Goal: Task Accomplishment & Management: Use online tool/utility

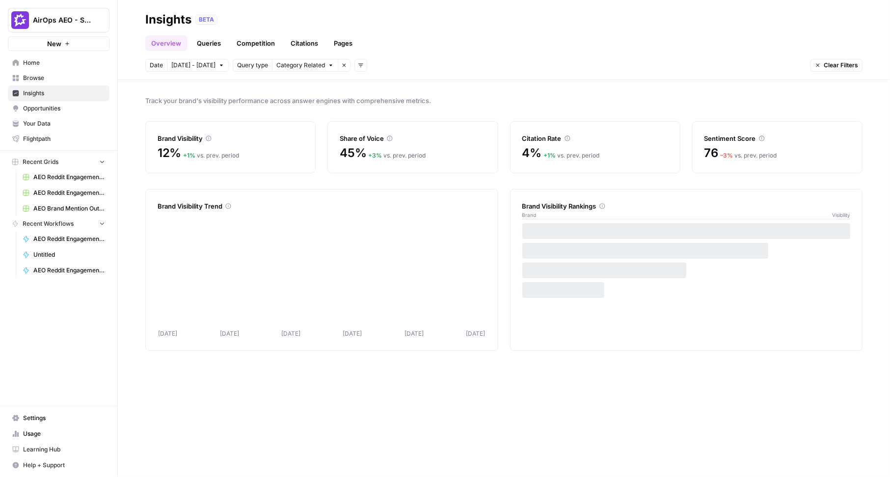
click at [68, 25] on button "AirOps AEO - Single Brand (Gong)" at bounding box center [59, 20] width 102 height 25
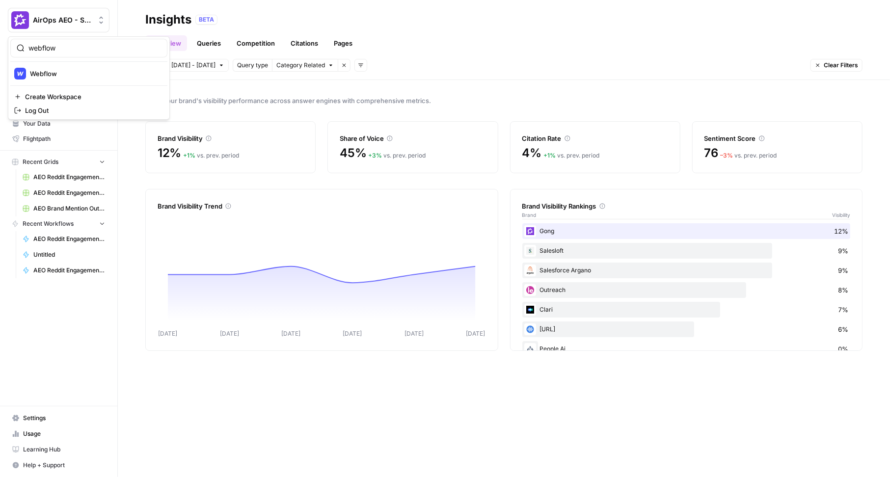
type input "webflow"
click at [81, 71] on span "Webflow" at bounding box center [95, 74] width 130 height 10
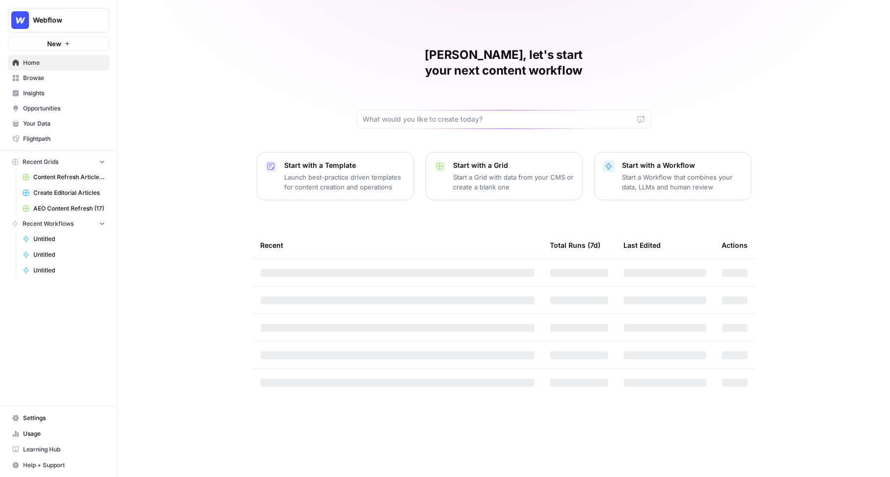
click at [46, 94] on span "Insights" at bounding box center [64, 93] width 82 height 9
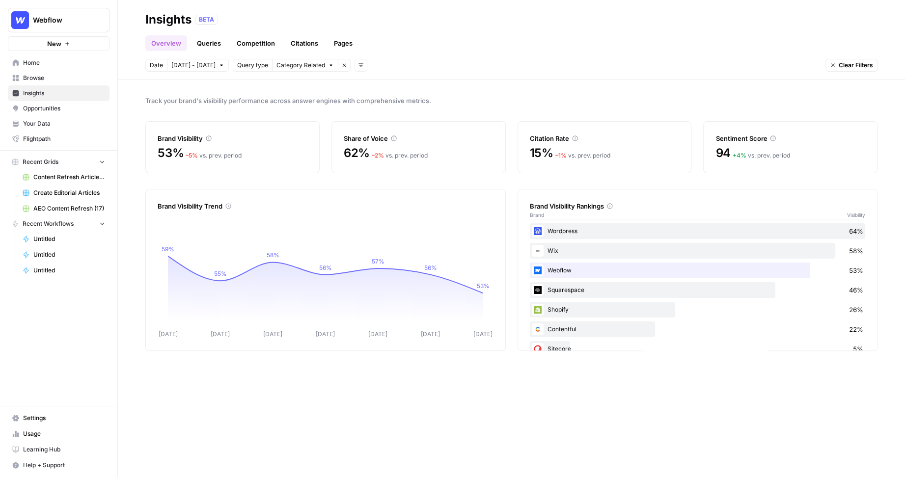
click at [195, 66] on span "Oct 4 - Oct 10" at bounding box center [193, 65] width 44 height 9
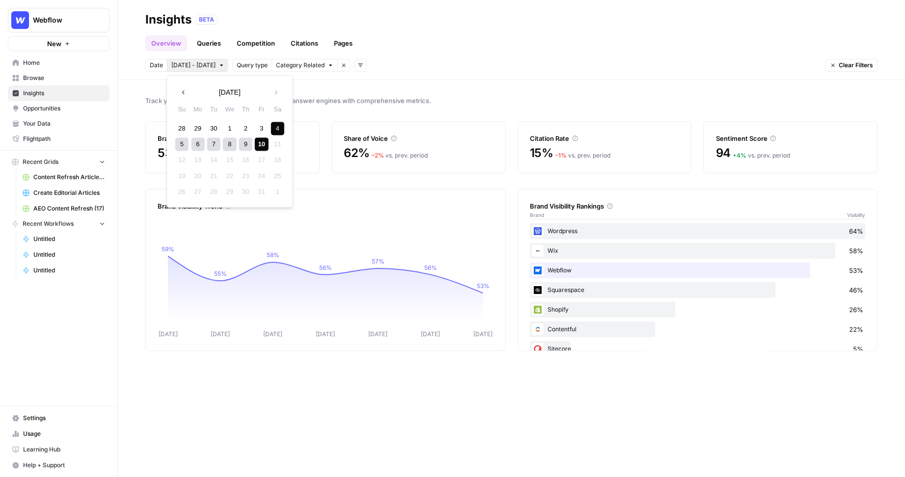
click at [306, 67] on span "Category Related" at bounding box center [300, 65] width 49 height 9
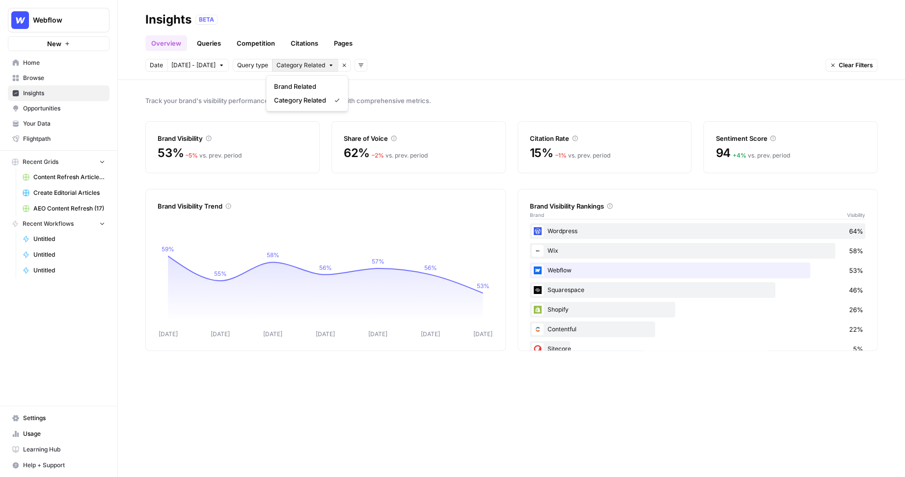
click at [358, 64] on icon "button" at bounding box center [361, 65] width 6 height 6
click at [360, 88] on span "Topic" at bounding box center [369, 87] width 26 height 10
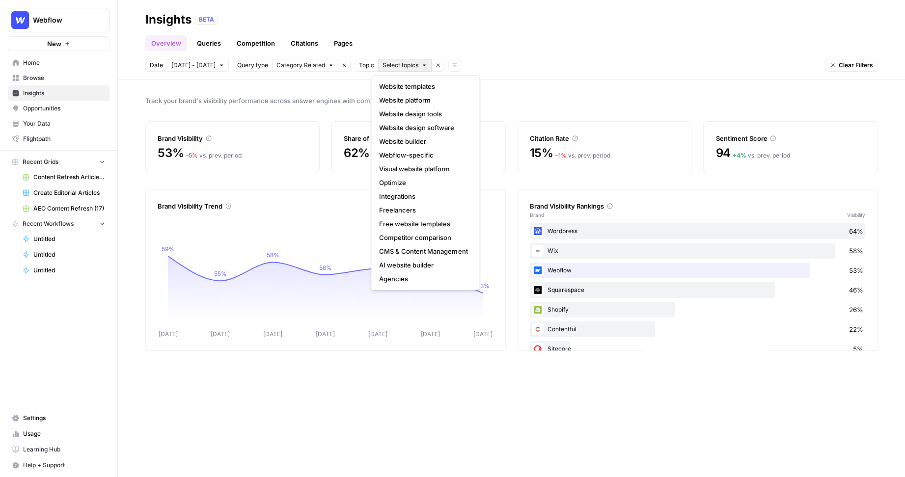
click at [385, 66] on span "Select topics" at bounding box center [401, 65] width 36 height 9
click at [435, 67] on icon "button" at bounding box center [438, 65] width 6 height 6
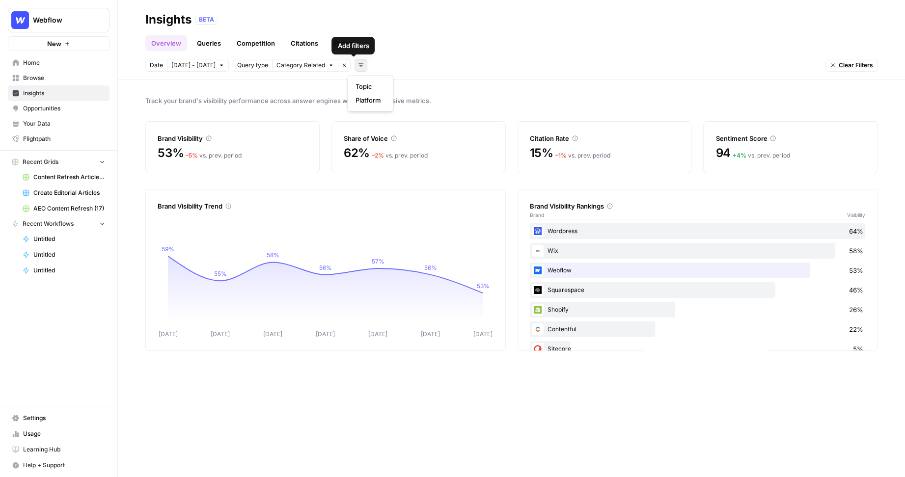
click at [358, 65] on icon "button" at bounding box center [360, 65] width 5 height 3
click at [365, 101] on span "Platform" at bounding box center [369, 100] width 26 height 10
click at [417, 63] on span "Select platform" at bounding box center [412, 65] width 43 height 9
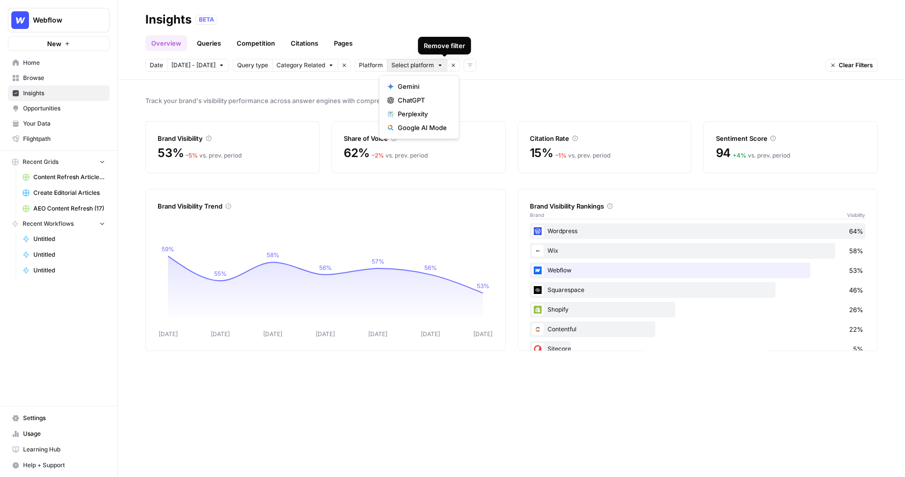
click at [450, 66] on icon "button" at bounding box center [453, 65] width 6 height 6
click at [211, 45] on link "Queries" at bounding box center [209, 43] width 36 height 16
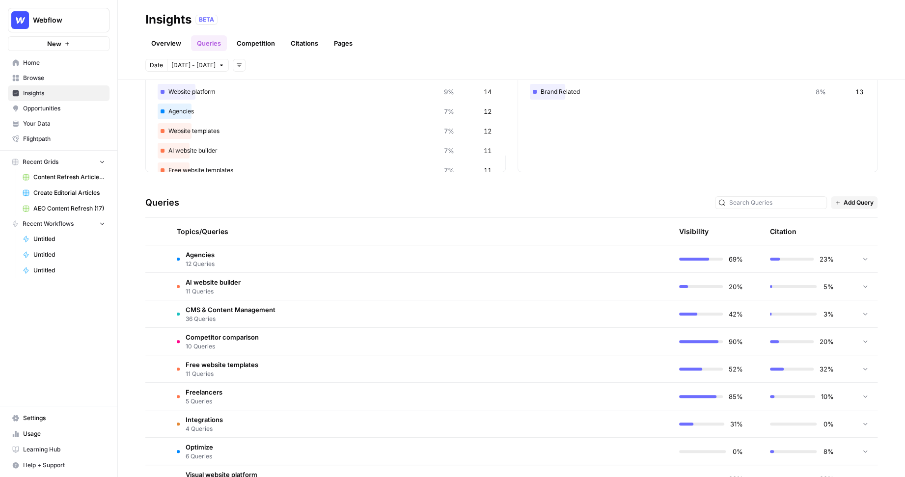
scroll to position [96, 0]
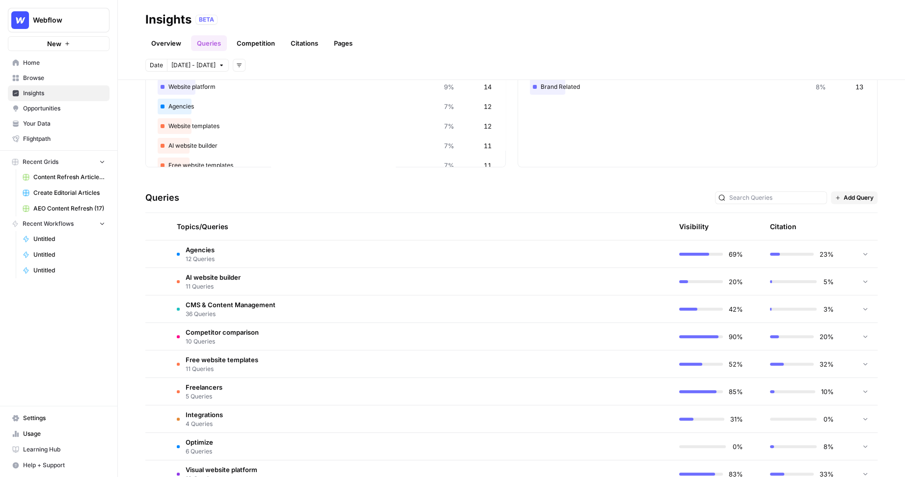
click at [865, 251] on icon at bounding box center [865, 253] width 7 height 7
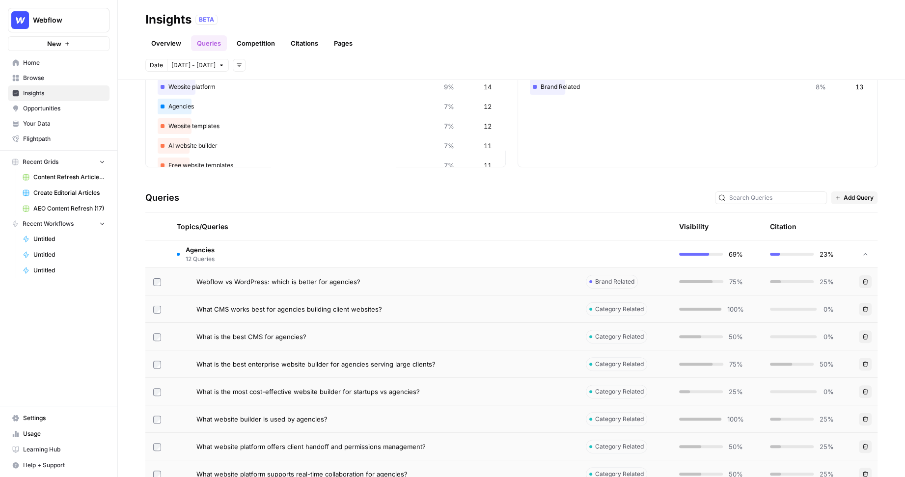
click at [454, 305] on div "What CMS works best for agencies building client websites?" at bounding box center [383, 309] width 374 height 10
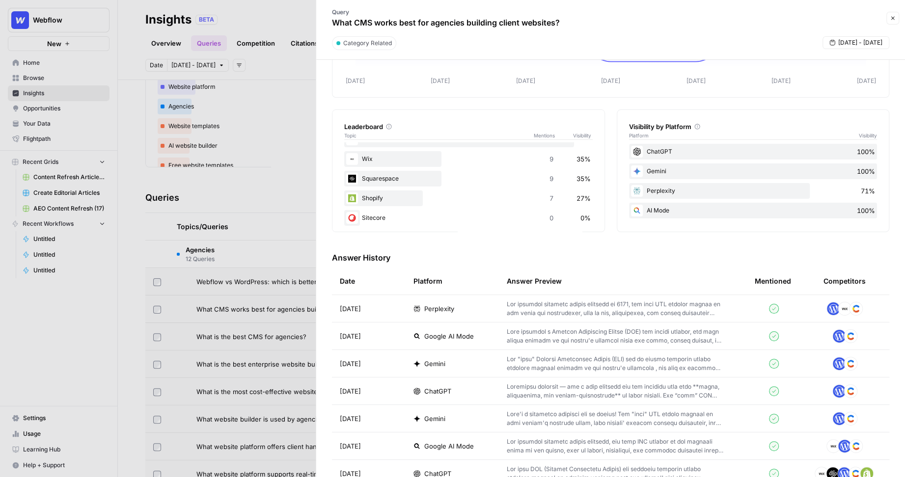
scroll to position [118, 0]
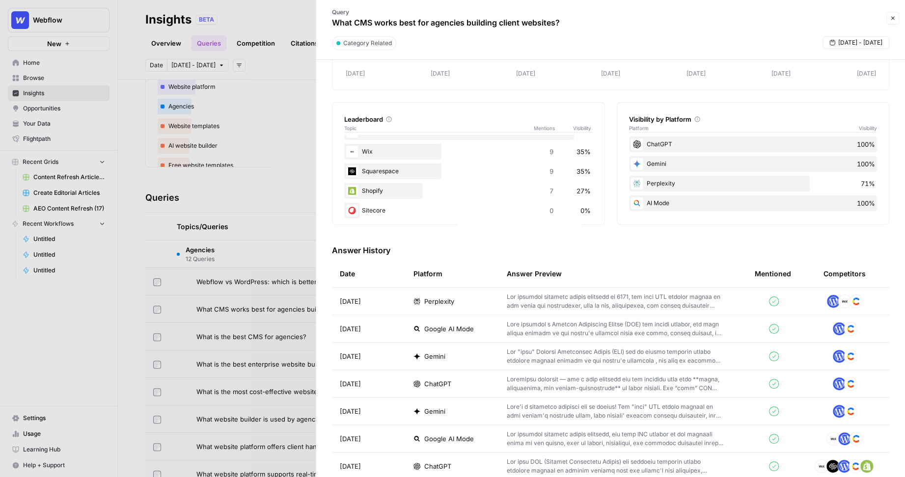
click at [486, 307] on td "Perplexity" at bounding box center [452, 301] width 93 height 27
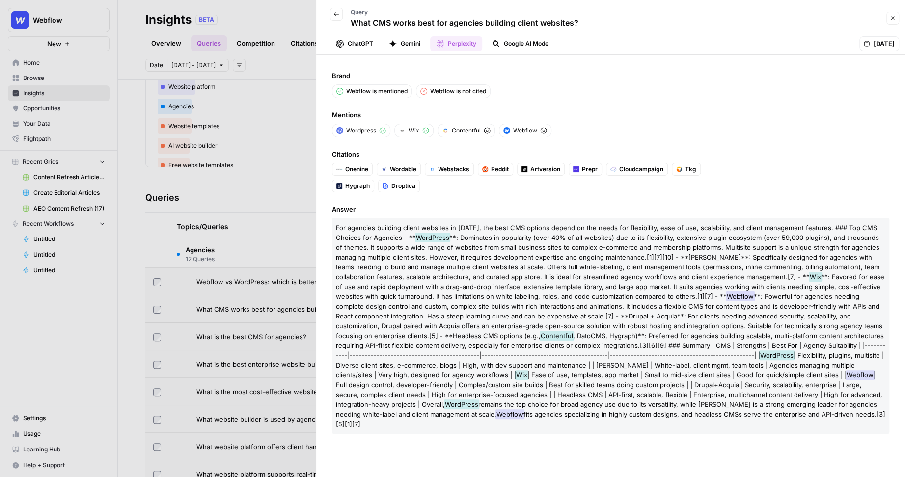
click at [247, 182] on div at bounding box center [452, 238] width 905 height 477
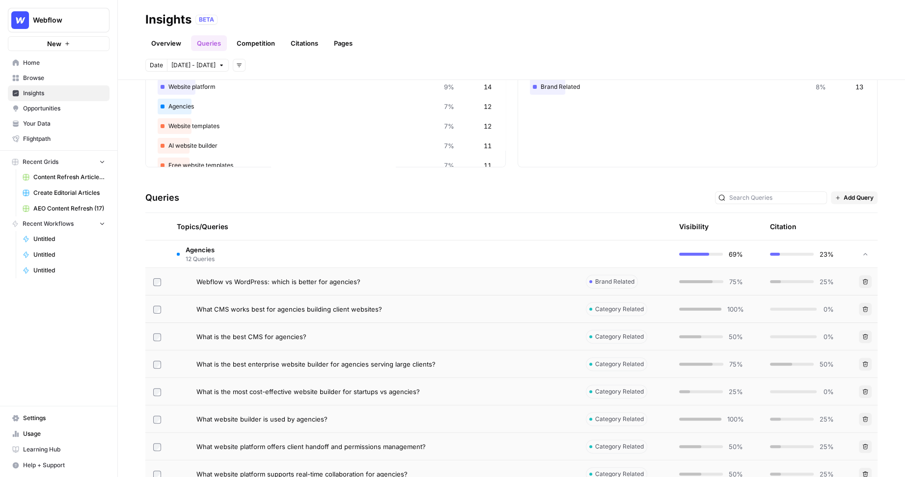
click at [392, 248] on td "Agencies 12 Queries" at bounding box center [373, 254] width 409 height 27
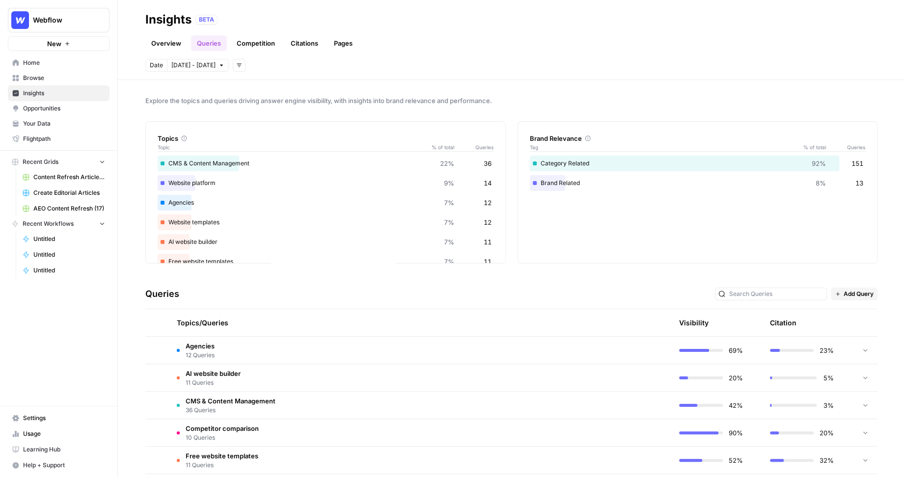
click at [301, 44] on link "Citations" at bounding box center [304, 43] width 39 height 16
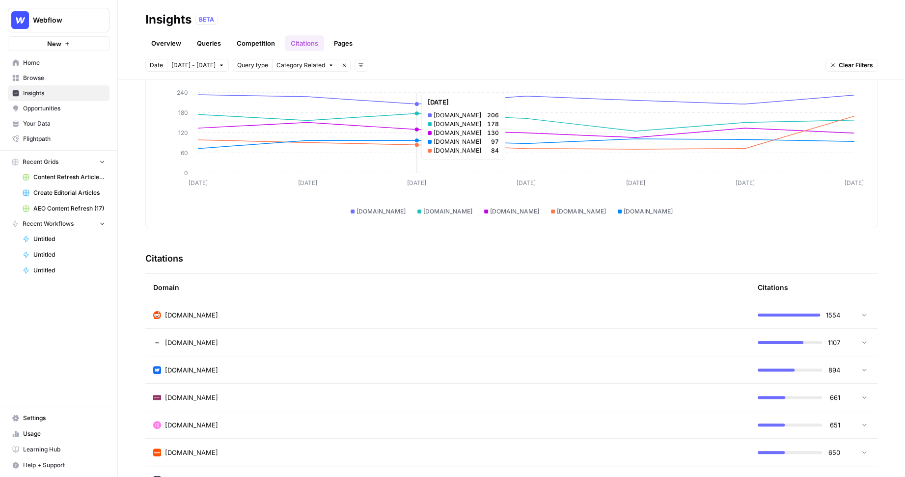
scroll to position [68, 0]
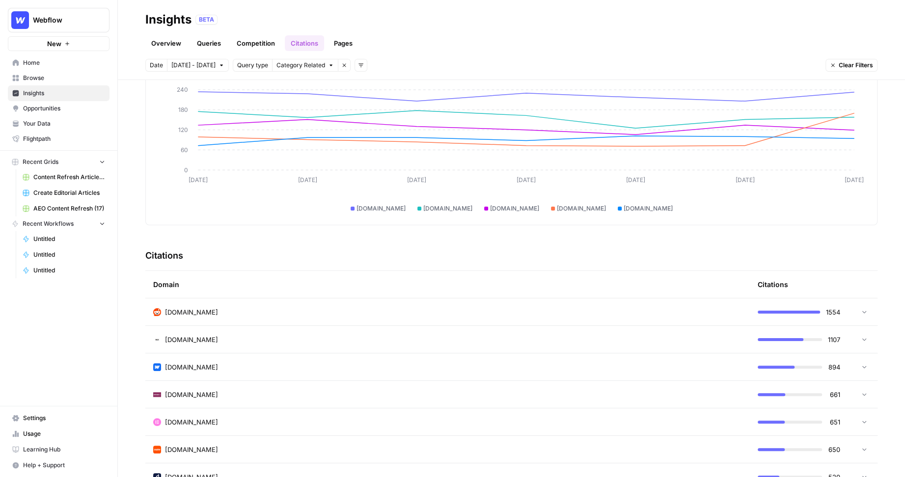
click at [573, 307] on div "reddit.com" at bounding box center [447, 312] width 589 height 10
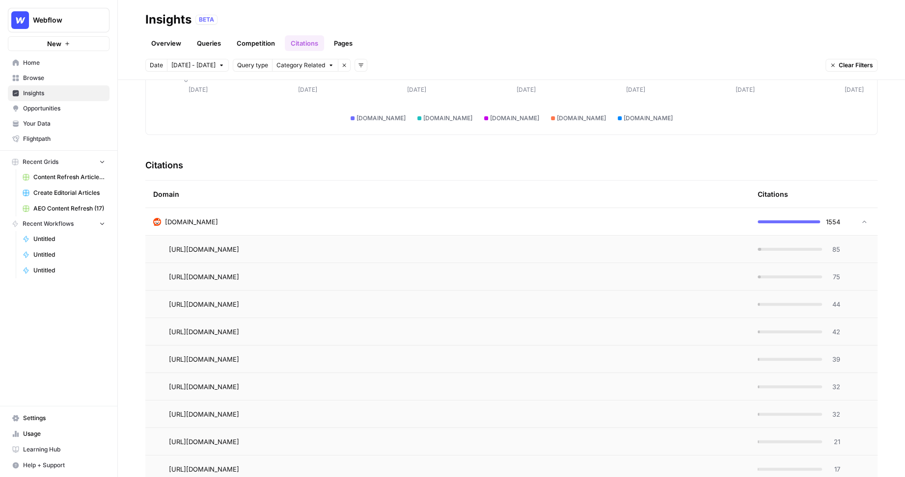
click at [239, 249] on span "https://www.reddit.com/r/Frontend/comments/158i5pi/what_cms_would_you_pick_for_…" at bounding box center [204, 250] width 70 height 10
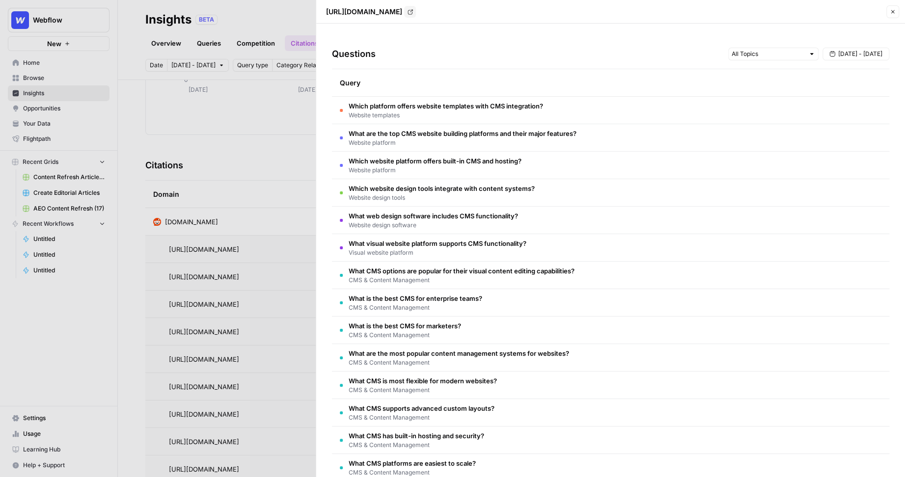
click at [288, 217] on div at bounding box center [452, 238] width 905 height 477
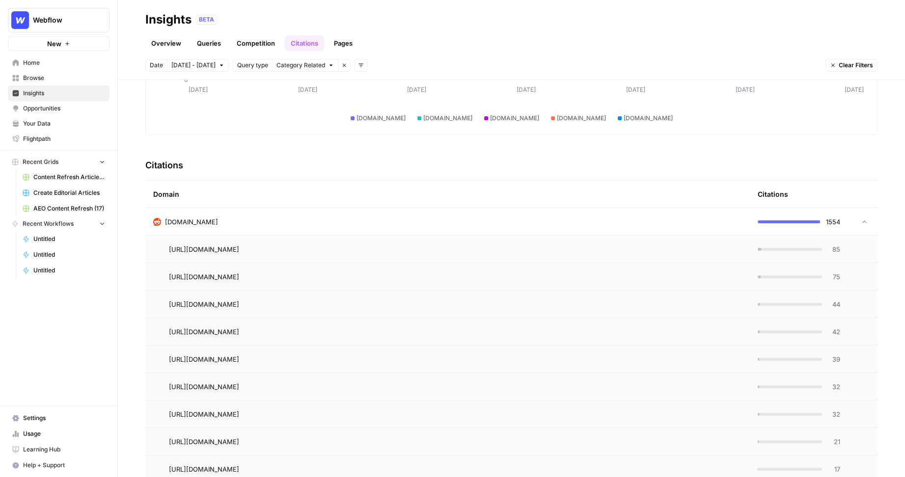
click at [288, 217] on div "reddit.com" at bounding box center [447, 222] width 589 height 10
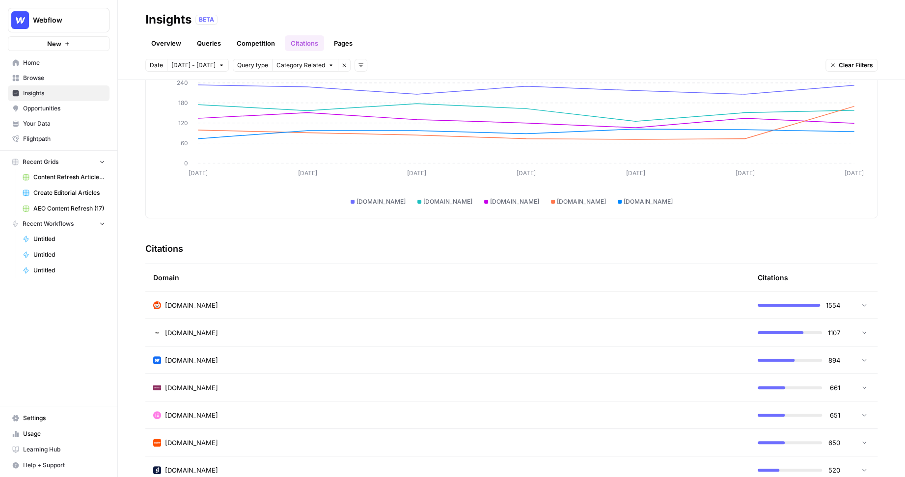
scroll to position [74, 0]
click at [61, 108] on span "Opportunities" at bounding box center [64, 108] width 82 height 9
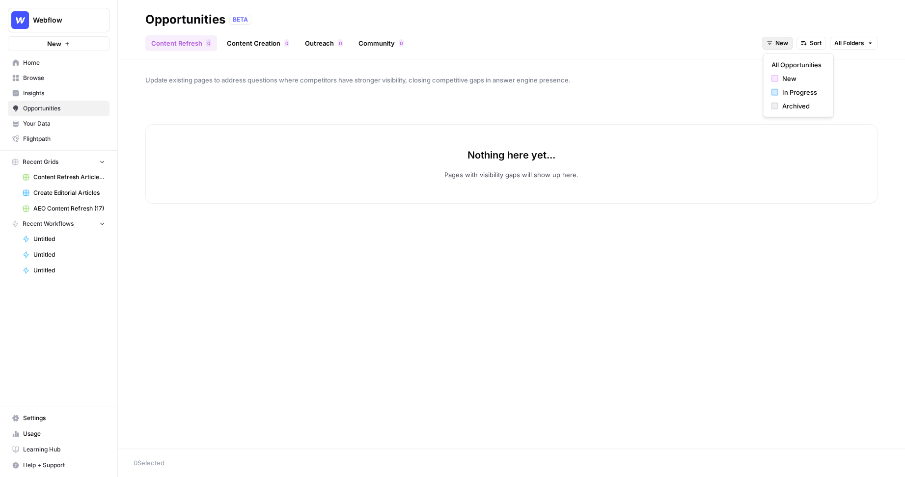
click at [780, 42] on span "New" at bounding box center [781, 43] width 13 height 9
click at [784, 62] on span "All Opportunities" at bounding box center [796, 65] width 50 height 10
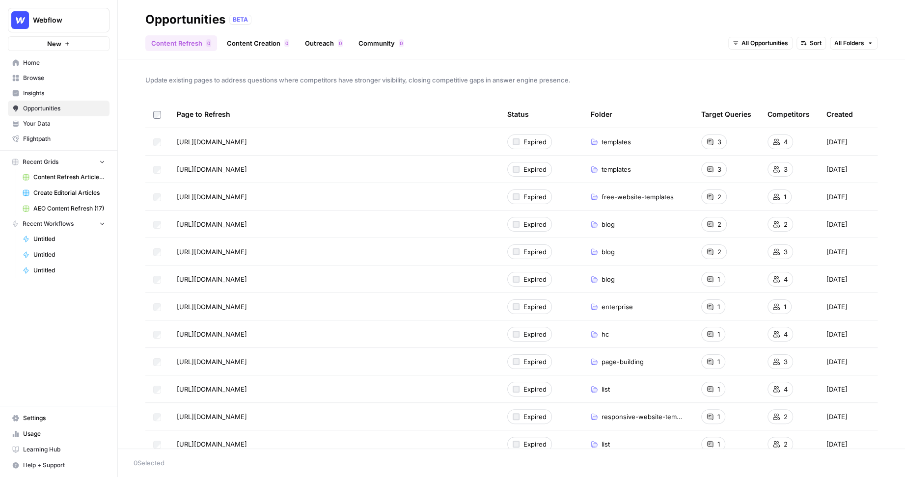
click at [267, 46] on link "Content Creation 0" at bounding box center [258, 43] width 74 height 16
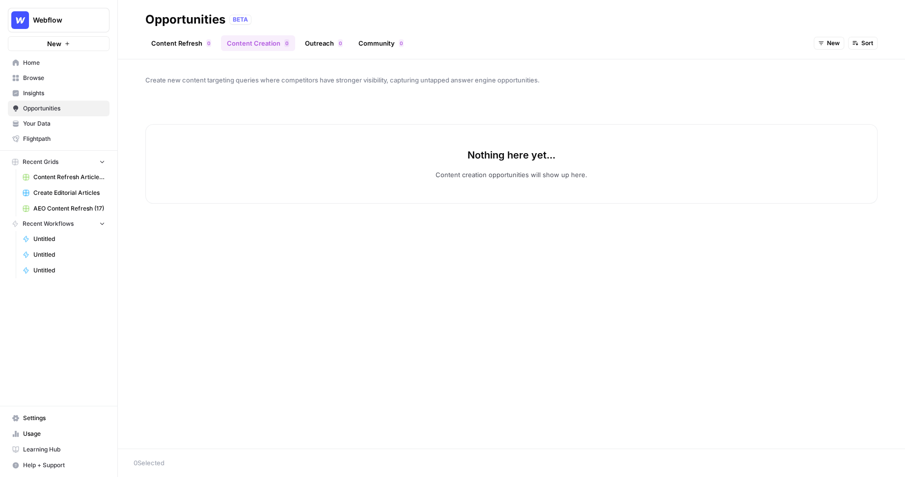
click at [824, 39] on button "New" at bounding box center [829, 43] width 30 height 13
click at [826, 60] on span "All Opportunities" at bounding box center [847, 65] width 50 height 10
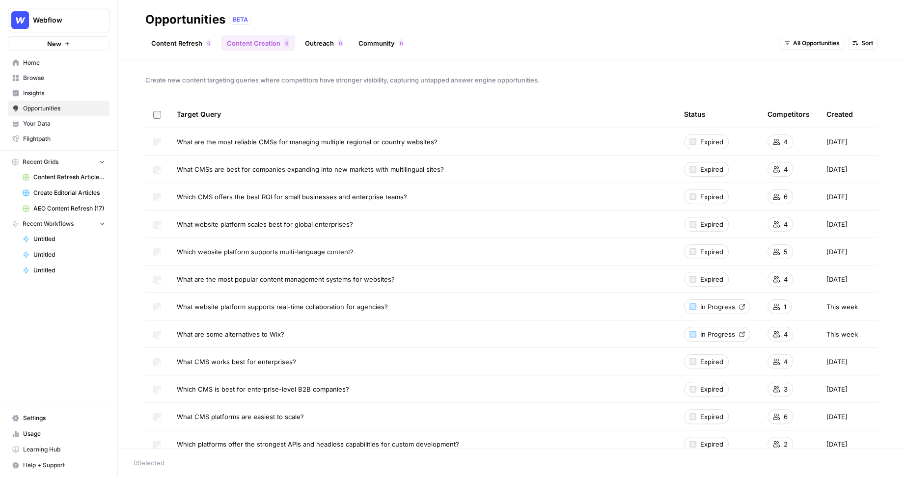
click at [322, 44] on link "Outreach 0" at bounding box center [324, 43] width 50 height 16
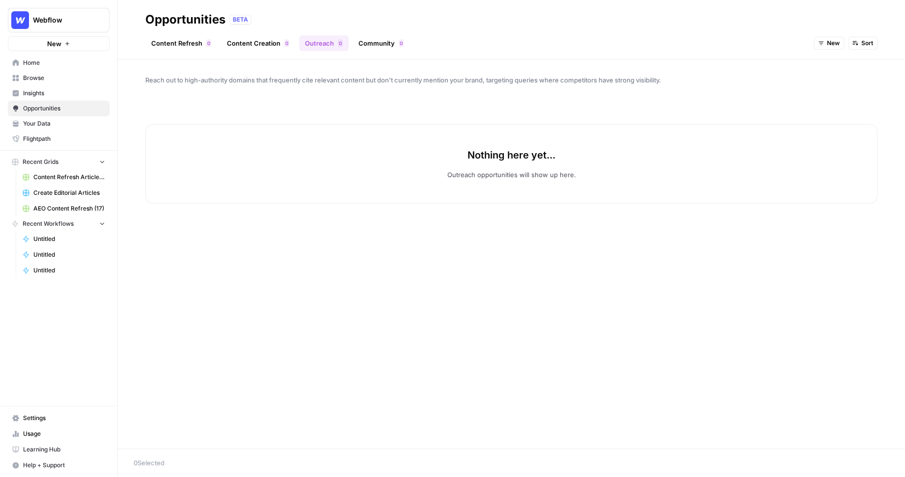
click at [827, 42] on span "New" at bounding box center [833, 43] width 13 height 9
click at [827, 68] on span "All Opportunities" at bounding box center [847, 65] width 50 height 10
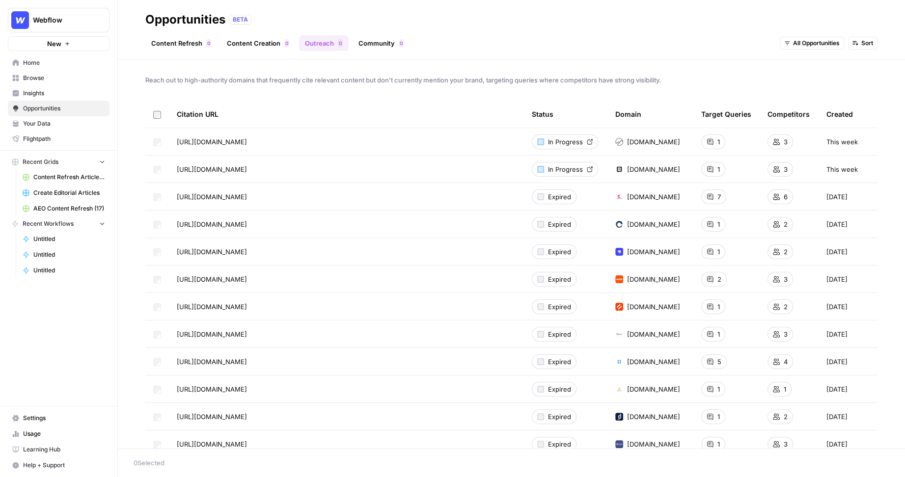
click at [550, 140] on span "In Progress" at bounding box center [565, 142] width 35 height 10
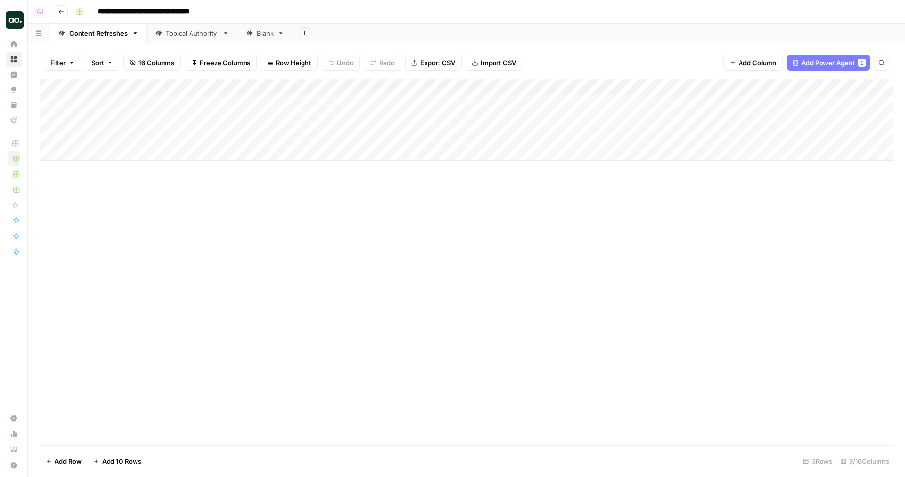
click at [528, 60] on div "Filter Sort 16 Columns Freeze Columns Row Height Undo Redo Export CSV Import CS…" at bounding box center [466, 62] width 853 height 31
click at [568, 103] on div "Add Column" at bounding box center [466, 120] width 853 height 82
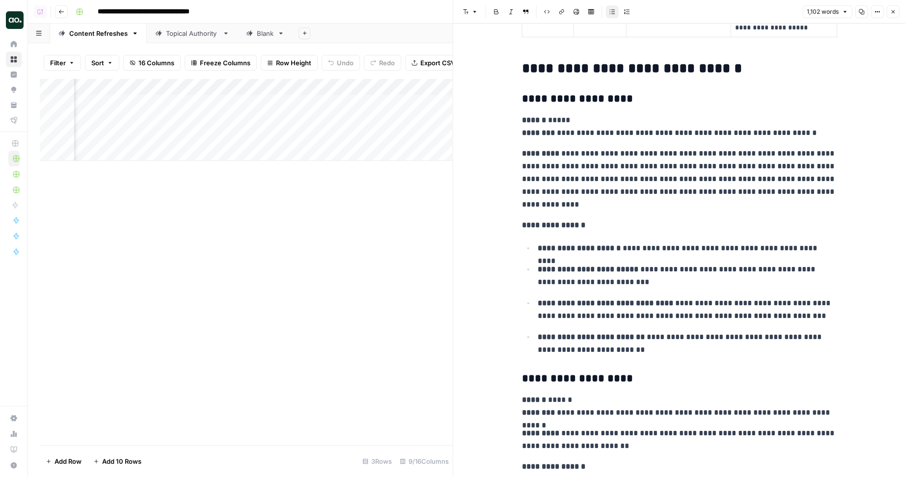
scroll to position [1344, 0]
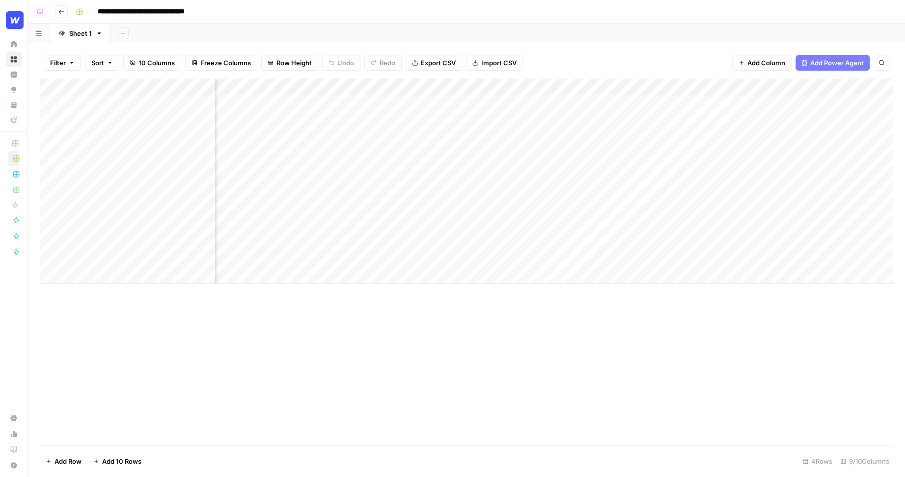
scroll to position [0, 412]
click at [801, 103] on div "Add Column" at bounding box center [466, 181] width 853 height 205
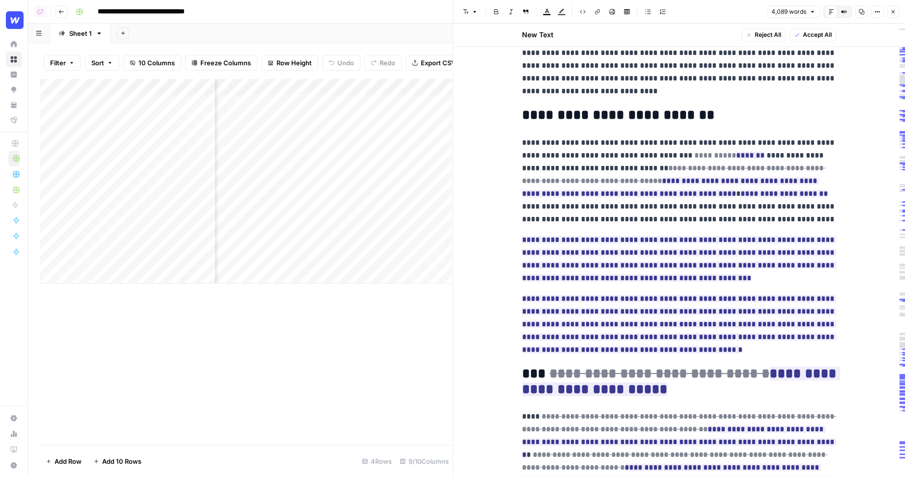
scroll to position [387, 0]
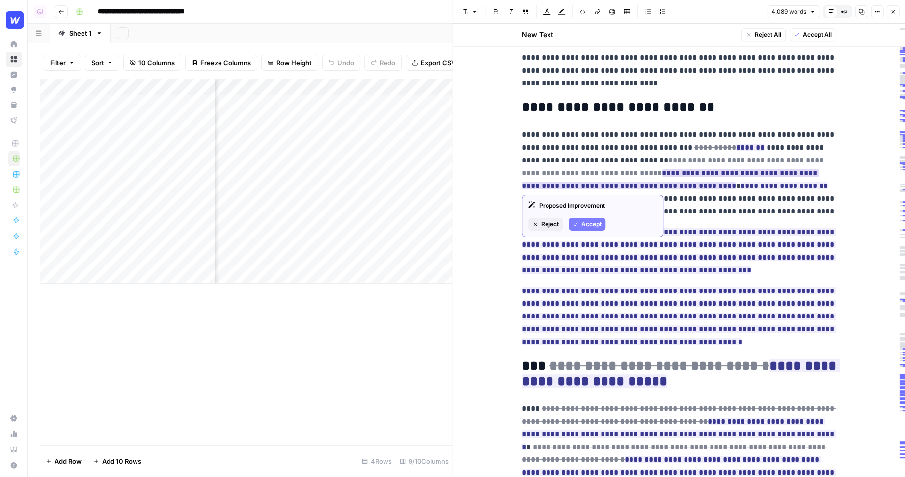
click at [578, 171] on del "**********" at bounding box center [673, 167] width 303 height 20
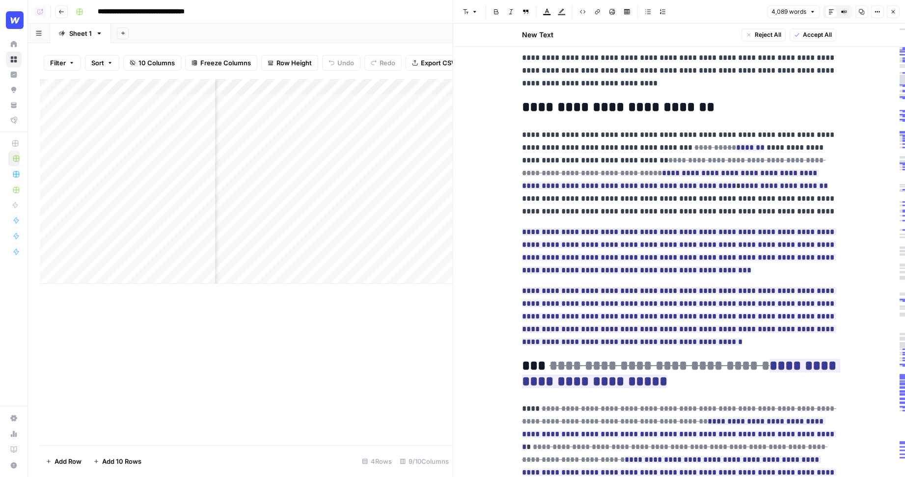
click at [590, 160] on p "**********" at bounding box center [679, 173] width 314 height 89
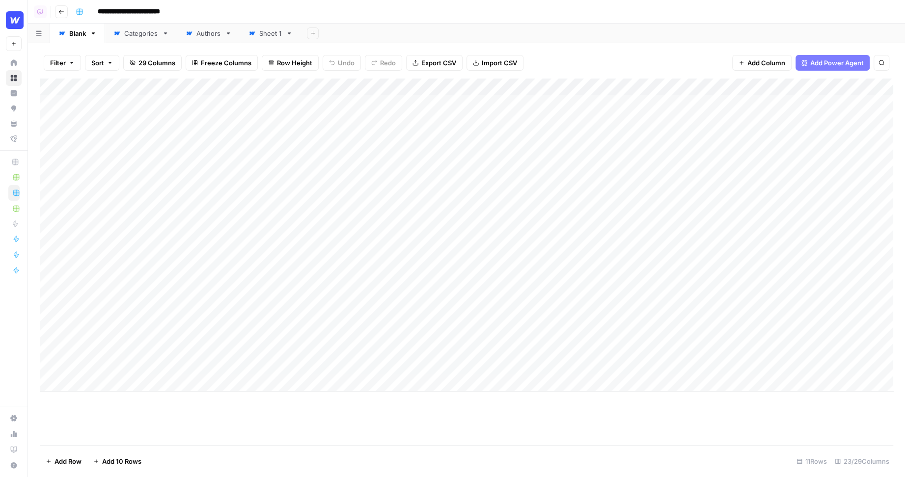
drag, startPoint x: 120, startPoint y: 100, endPoint x: 109, endPoint y: 348, distance: 247.7
click at [109, 348] on div "Add Column" at bounding box center [466, 235] width 853 height 313
click at [422, 104] on div "Add Column" at bounding box center [466, 235] width 853 height 313
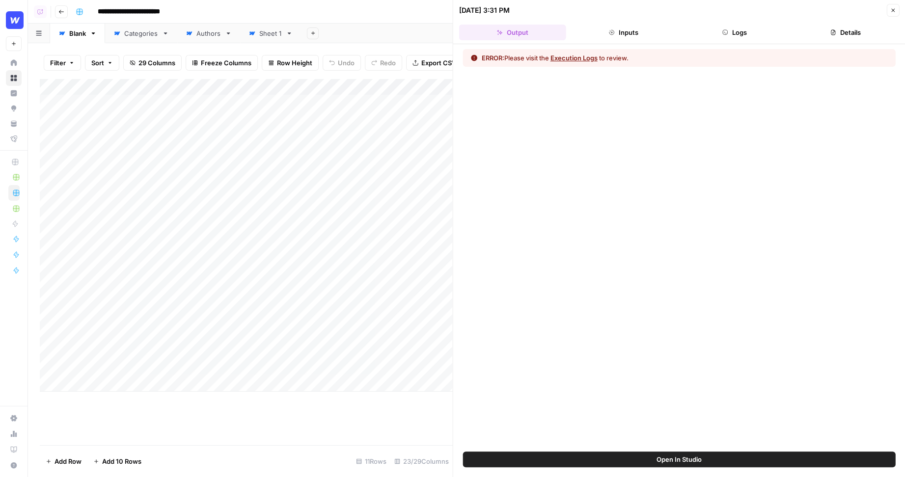
click at [888, 7] on button "Close" at bounding box center [892, 10] width 13 height 13
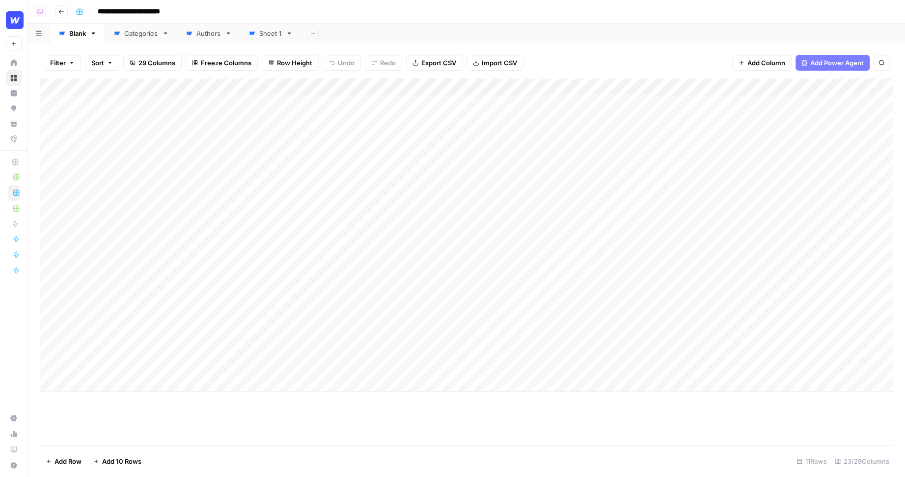
click at [435, 104] on div "Add Column" at bounding box center [466, 235] width 853 height 313
click at [442, 129] on div "Add Column" at bounding box center [466, 235] width 853 height 313
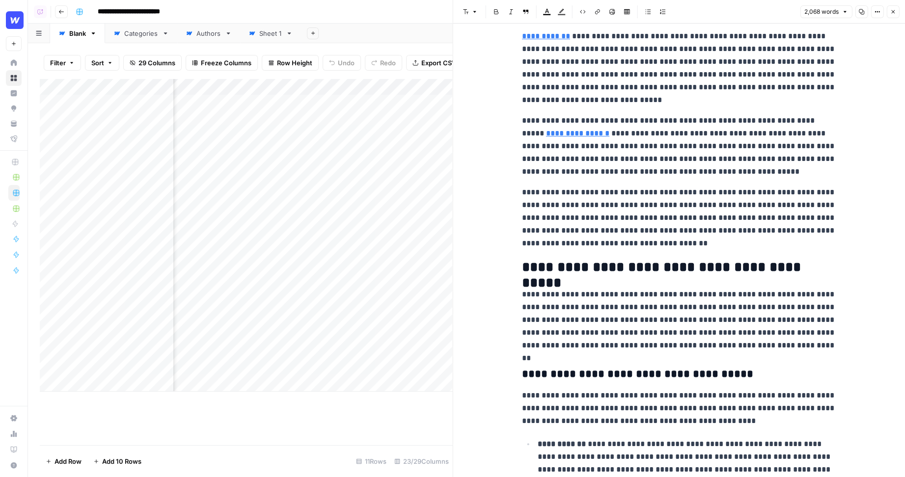
scroll to position [331, 0]
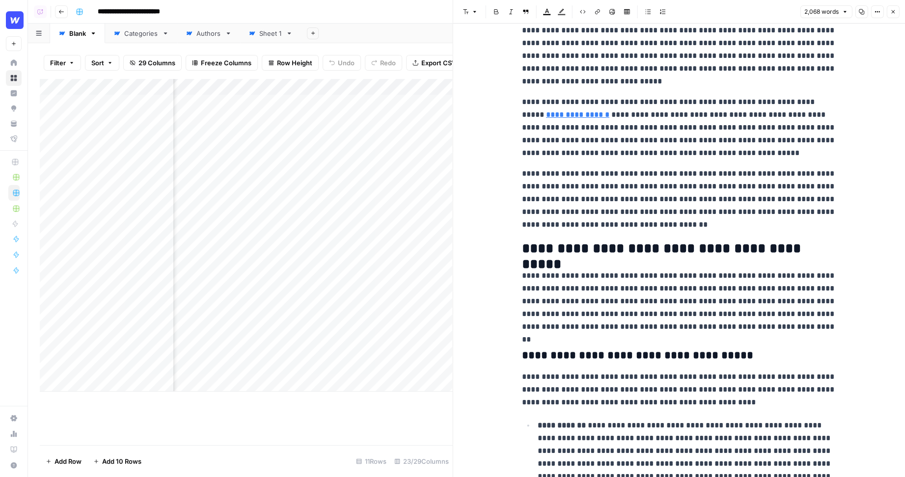
click at [616, 221] on p "**********" at bounding box center [679, 199] width 314 height 64
click at [614, 227] on p "**********" at bounding box center [679, 199] width 314 height 64
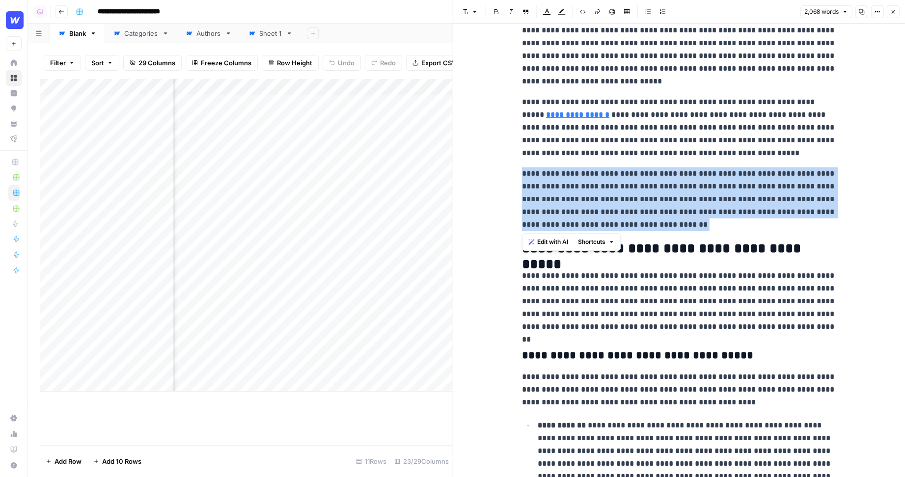
drag, startPoint x: 621, startPoint y: 227, endPoint x: 519, endPoint y: 172, distance: 116.2
click at [549, 244] on span "Edit with AI" at bounding box center [552, 242] width 31 height 9
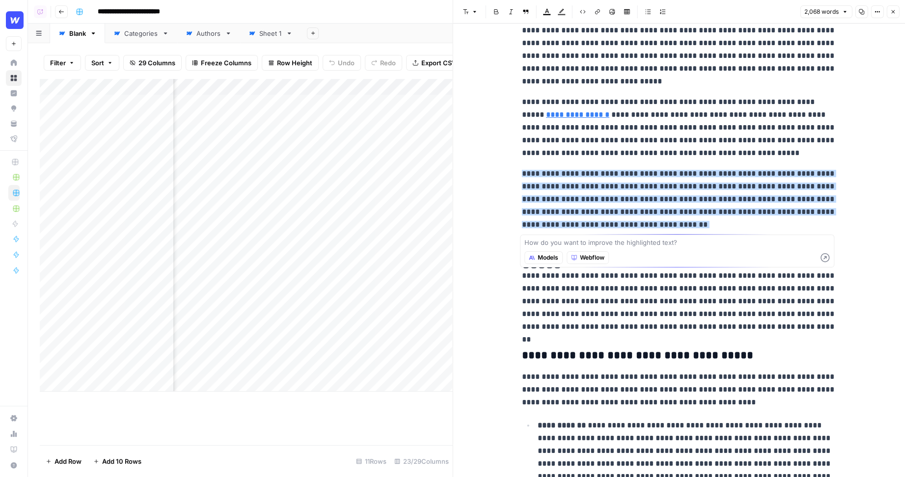
click at [896, 10] on icon "button" at bounding box center [893, 12] width 6 height 6
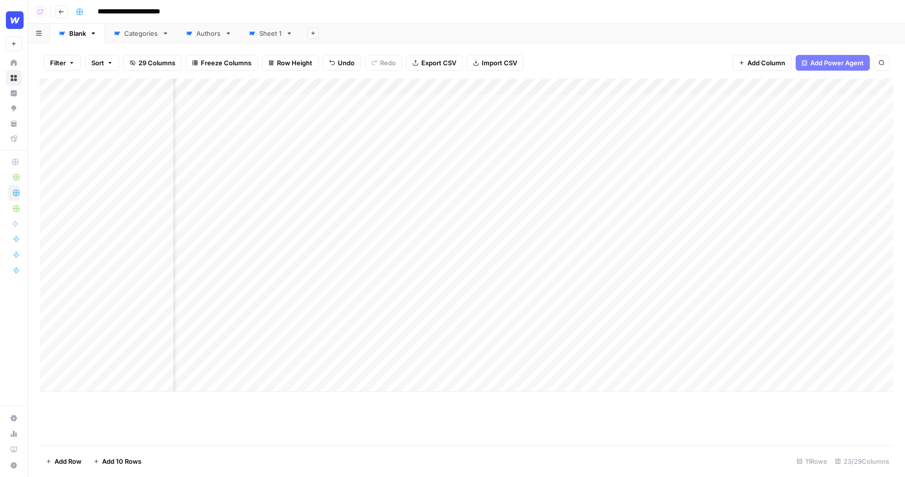
scroll to position [0, 1344]
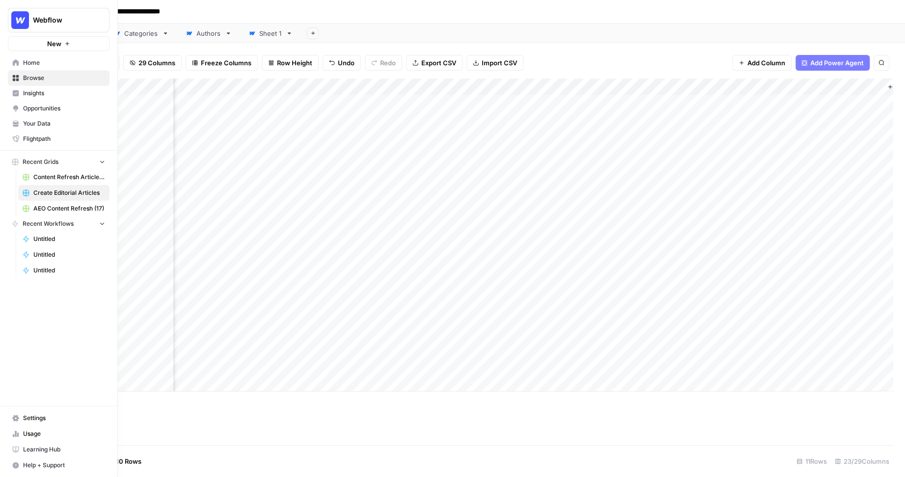
click at [35, 127] on span "Your Data" at bounding box center [64, 123] width 82 height 9
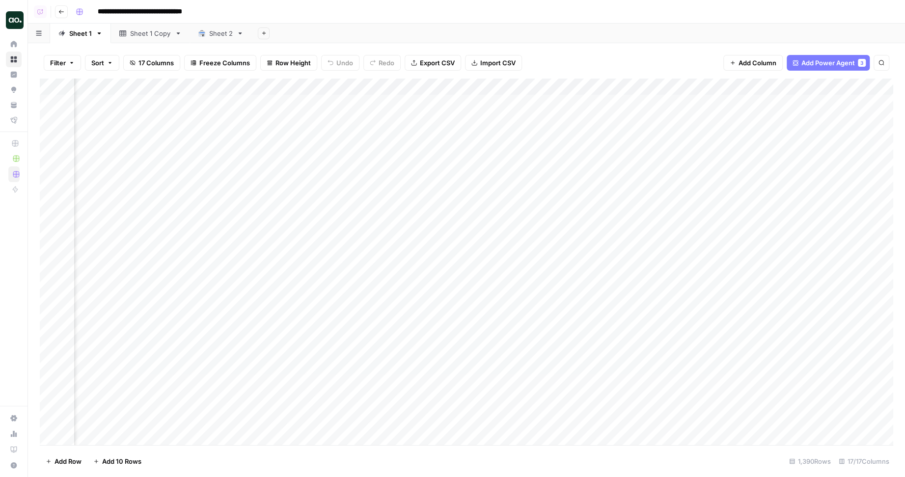
scroll to position [0, 543]
click at [323, 85] on div "Add Column" at bounding box center [466, 262] width 853 height 367
click at [583, 53] on div "Filter Sort 17 Columns Freeze Columns Row Height Undo Redo Export CSV Import CS…" at bounding box center [466, 62] width 853 height 31
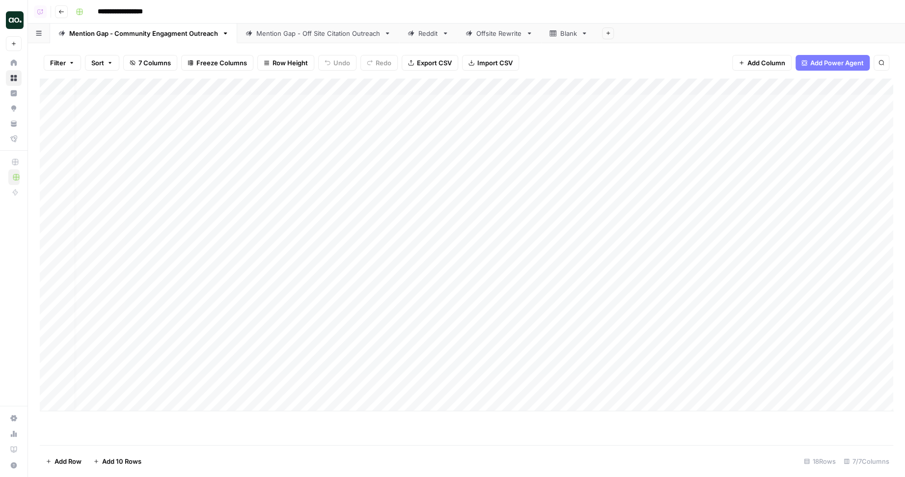
scroll to position [0, 592]
click at [815, 104] on div "Add Column" at bounding box center [466, 245] width 853 height 333
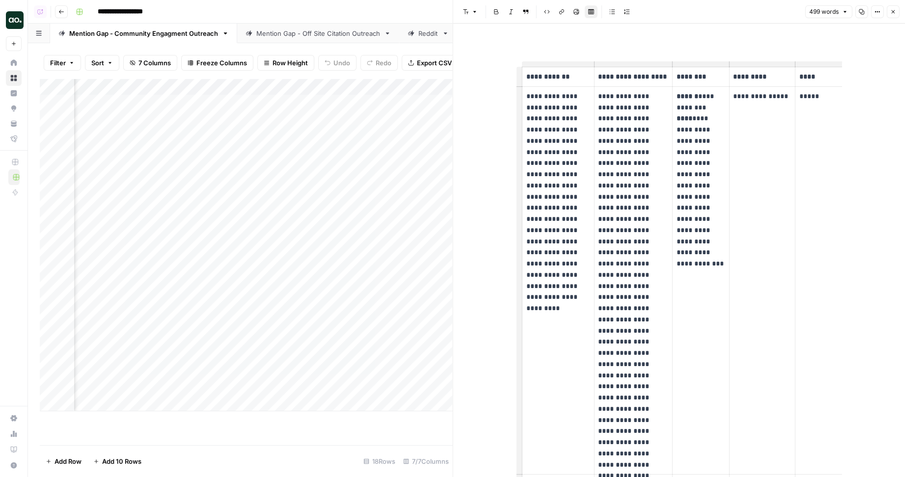
scroll to position [0, 50]
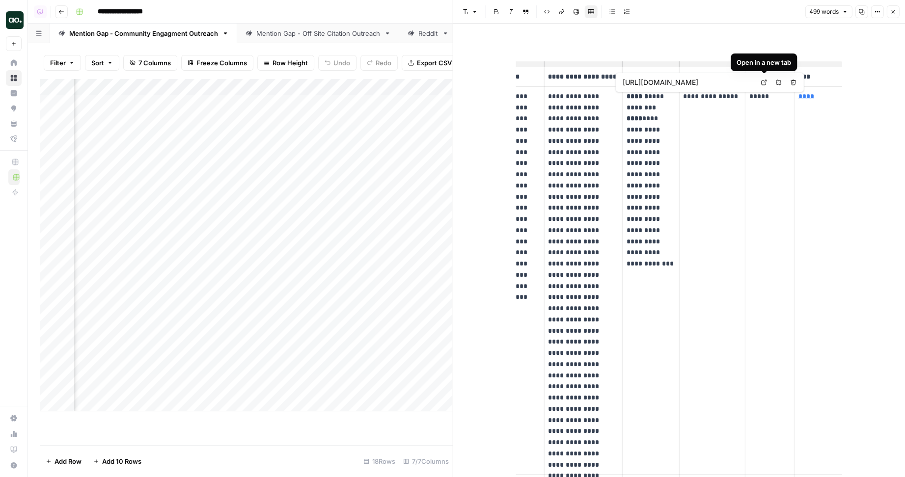
click at [766, 84] on icon at bounding box center [764, 83] width 6 height 6
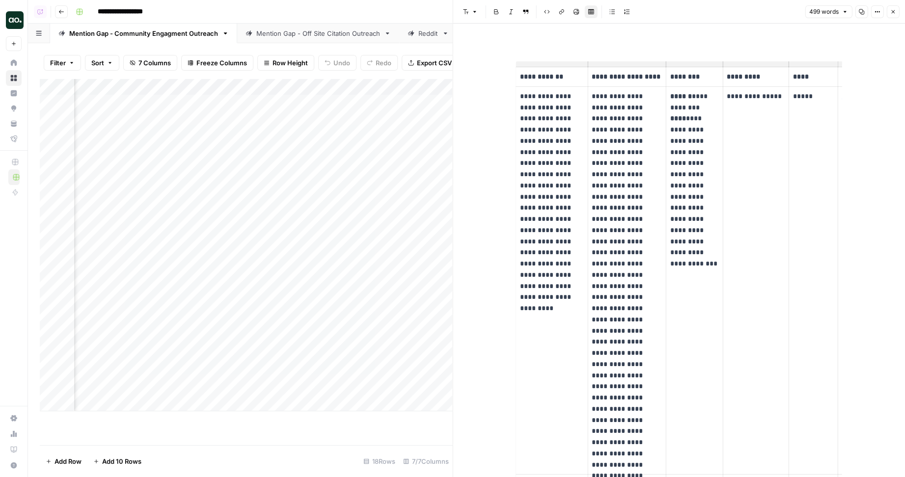
scroll to position [0, 0]
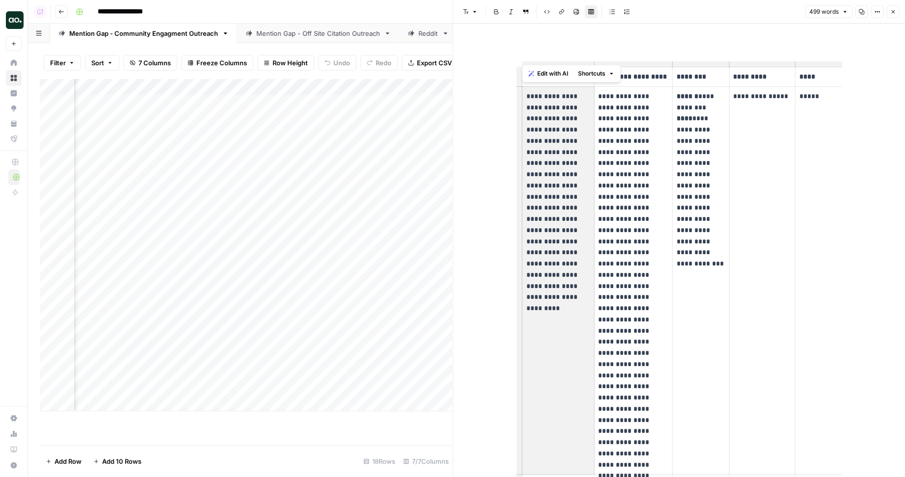
drag, startPoint x: 525, startPoint y: 94, endPoint x: 566, endPoint y: 207, distance: 119.6
click at [566, 207] on td "**********" at bounding box center [558, 280] width 72 height 388
click at [566, 207] on p "**********" at bounding box center [558, 191] width 64 height 201
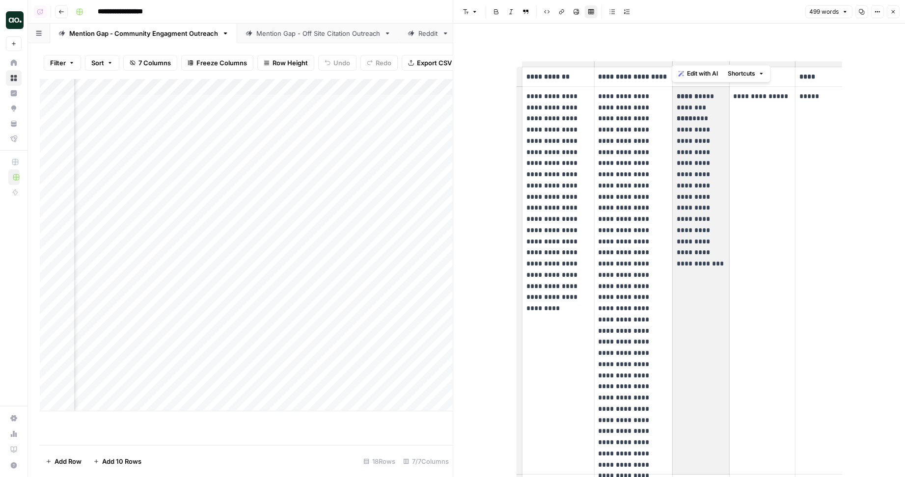
drag, startPoint x: 678, startPoint y: 97, endPoint x: 696, endPoint y: 168, distance: 74.0
click at [696, 168] on p "**********" at bounding box center [701, 174] width 49 height 167
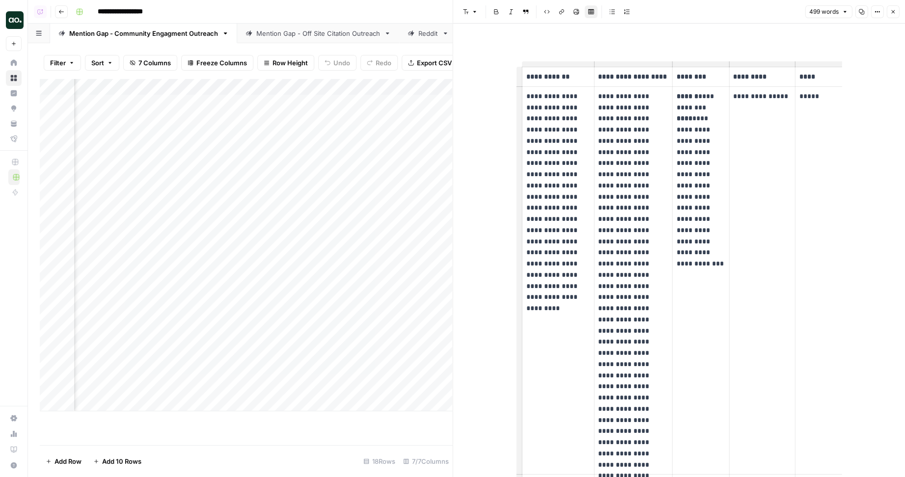
click at [600, 98] on p "**********" at bounding box center [633, 281] width 70 height 380
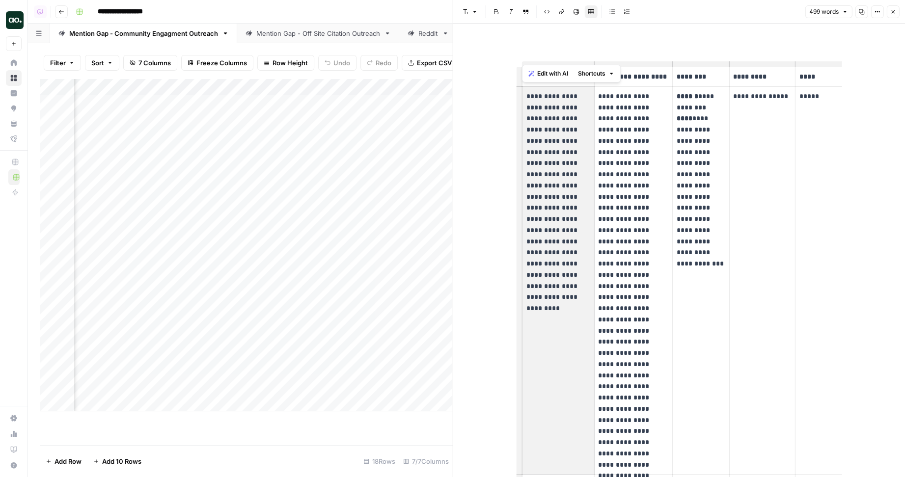
drag, startPoint x: 535, startPoint y: 105, endPoint x: 558, endPoint y: 218, distance: 115.3
click at [558, 218] on p "**********" at bounding box center [558, 191] width 64 height 201
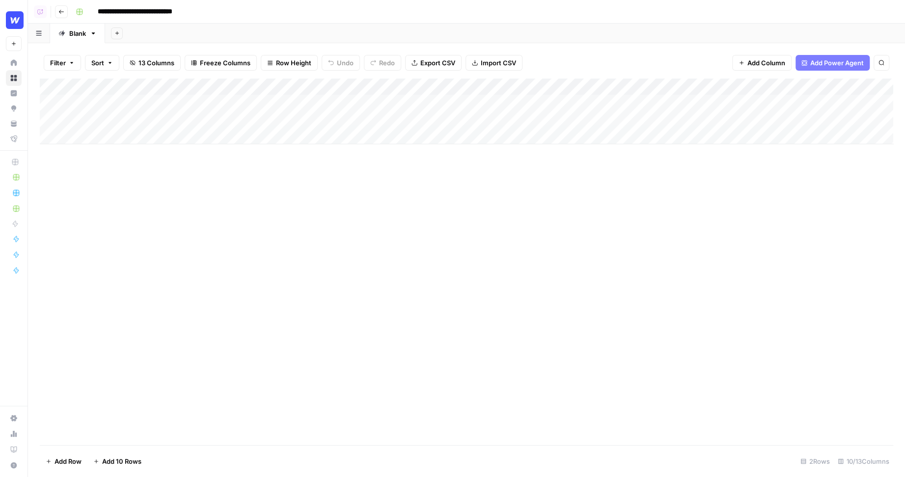
click at [378, 104] on div "Add Column" at bounding box center [466, 112] width 853 height 66
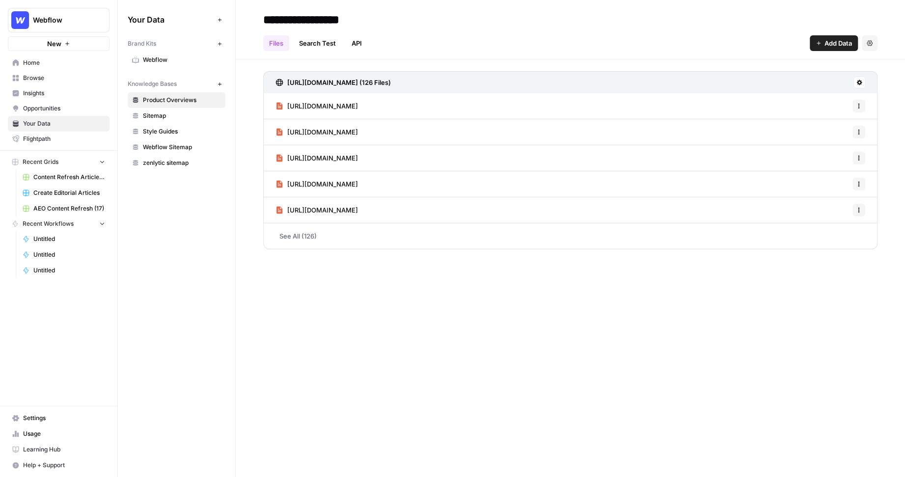
click at [168, 61] on span "Webflow" at bounding box center [182, 59] width 78 height 9
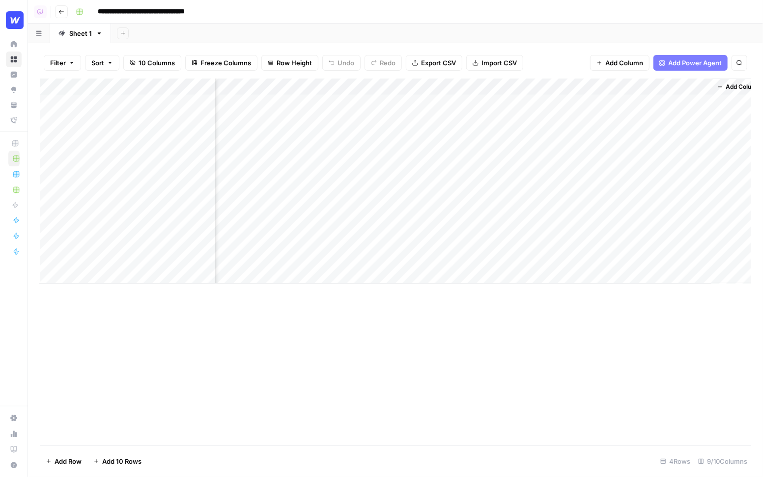
scroll to position [0, 554]
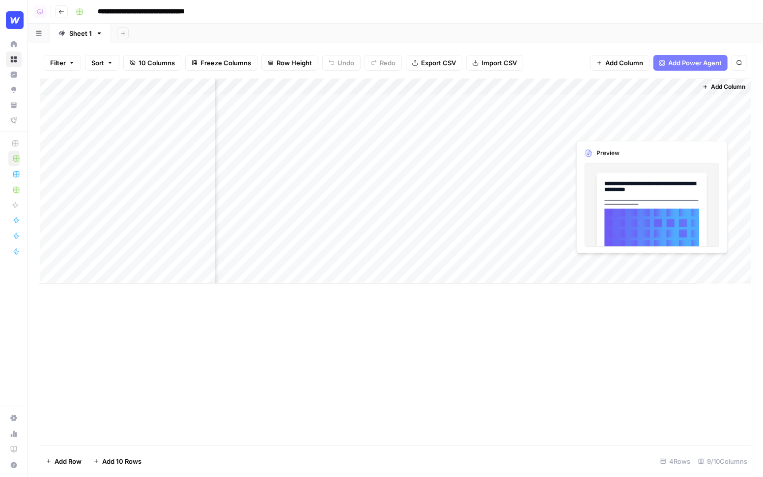
click at [637, 102] on div "Add Column" at bounding box center [395, 181] width 711 height 205
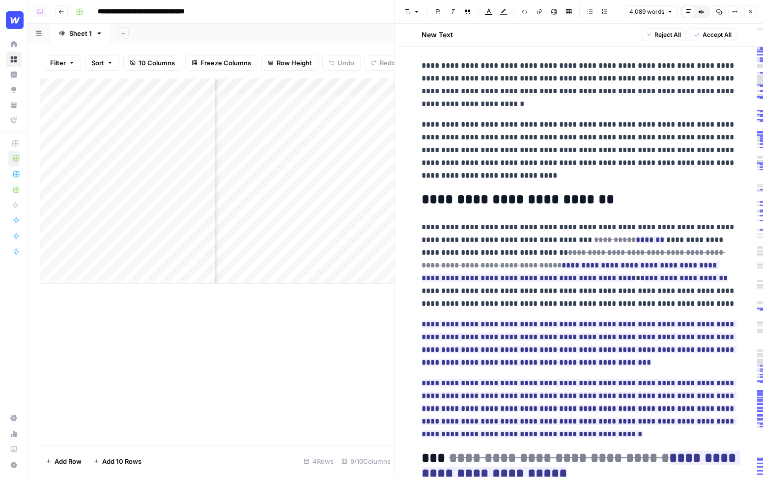
scroll to position [334, 0]
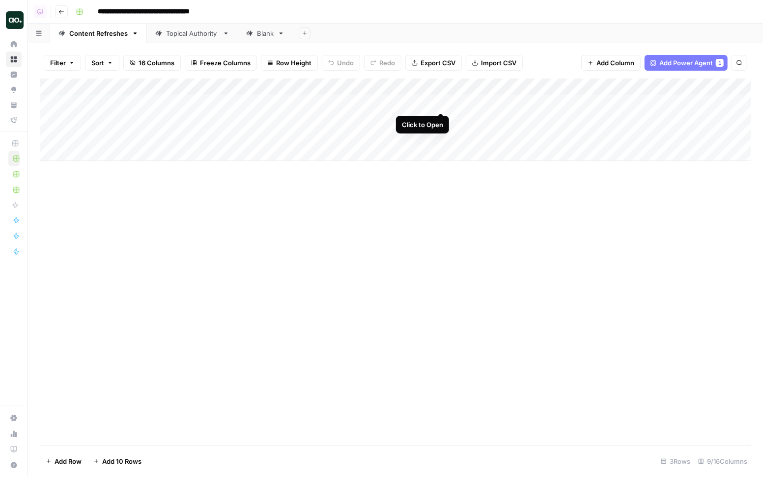
click at [441, 103] on div "Add Column" at bounding box center [395, 120] width 711 height 82
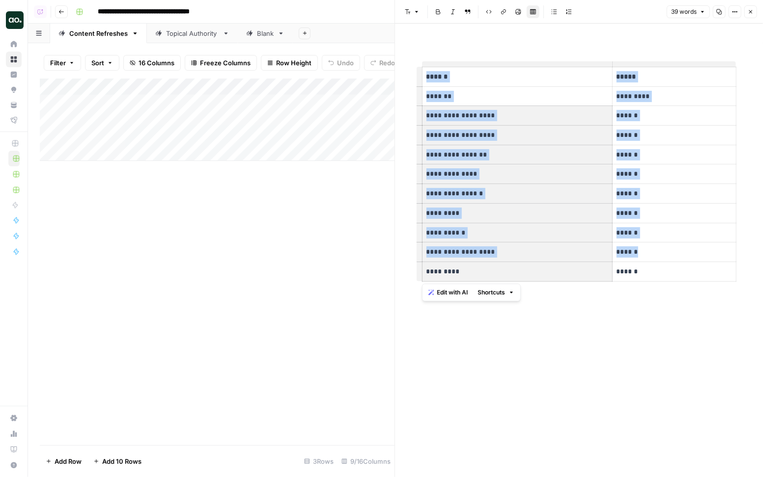
drag, startPoint x: 425, startPoint y: 117, endPoint x: 508, endPoint y: 280, distance: 183.2
click at [508, 280] on div "**********" at bounding box center [579, 174] width 326 height 270
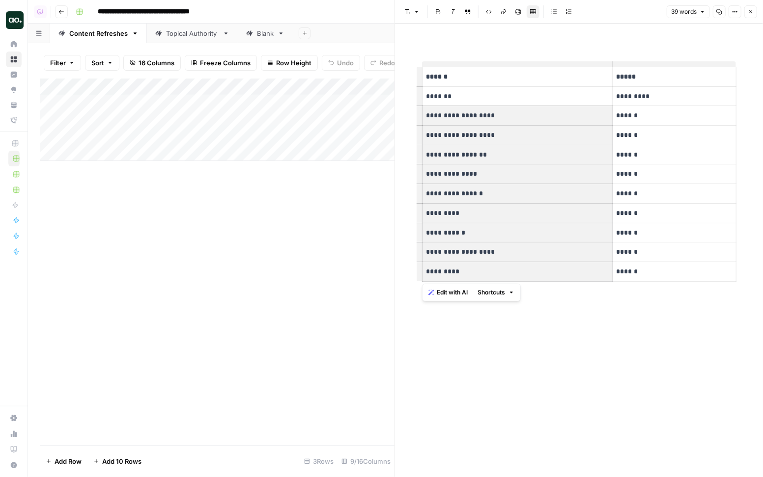
click at [637, 13] on icon "button" at bounding box center [750, 12] width 6 height 6
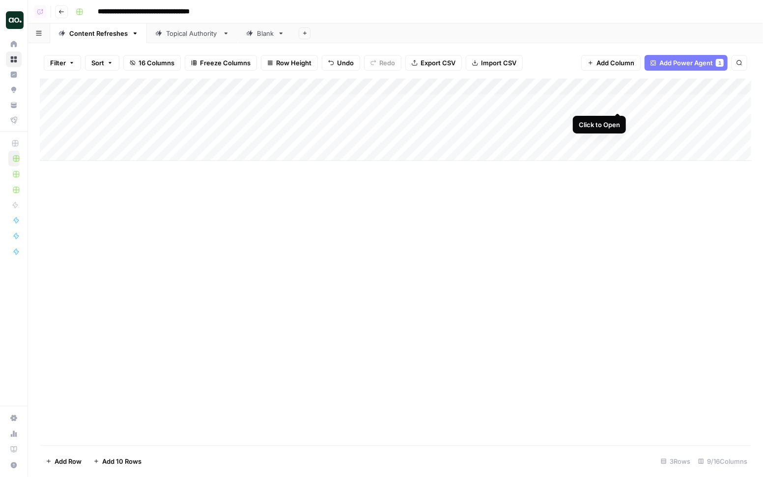
click at [616, 100] on div "Add Column" at bounding box center [395, 120] width 711 height 82
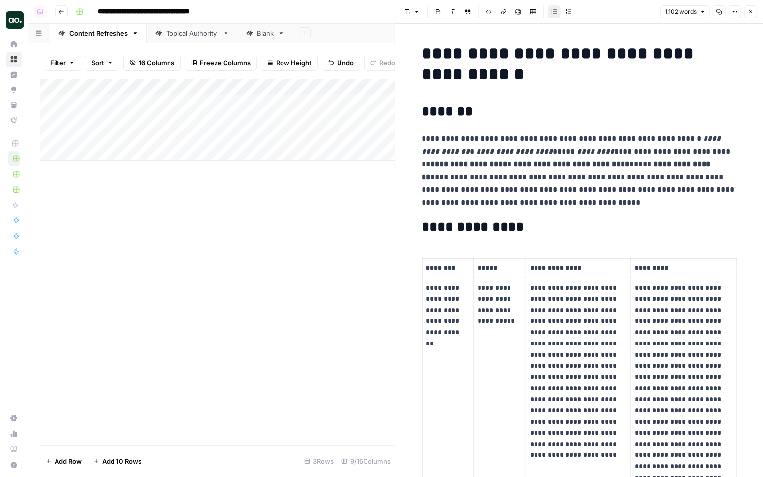
click at [514, 104] on h2 "*******" at bounding box center [579, 112] width 314 height 16
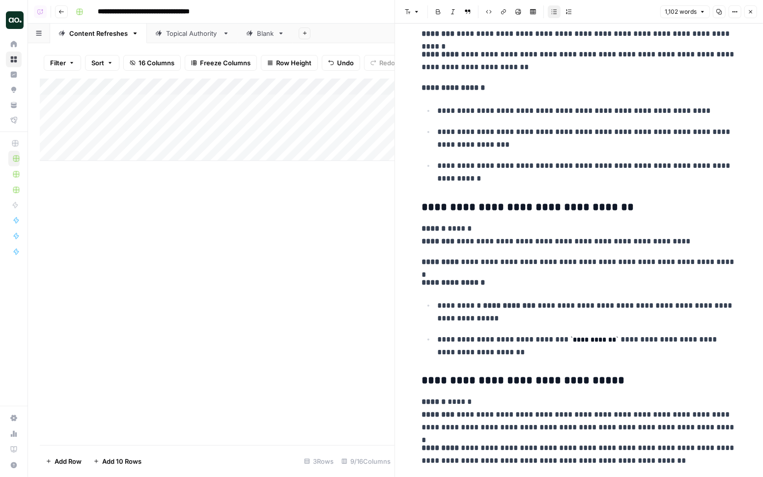
scroll to position [1720, 0]
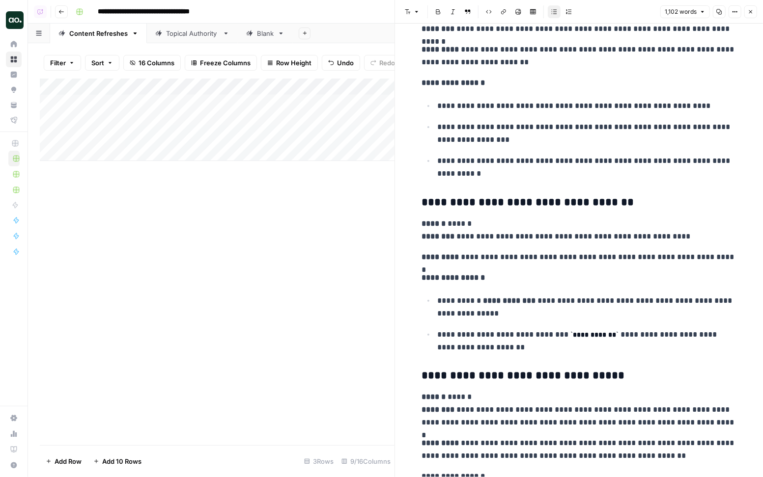
click at [637, 14] on icon "button" at bounding box center [750, 12] width 6 height 6
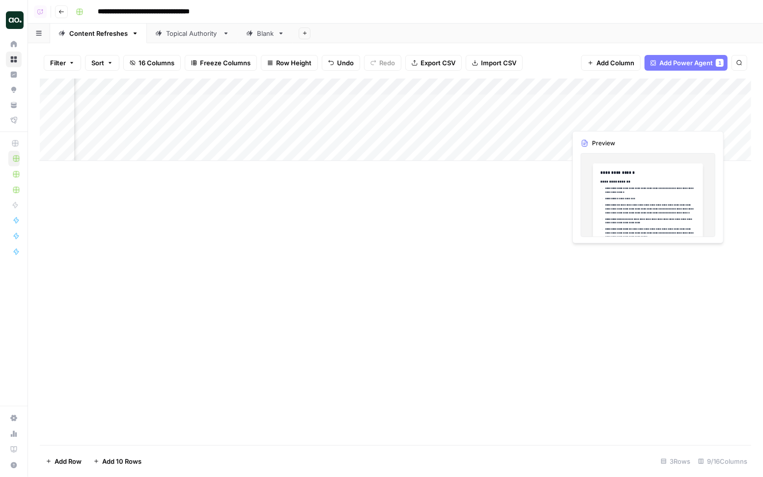
scroll to position [0, 297]
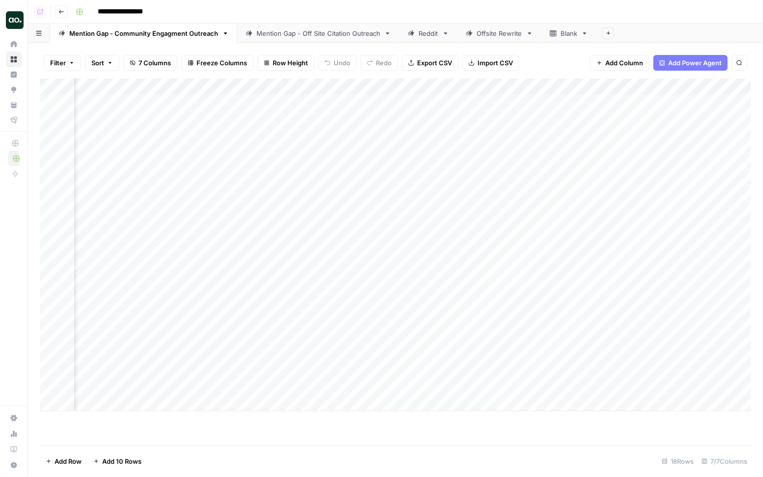
scroll to position [0, 735]
click at [637, 102] on div "Add Column" at bounding box center [395, 245] width 711 height 333
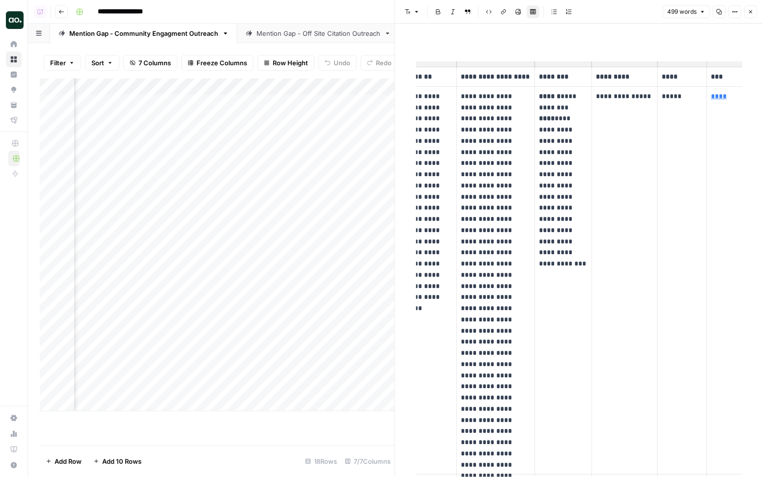
scroll to position [0, 50]
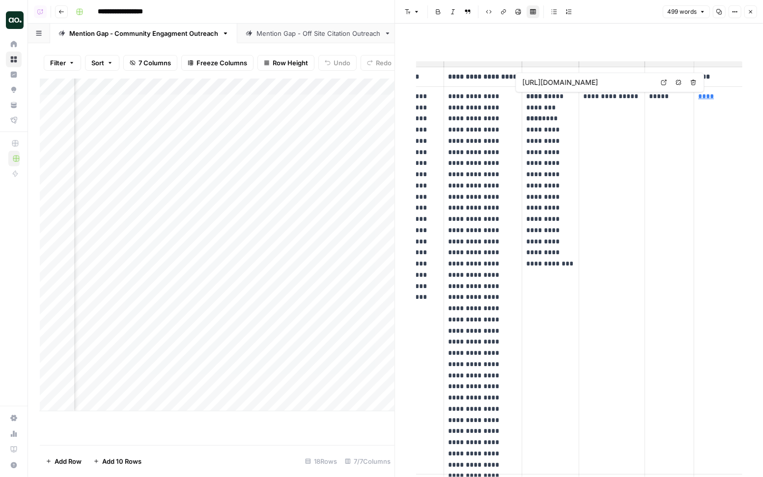
click at [637, 82] on icon at bounding box center [663, 83] width 6 height 6
click at [603, 105] on td "**********" at bounding box center [611, 280] width 66 height 388
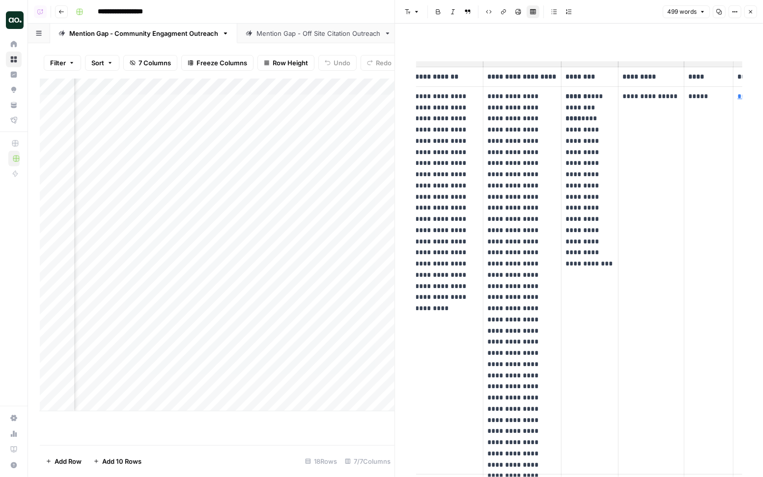
scroll to position [0, 0]
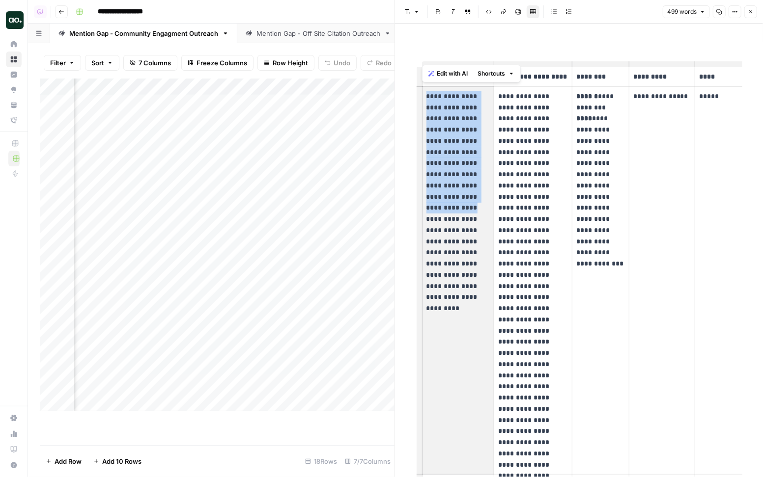
drag, startPoint x: 426, startPoint y: 98, endPoint x: 471, endPoint y: 199, distance: 110.5
click at [471, 199] on p "**********" at bounding box center [458, 191] width 64 height 201
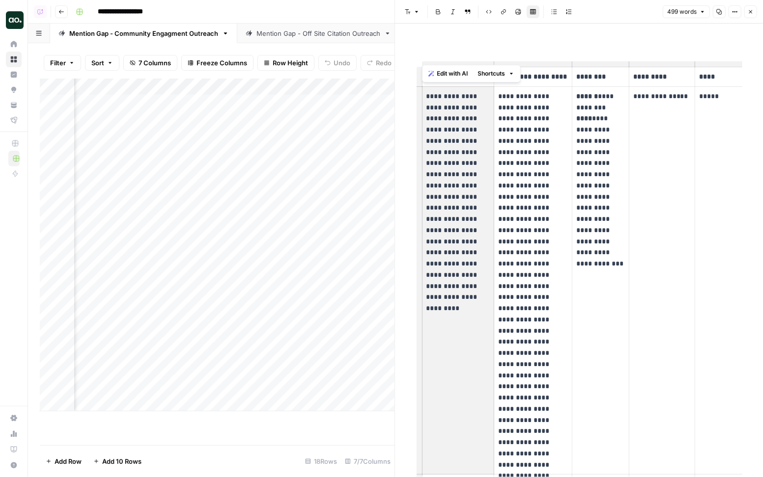
click at [471, 199] on p "**********" at bounding box center [458, 191] width 64 height 201
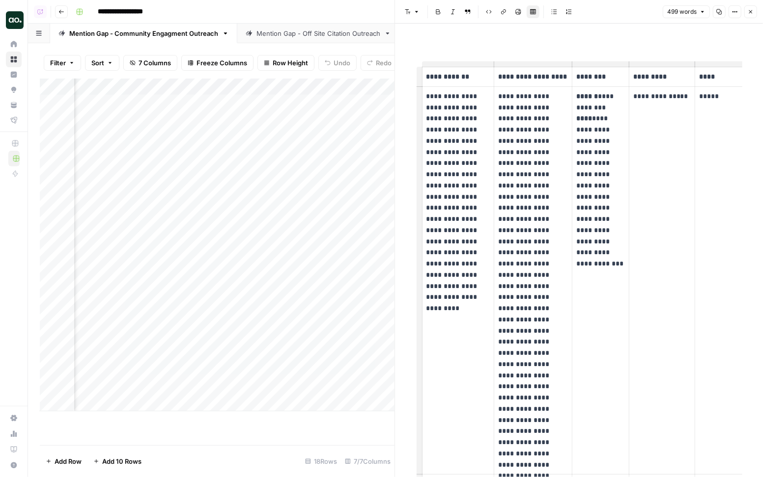
click at [597, 146] on p "**********" at bounding box center [600, 174] width 49 height 167
click at [450, 144] on p "**********" at bounding box center [458, 191] width 64 height 201
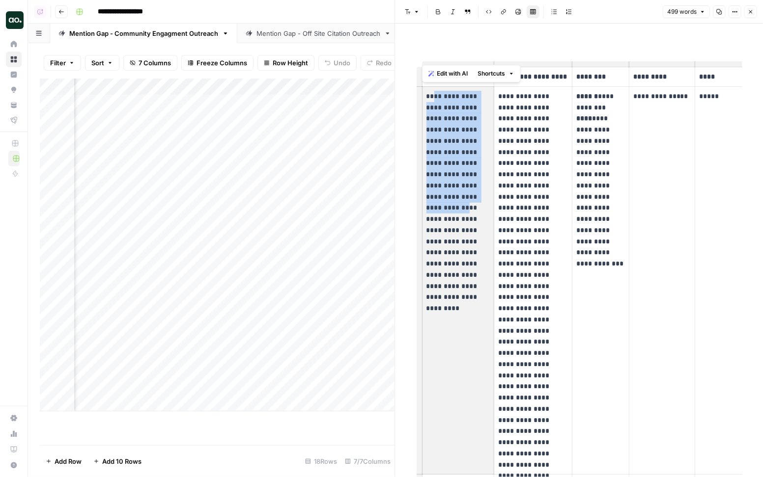
drag, startPoint x: 429, startPoint y: 101, endPoint x: 455, endPoint y: 199, distance: 101.6
click at [455, 199] on p "**********" at bounding box center [458, 191] width 64 height 201
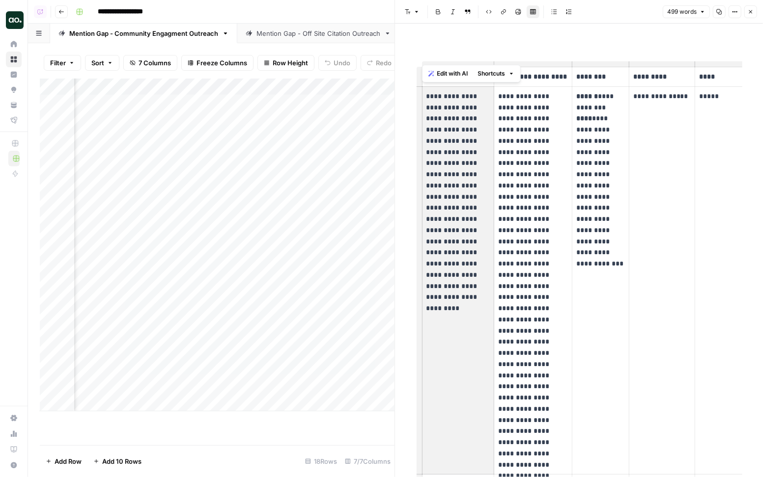
click at [297, 33] on div "Mention Gap - Off Site Citation Outreach" at bounding box center [318, 33] width 124 height 10
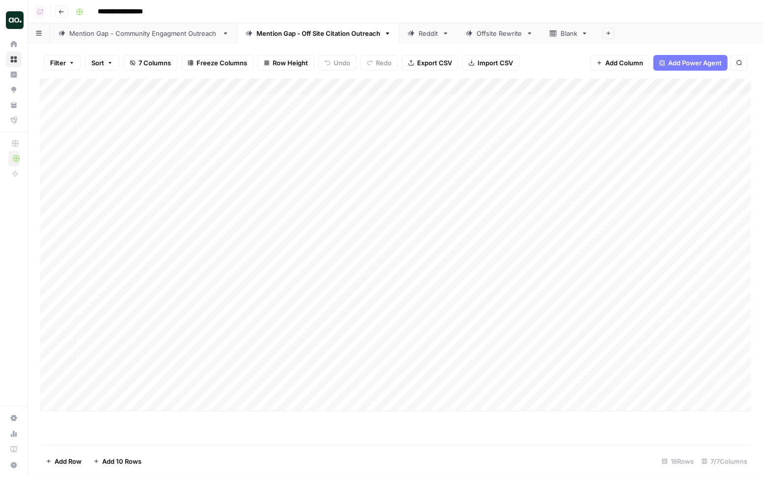
scroll to position [0, 213]
click at [637, 103] on div "Add Column" at bounding box center [395, 245] width 711 height 333
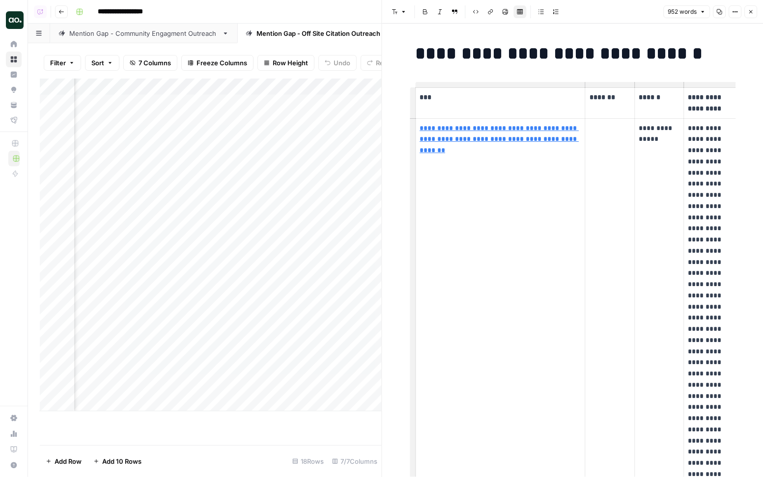
click at [637, 138] on p "**********" at bounding box center [658, 134] width 41 height 23
click at [597, 103] on p "*******" at bounding box center [609, 97] width 41 height 11
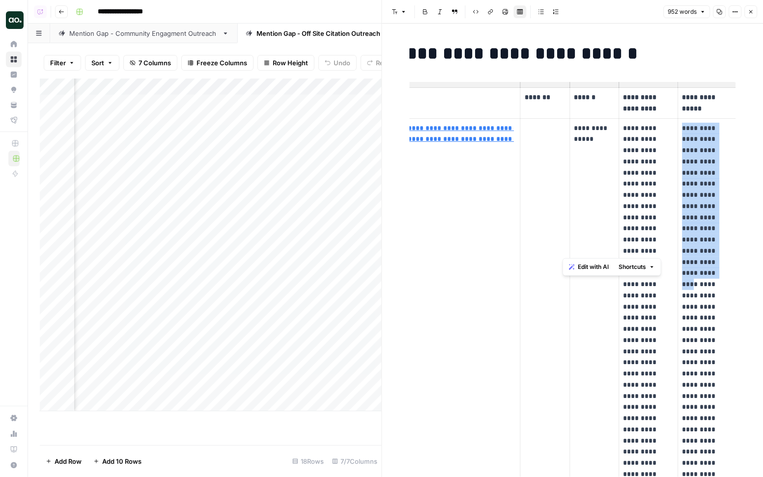
drag, startPoint x: 680, startPoint y: 128, endPoint x: 695, endPoint y: 253, distance: 126.1
click at [637, 253] on td "**********" at bounding box center [707, 345] width 58 height 455
click at [637, 253] on p "**********" at bounding box center [707, 346] width 50 height 447
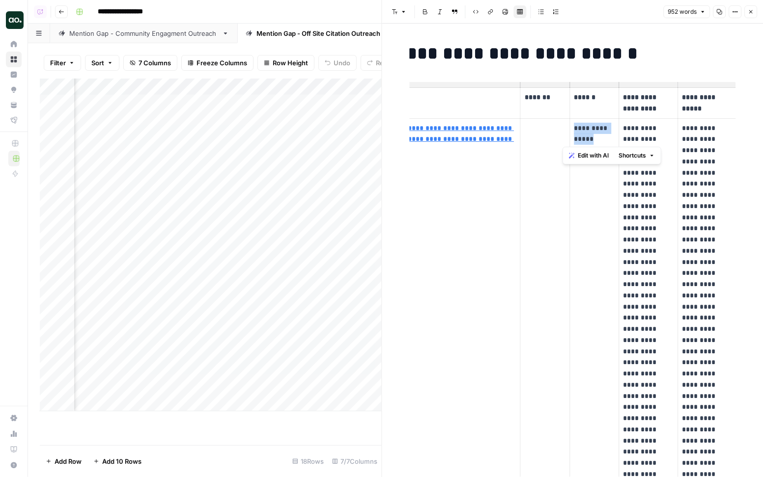
drag, startPoint x: 602, startPoint y: 140, endPoint x: 572, endPoint y: 129, distance: 31.6
click at [572, 129] on td "**********" at bounding box center [594, 345] width 49 height 455
drag, startPoint x: 679, startPoint y: 128, endPoint x: 693, endPoint y: 304, distance: 176.4
click at [637, 304] on td "**********" at bounding box center [707, 345] width 58 height 455
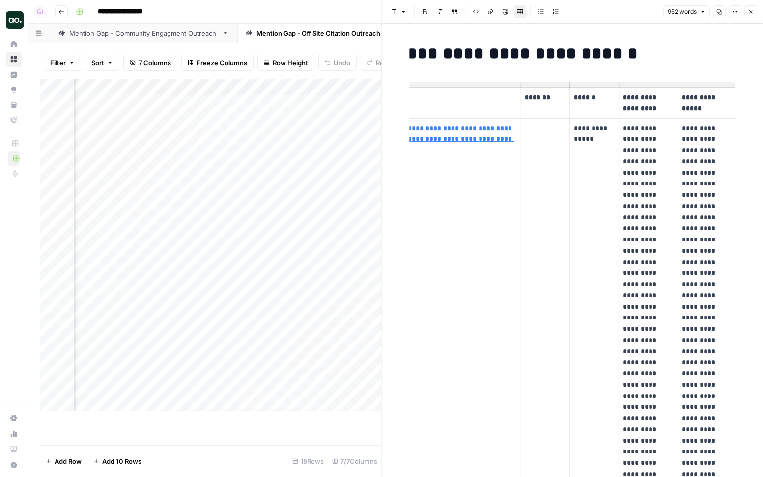
click at [637, 304] on p "**********" at bounding box center [707, 346] width 50 height 447
click at [637, 11] on icon "button" at bounding box center [750, 12] width 6 height 6
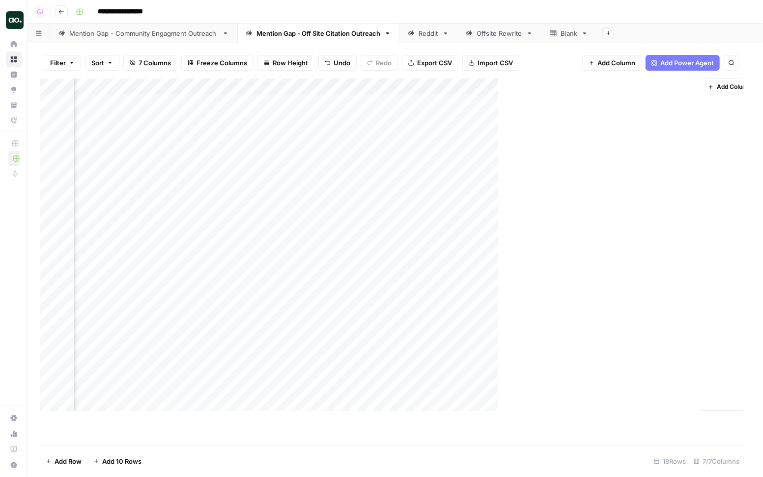
scroll to position [0, 201]
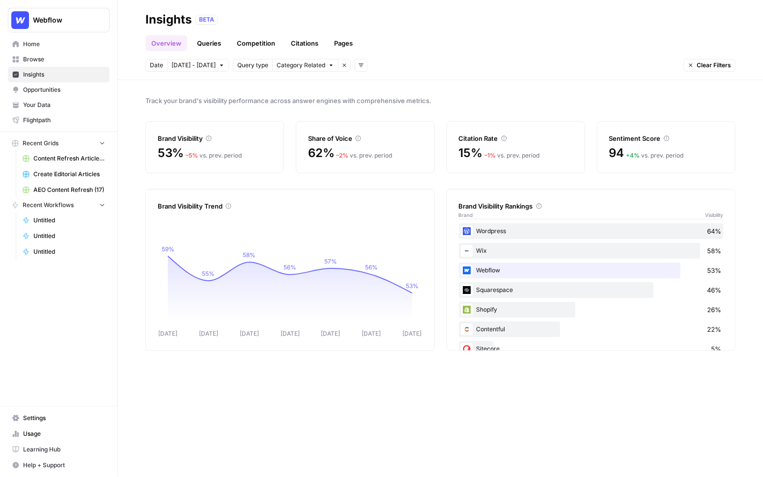
click at [191, 64] on span "[DATE] - [DATE]" at bounding box center [193, 65] width 44 height 9
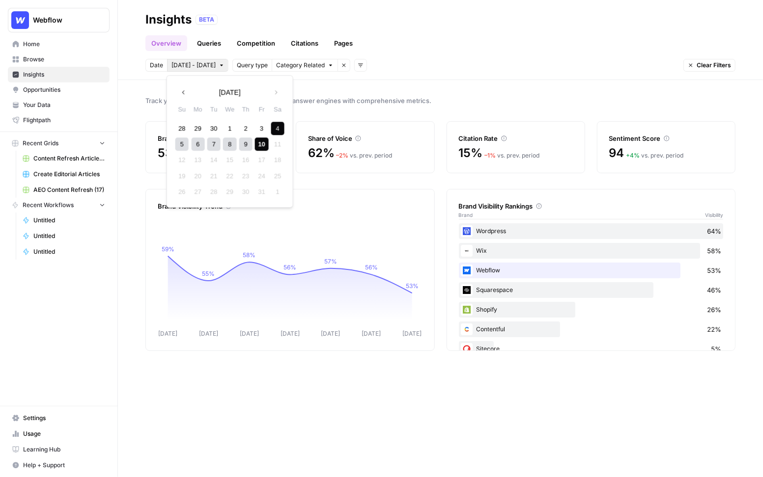
click at [293, 65] on span "Category Related" at bounding box center [300, 65] width 49 height 9
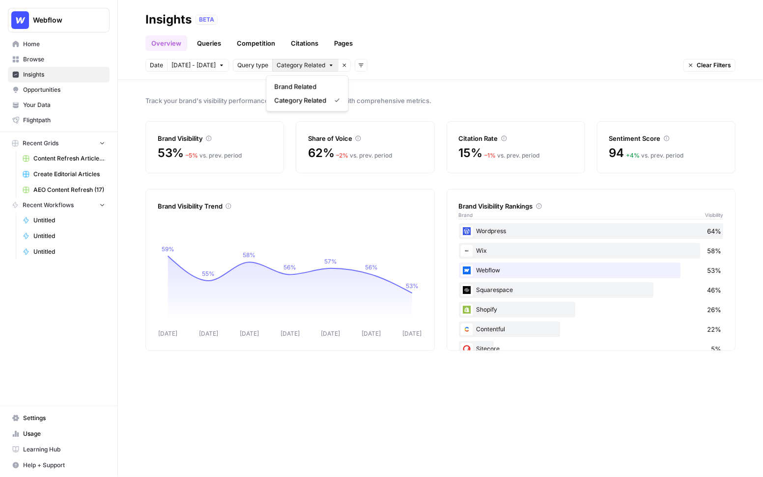
click at [358, 64] on icon "button" at bounding box center [361, 65] width 6 height 6
click at [365, 86] on span "Topic" at bounding box center [369, 87] width 26 height 10
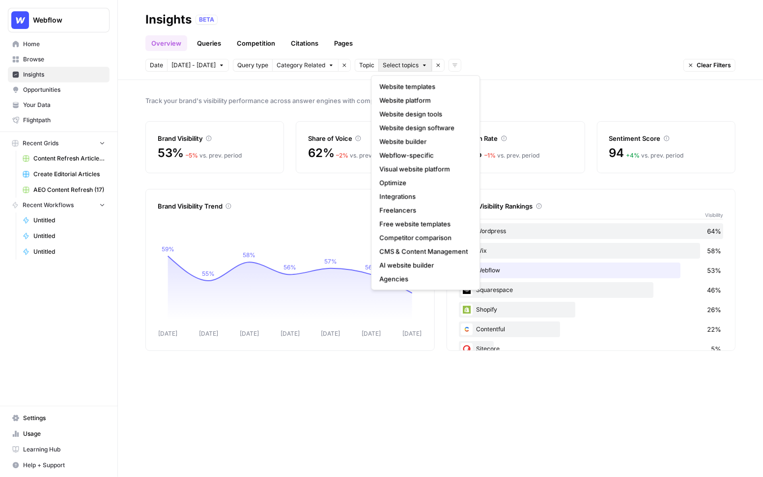
click at [387, 61] on span "Select topics" at bounding box center [401, 65] width 36 height 9
click at [436, 65] on icon "button" at bounding box center [437, 65] width 3 height 3
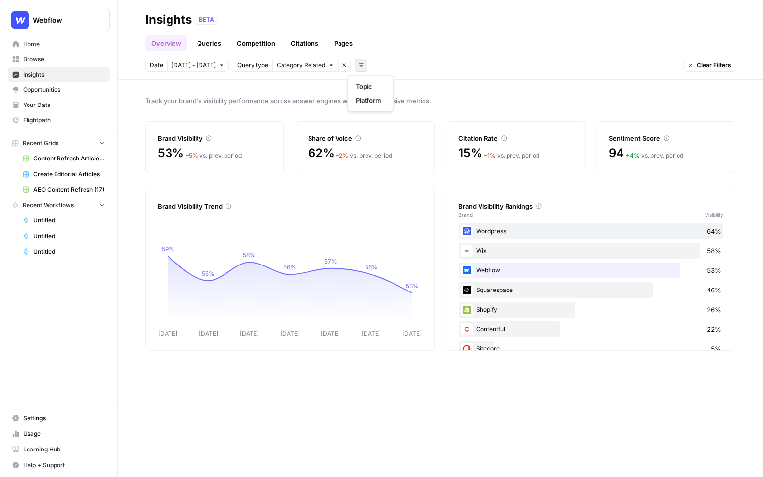
click at [358, 64] on icon "button" at bounding box center [361, 65] width 6 height 6
click at [370, 103] on span "Platform" at bounding box center [369, 100] width 26 height 10
click at [407, 68] on span "Select platform" at bounding box center [412, 65] width 43 height 9
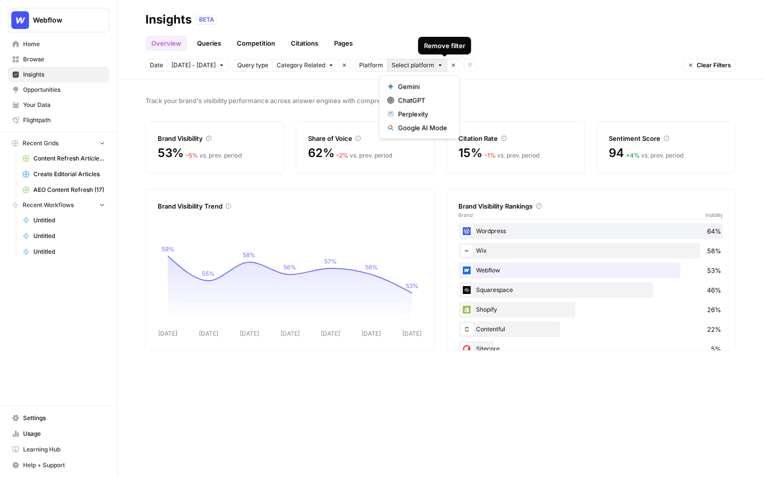
click at [450, 63] on icon "button" at bounding box center [453, 65] width 6 height 6
click at [203, 45] on link "Queries" at bounding box center [209, 43] width 36 height 16
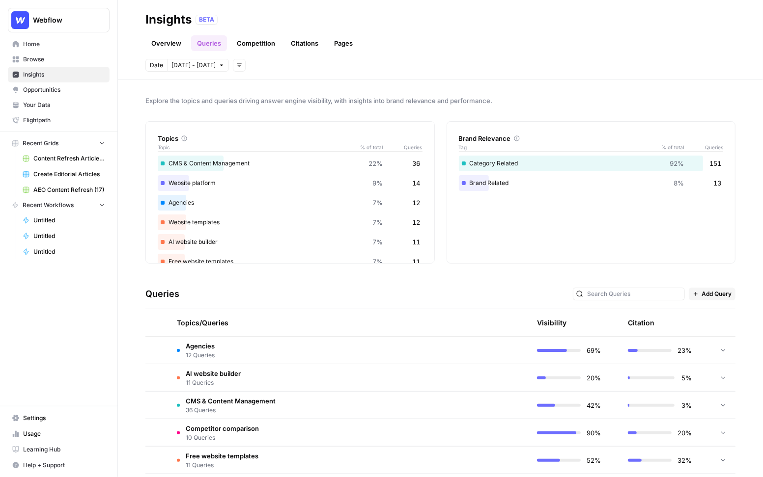
click at [60, 109] on span "Your Data" at bounding box center [64, 105] width 82 height 9
click at [637, 351] on icon at bounding box center [722, 350] width 7 height 7
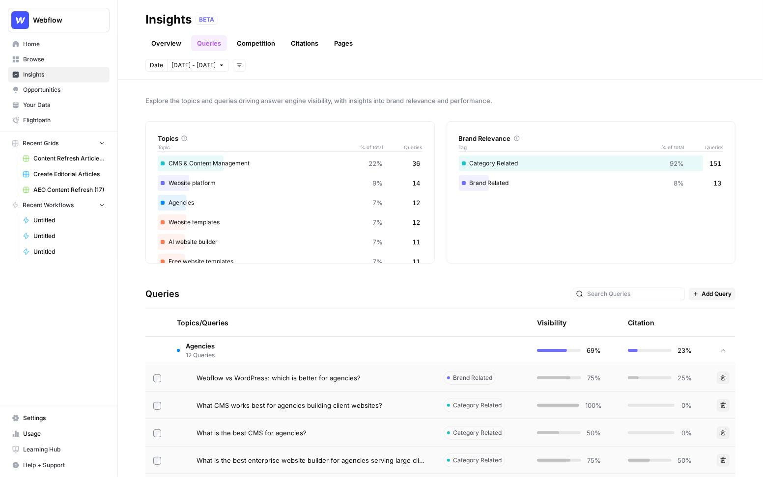
scroll to position [33, 0]
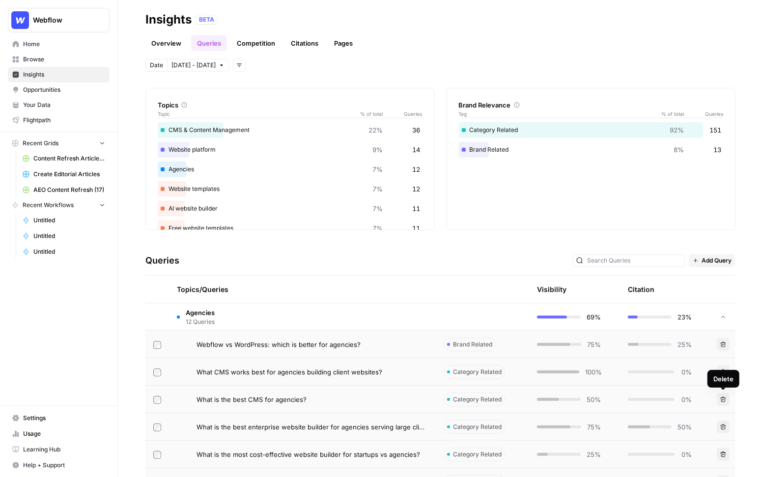
click at [637, 262] on span "Add Query" at bounding box center [716, 260] width 30 height 9
click at [637, 232] on div "Explore the topics and queries driving answer engine visibility, with insights …" at bounding box center [440, 278] width 645 height 397
click at [395, 373] on div "What CMS works best for agencies building client websites?" at bounding box center [311, 372] width 231 height 10
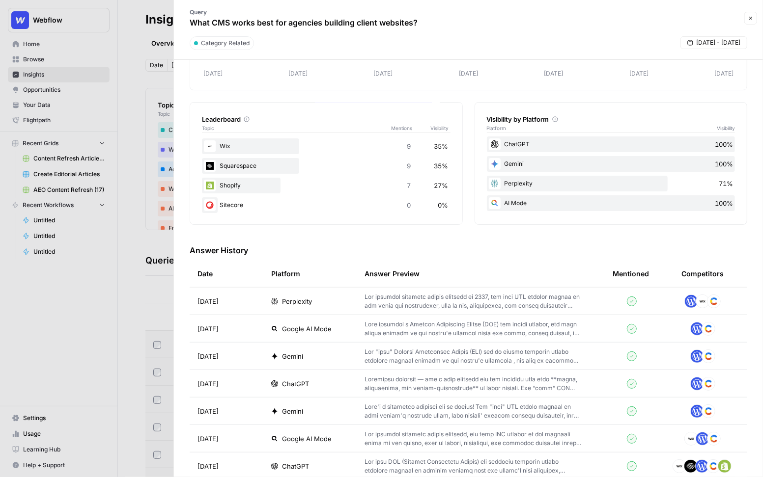
scroll to position [125, 0]
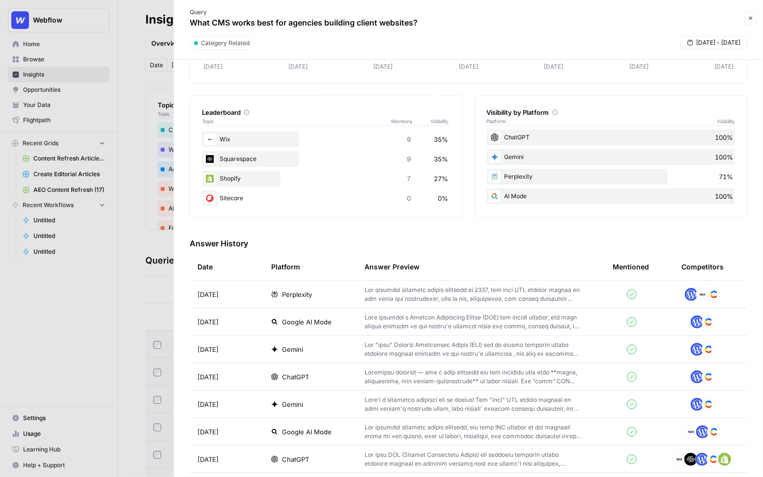
click at [333, 294] on div "Perplexity" at bounding box center [310, 295] width 78 height 10
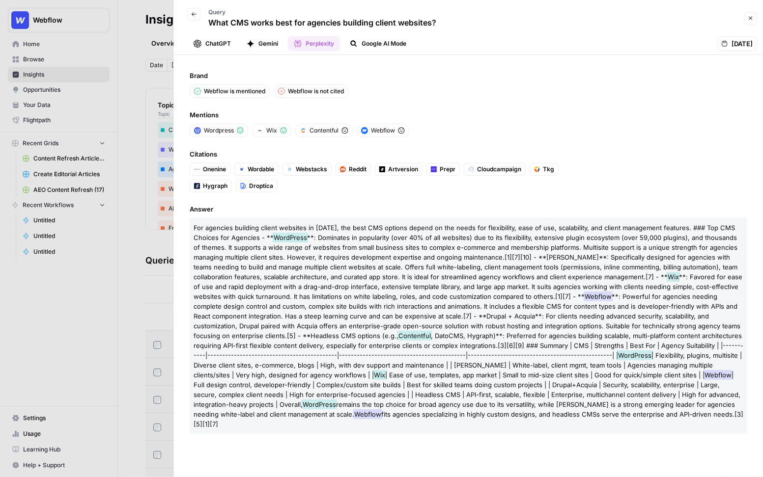
click at [147, 141] on div at bounding box center [381, 238] width 763 height 477
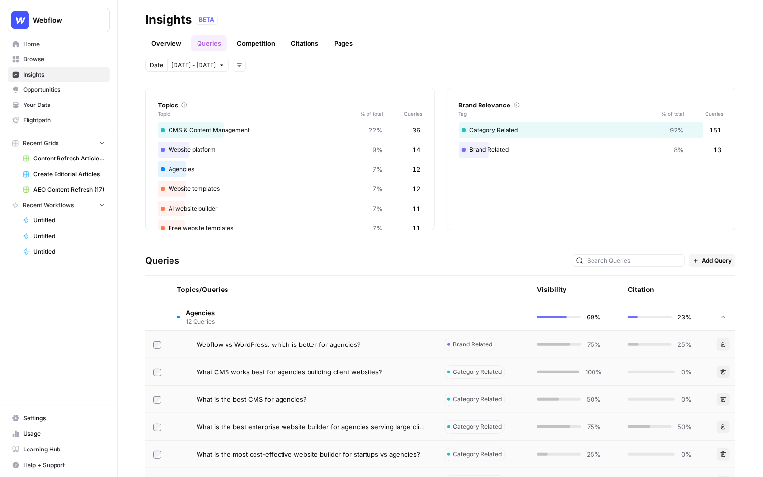
click at [297, 41] on link "Citations" at bounding box center [304, 43] width 39 height 16
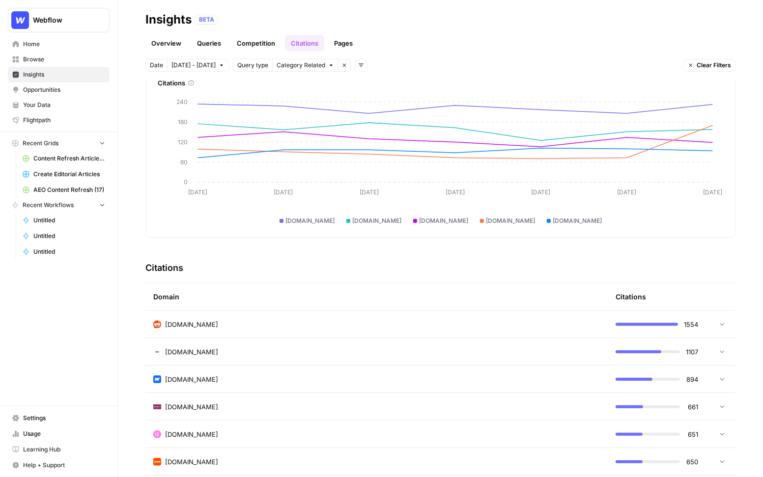
scroll to position [56, 0]
click at [461, 333] on td "reddit.com" at bounding box center [376, 323] width 462 height 27
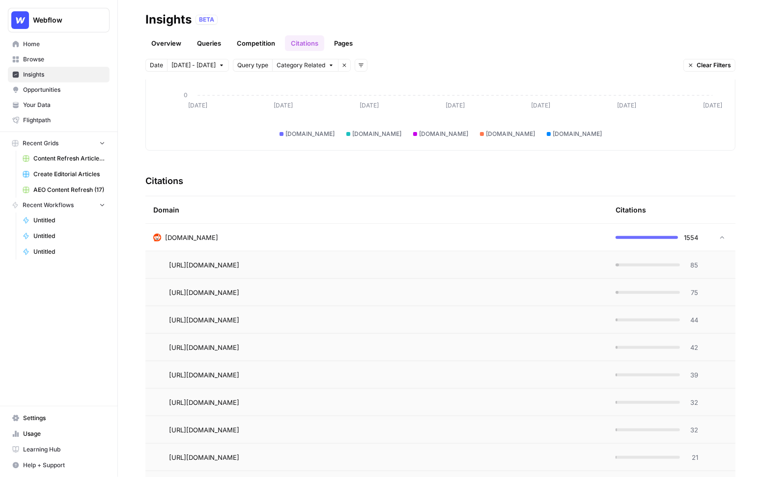
scroll to position [144, 0]
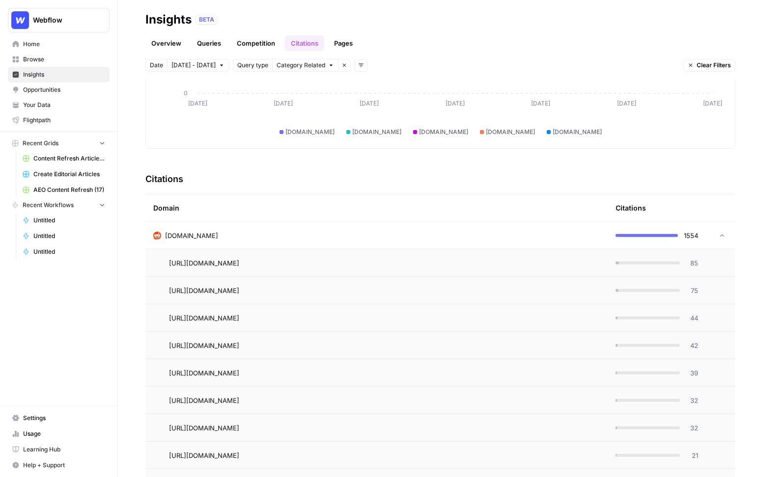
click at [488, 266] on div "https://www.reddit.com/r/Frontend/comments/158i5pi/what_cms_would_you_pick_for_…" at bounding box center [384, 263] width 431 height 12
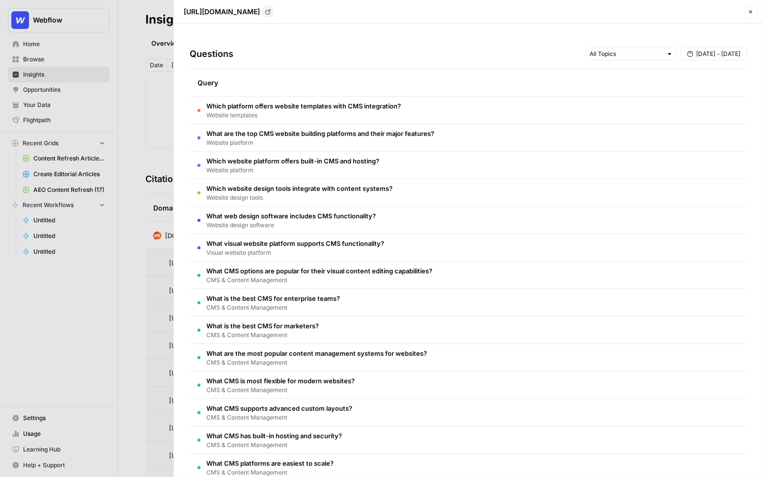
click at [161, 268] on div at bounding box center [381, 238] width 763 height 477
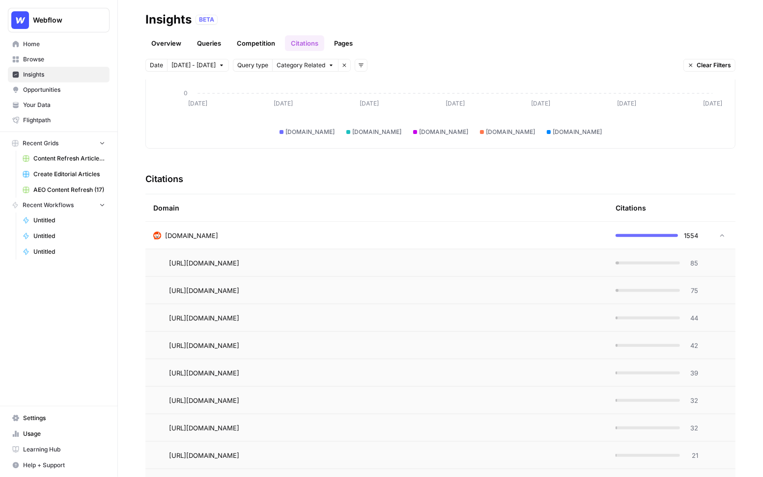
click at [222, 226] on td "reddit.com" at bounding box center [376, 235] width 462 height 27
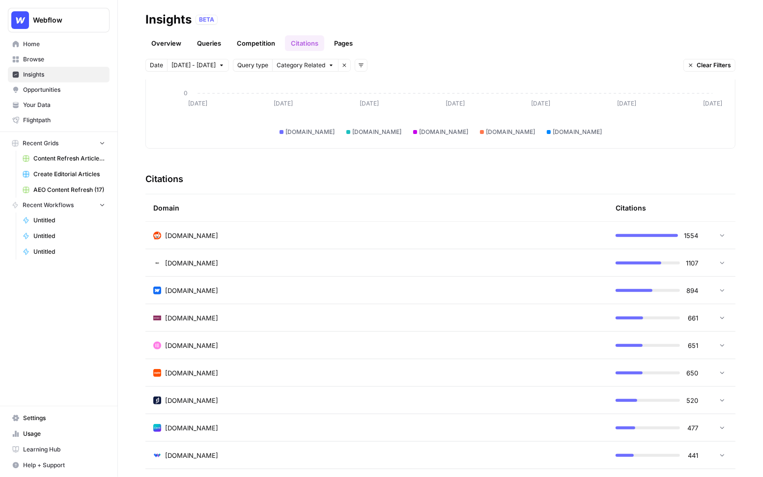
click at [47, 94] on link "Opportunities" at bounding box center [59, 90] width 102 height 16
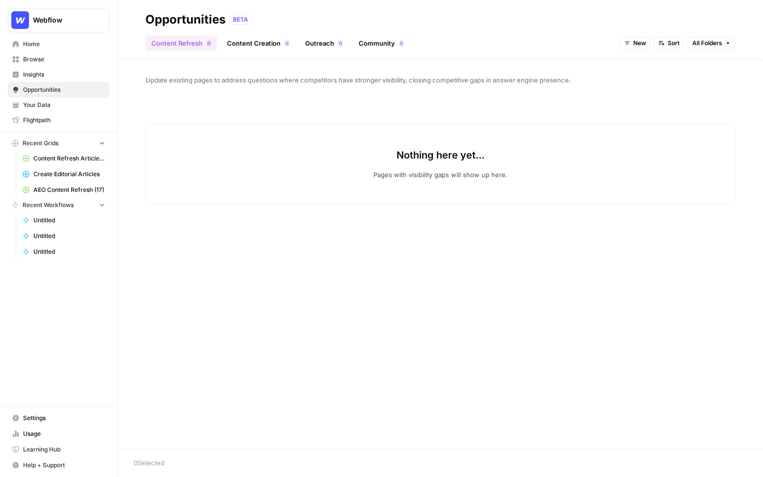
click at [627, 47] on button "New" at bounding box center [635, 43] width 30 height 13
click at [635, 60] on span "All Opportunities" at bounding box center [654, 65] width 50 height 10
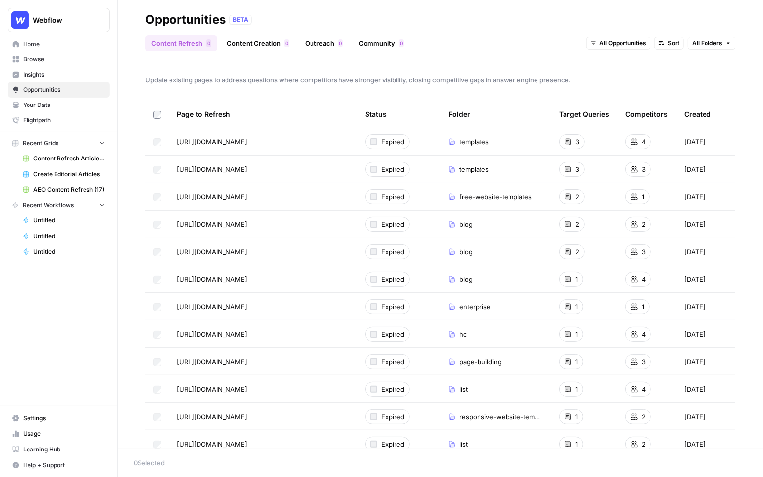
click at [321, 44] on link "Outreach 0" at bounding box center [324, 43] width 50 height 16
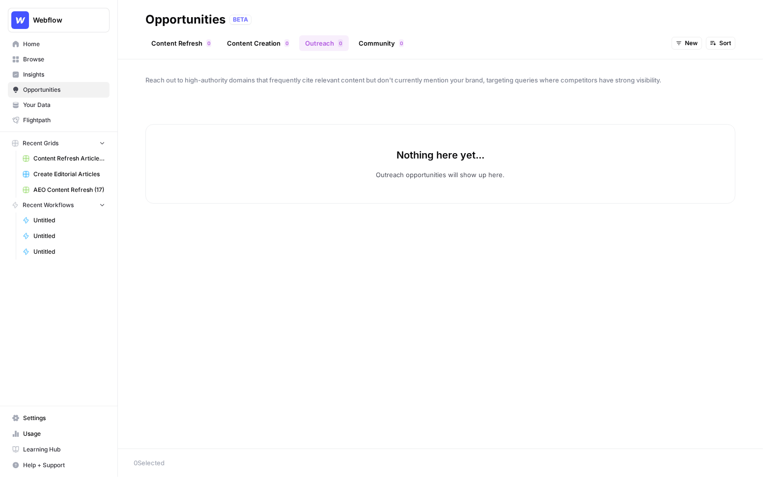
click at [637, 43] on icon "button" at bounding box center [679, 43] width 6 height 6
click at [637, 60] on span "All Opportunities" at bounding box center [705, 65] width 50 height 10
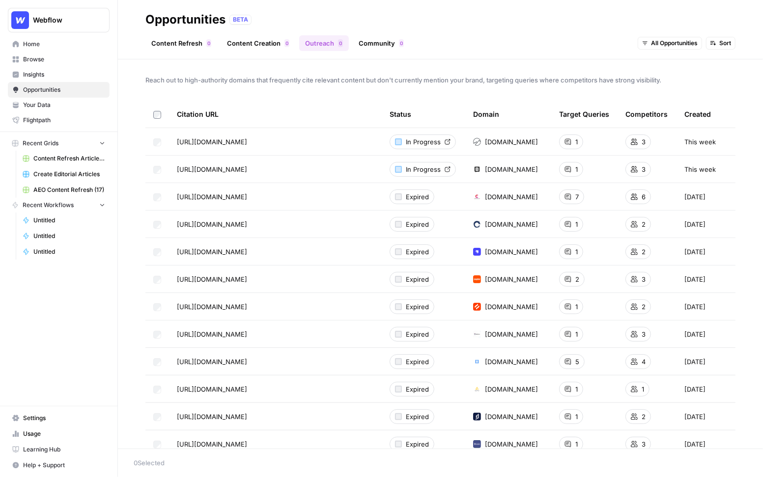
click at [374, 43] on link "Community 0" at bounding box center [381, 43] width 57 height 16
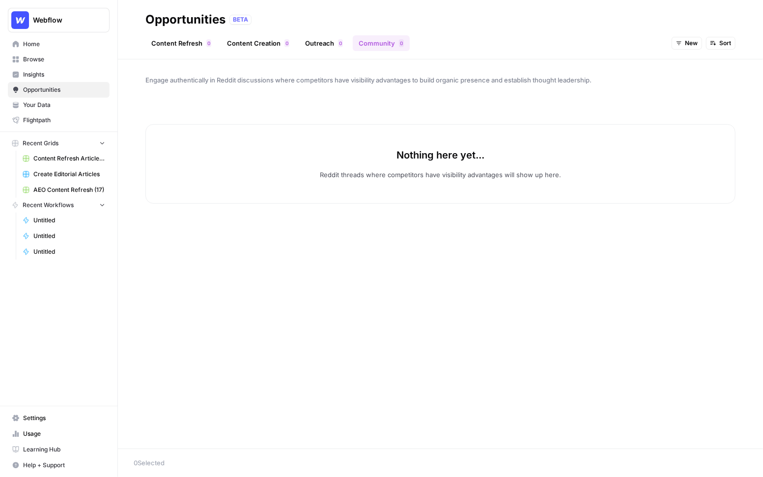
click at [637, 40] on icon "button" at bounding box center [679, 43] width 6 height 6
click at [637, 61] on span "All Opportunities" at bounding box center [705, 65] width 50 height 10
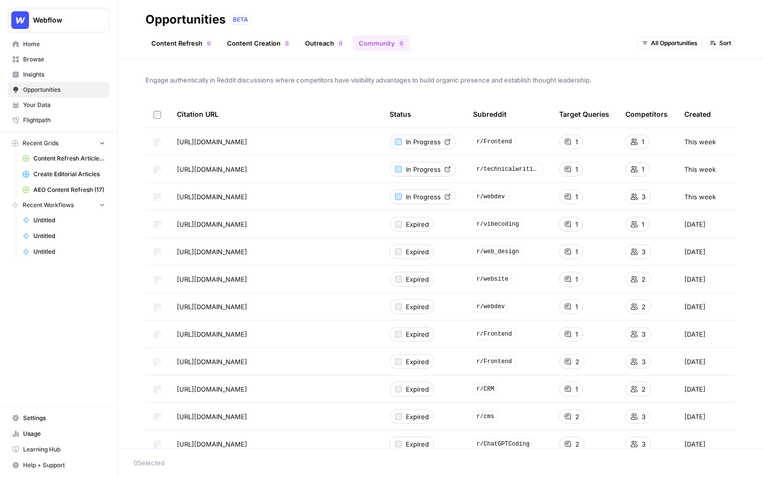
click at [416, 141] on span "In Progress" at bounding box center [423, 142] width 35 height 10
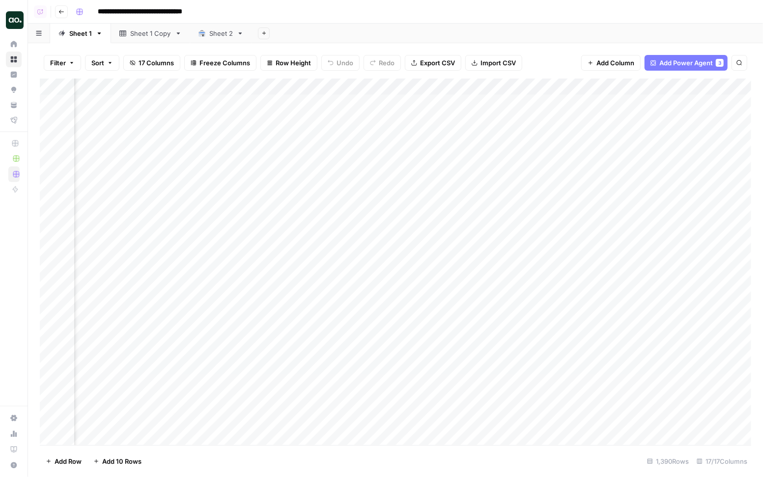
scroll to position [0, 493]
click at [366, 83] on div "Add Column" at bounding box center [395, 262] width 711 height 367
click at [368, 157] on span "Schedule" at bounding box center [385, 156] width 86 height 10
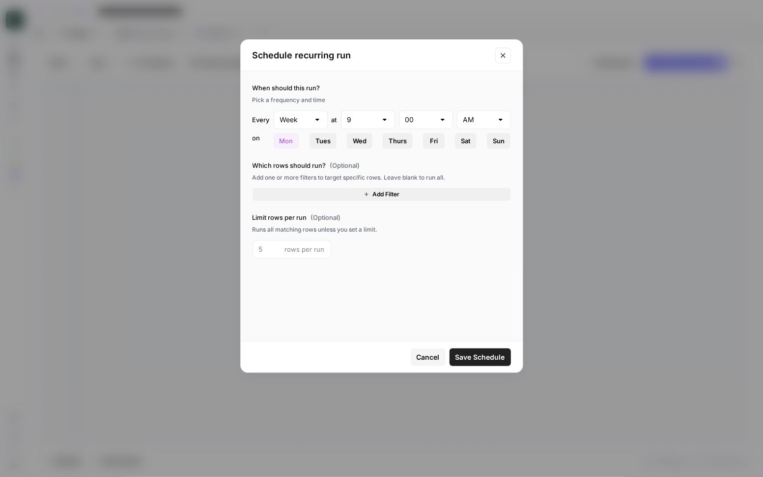
click at [502, 55] on icon "Close modal" at bounding box center [502, 55] width 4 height 4
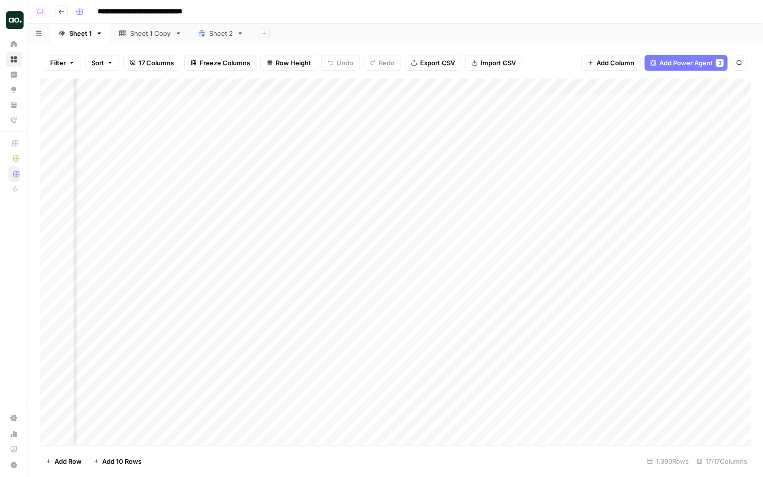
click at [479, 42] on div "Add Sheet" at bounding box center [507, 34] width 511 height 20
click at [544, 64] on div "Filter Sort 17 Columns Freeze Columns Row Height Undo Redo Export CSV Import CS…" at bounding box center [395, 62] width 711 height 31
click at [538, 49] on div "Filter Sort 17 Columns Freeze Columns Row Height Undo Redo Export CSV Import CS…" at bounding box center [395, 62] width 711 height 31
click at [540, 53] on div "Filter Sort 17 Columns Freeze Columns Row Height Undo Redo Export CSV Import CS…" at bounding box center [395, 62] width 711 height 31
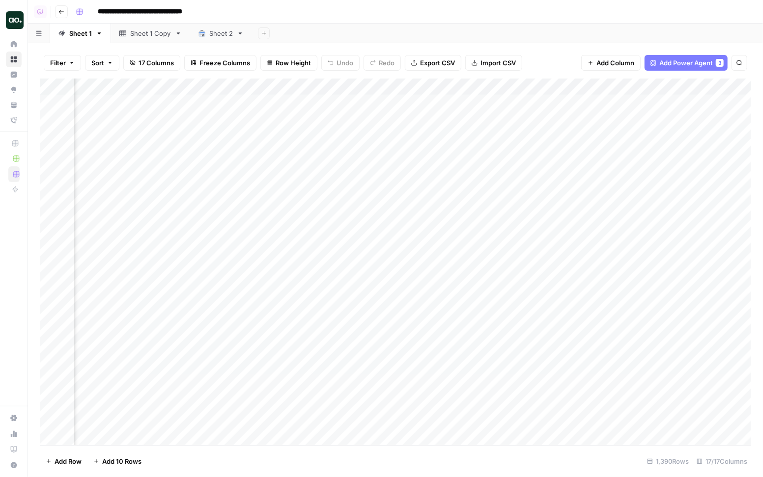
click at [535, 58] on div "Filter Sort 17 Columns Freeze Columns Row Height Undo Redo Export CSV Import CS…" at bounding box center [395, 62] width 711 height 31
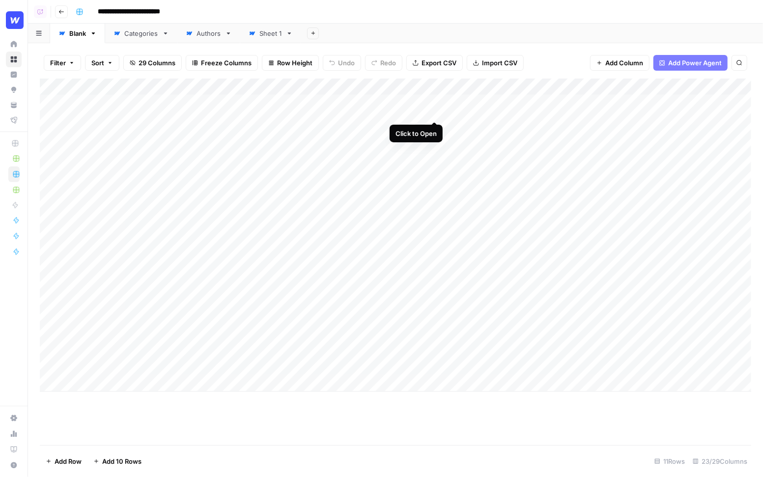
click at [436, 103] on div "Add Column" at bounding box center [395, 235] width 711 height 313
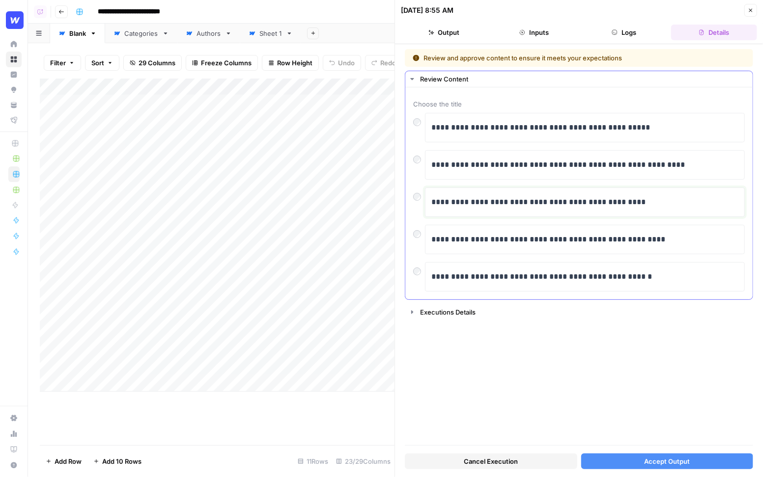
click at [637, 202] on p "**********" at bounding box center [585, 202] width 308 height 13
click at [637, 459] on span "Accept Output" at bounding box center [667, 462] width 46 height 10
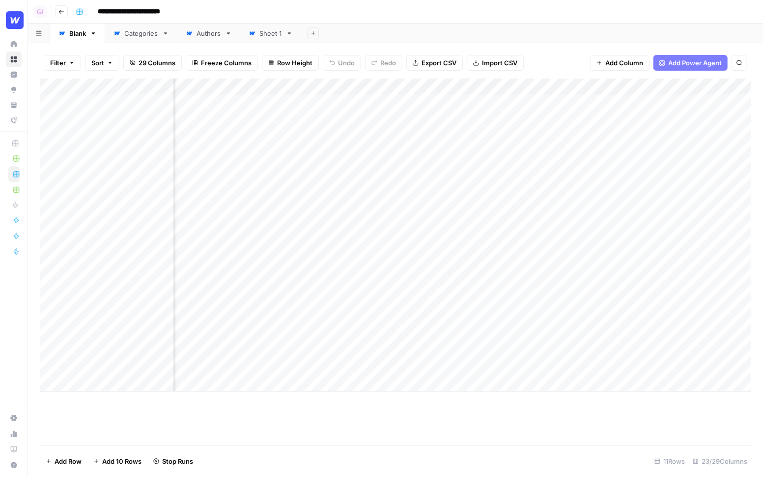
scroll to position [0, 519]
click at [451, 129] on div "Add Column" at bounding box center [395, 235] width 711 height 313
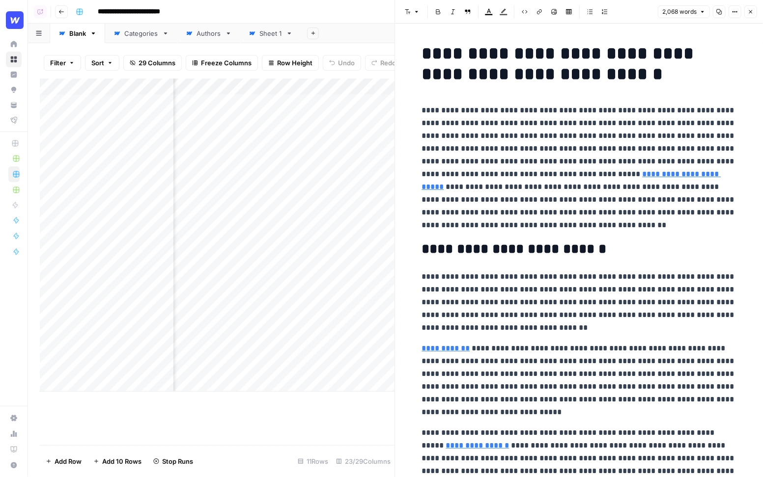
click at [541, 148] on p "**********" at bounding box center [579, 168] width 314 height 128
click at [536, 139] on p "**********" at bounding box center [579, 168] width 314 height 128
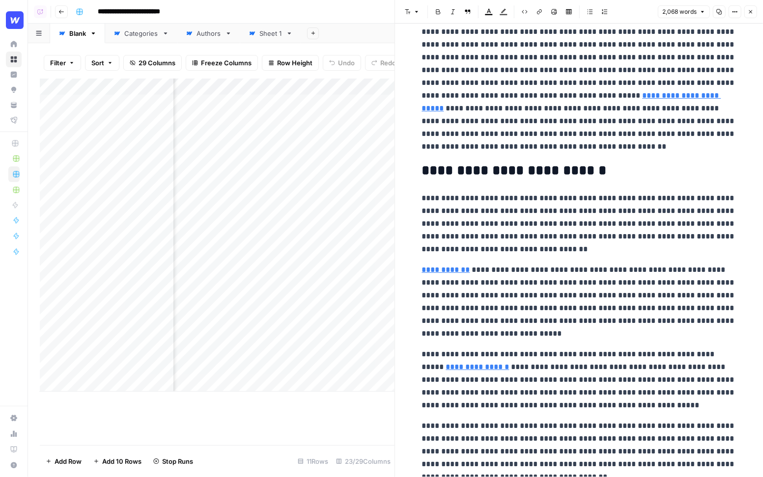
scroll to position [79, 0]
click at [524, 138] on p "**********" at bounding box center [579, 89] width 314 height 128
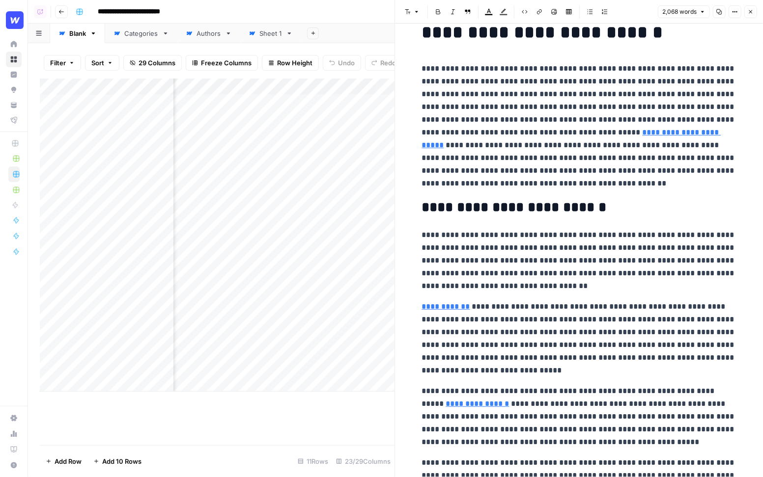
scroll to position [36, 0]
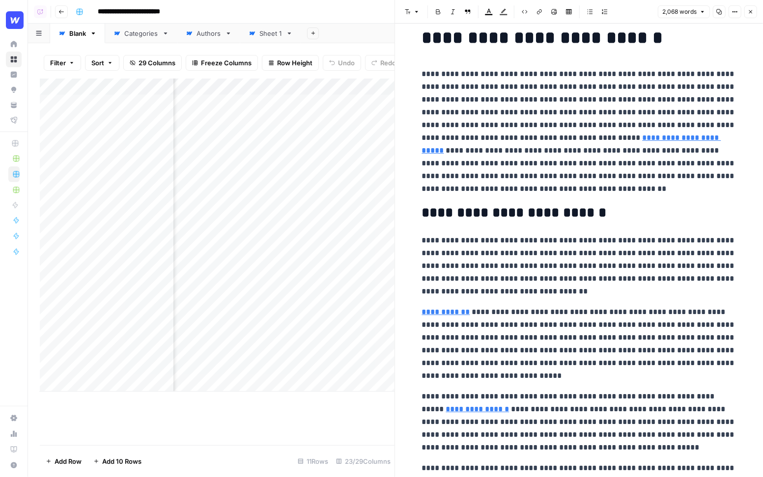
click at [521, 194] on p "**********" at bounding box center [579, 132] width 314 height 128
click at [504, 191] on p "**********" at bounding box center [579, 132] width 314 height 128
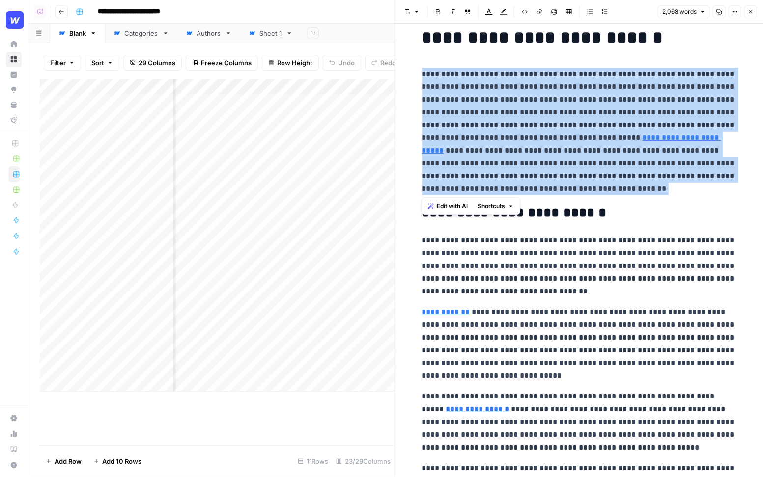
drag, startPoint x: 492, startPoint y: 192, endPoint x: 421, endPoint y: 75, distance: 137.0
click at [442, 204] on span "Edit with AI" at bounding box center [452, 206] width 31 height 9
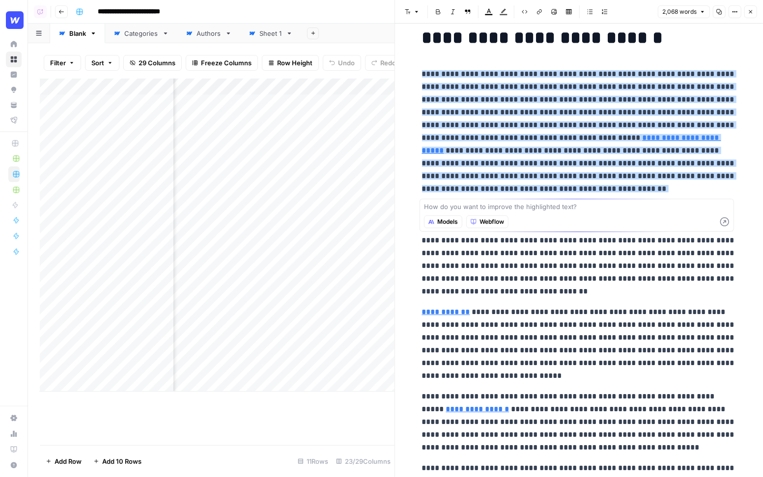
click at [445, 221] on span "Models" at bounding box center [447, 222] width 21 height 9
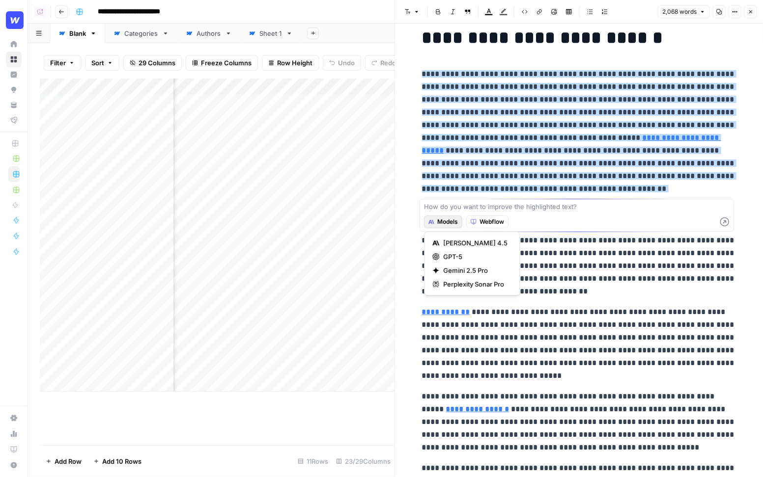
click at [486, 221] on span "Webflow" at bounding box center [491, 222] width 25 height 9
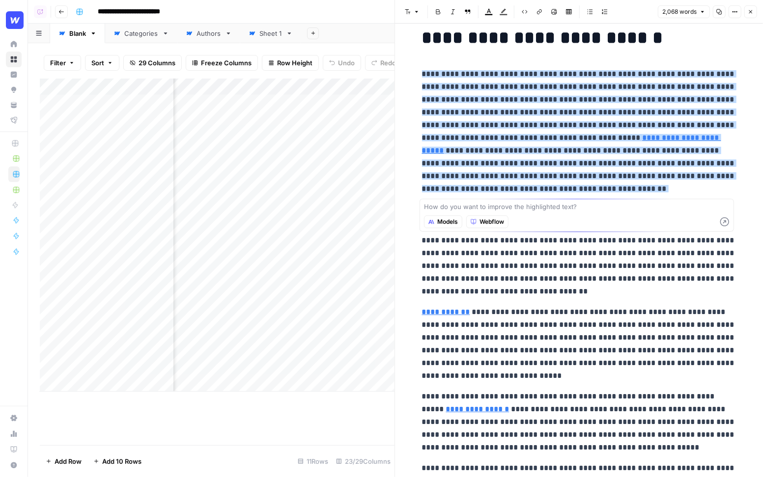
click at [492, 213] on div "Models Webflow" at bounding box center [576, 222] width 305 height 18
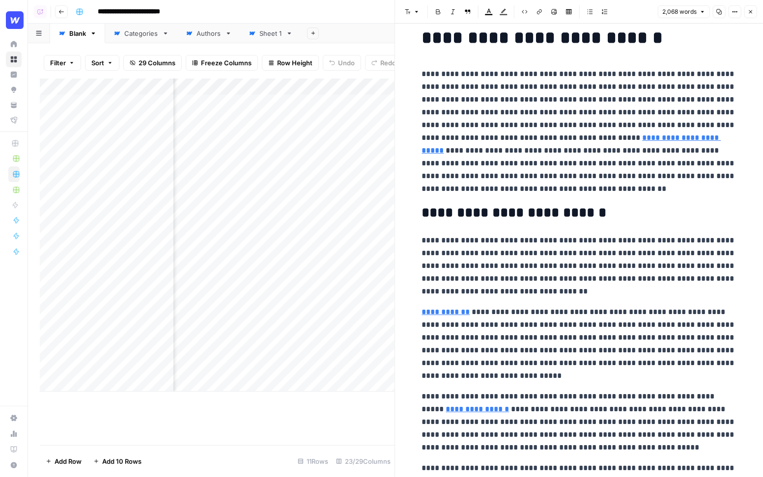
click at [637, 13] on icon "button" at bounding box center [750, 12] width 6 height 6
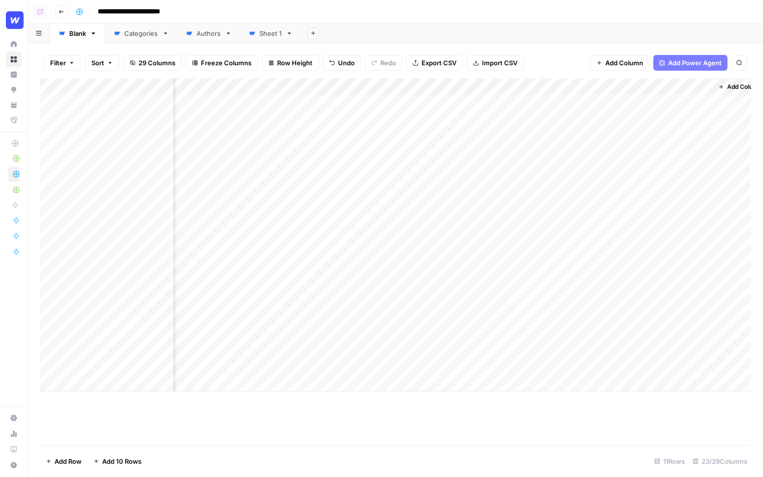
scroll to position [0, 1513]
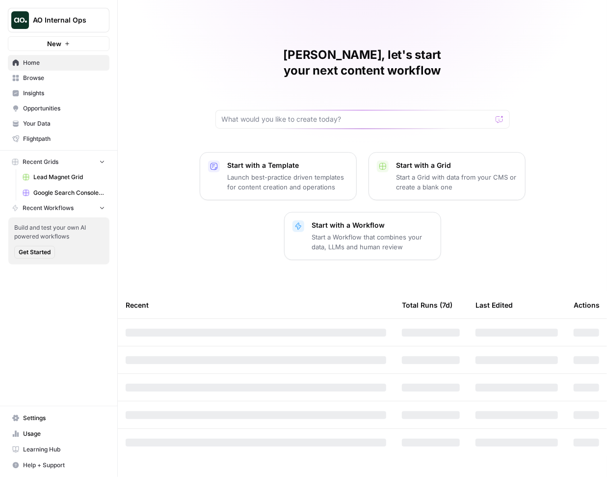
click at [66, 20] on span "AO Internal Ops" at bounding box center [62, 20] width 59 height 10
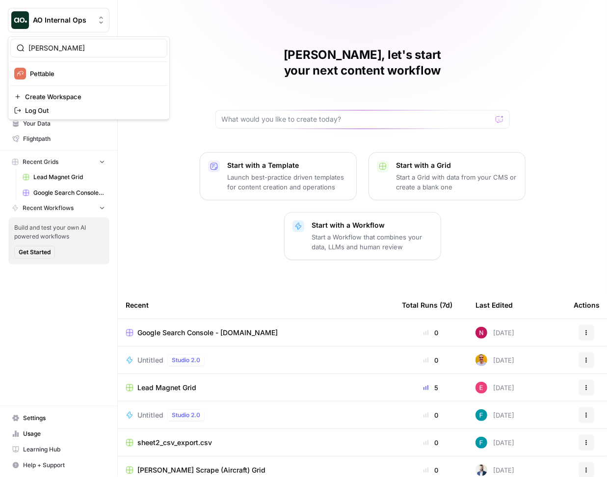
type input "[PERSON_NAME]"
click at [60, 74] on span "Pettable" at bounding box center [95, 74] width 130 height 10
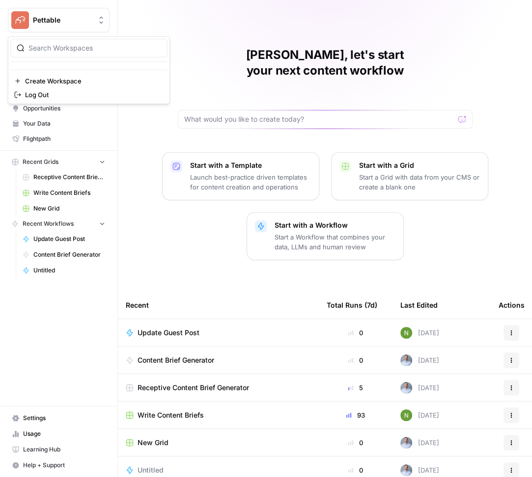
click at [64, 15] on span "Pettable" at bounding box center [62, 20] width 59 height 10
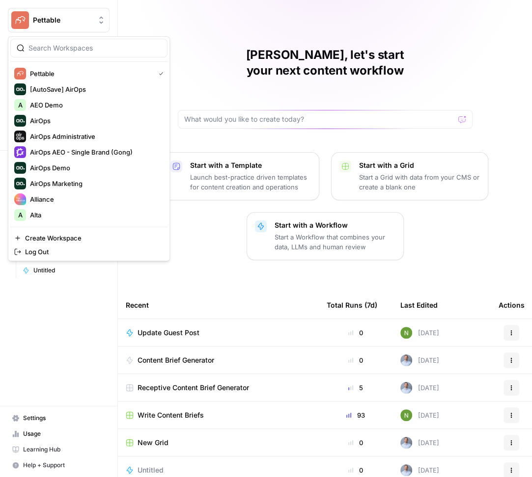
click at [167, 19] on div "[PERSON_NAME], let's start your next content workflow Start with a Template Lau…" at bounding box center [325, 263] width 414 height 527
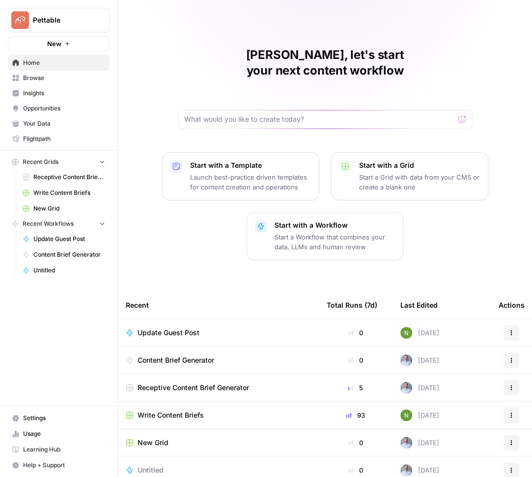
click at [56, 122] on span "Your Data" at bounding box center [64, 123] width 82 height 9
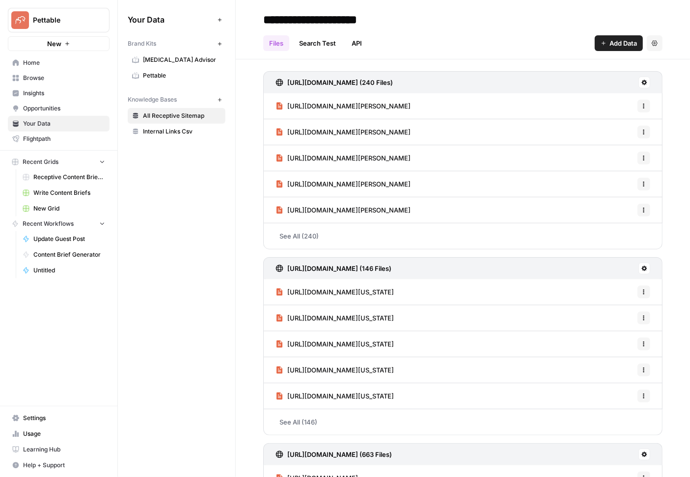
click at [185, 133] on span "Internal Links Csv" at bounding box center [182, 131] width 78 height 9
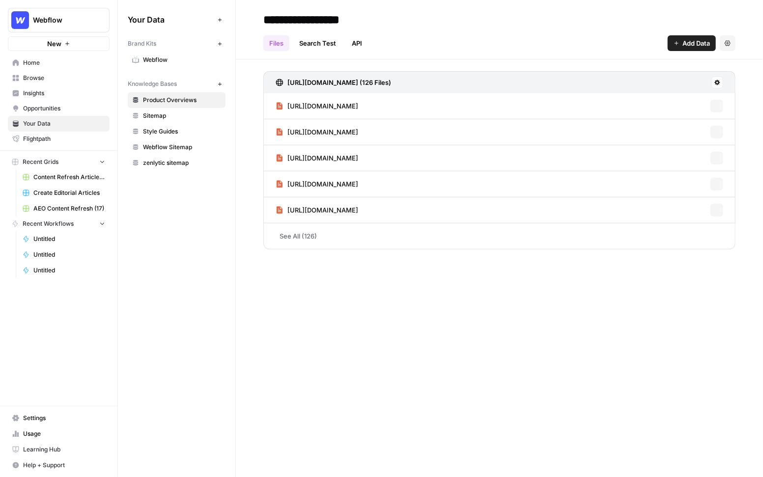
click at [160, 63] on span "Webflow" at bounding box center [182, 59] width 78 height 9
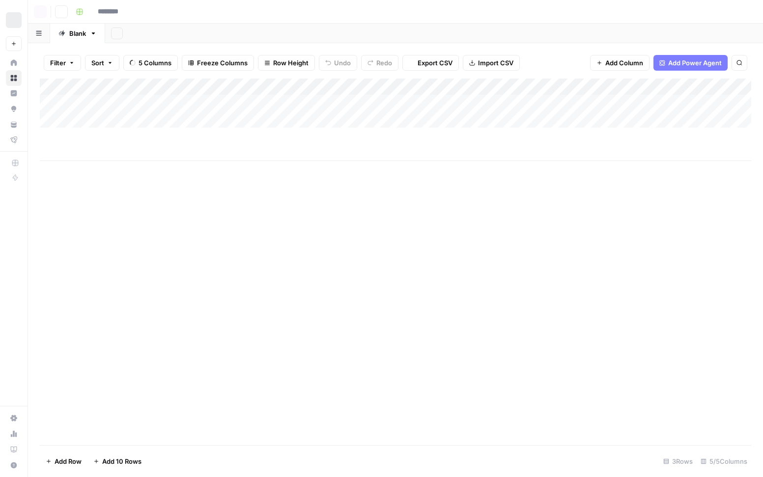
type input "**********"
click at [388, 104] on div "Add Column" at bounding box center [395, 120] width 711 height 82
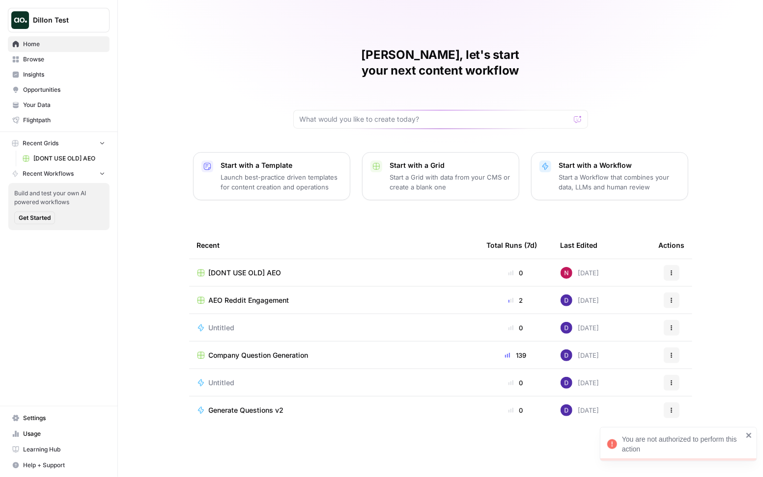
click at [51, 18] on span "Dillon Test" at bounding box center [62, 20] width 59 height 10
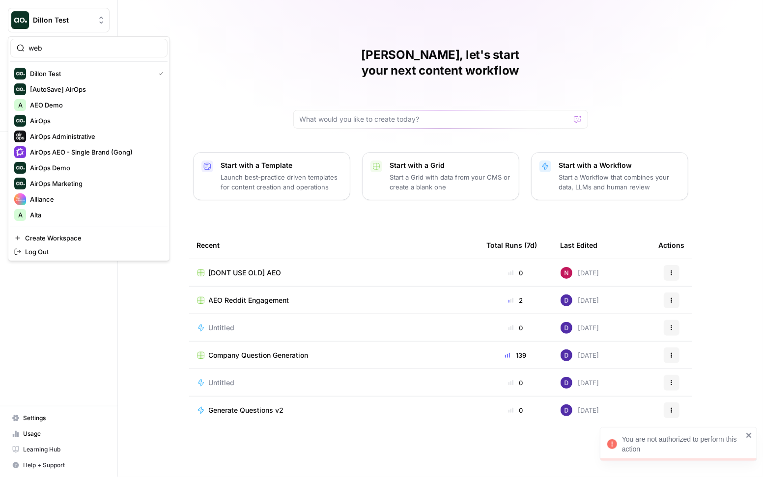
type input "web"
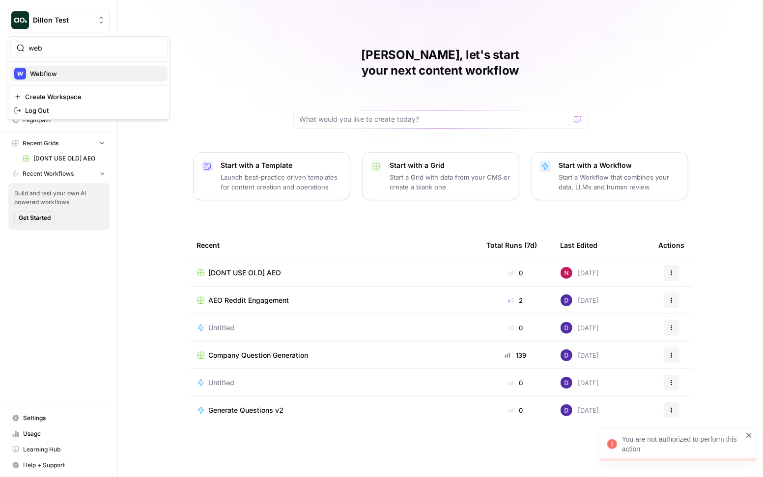
click at [74, 76] on span "Webflow" at bounding box center [95, 74] width 130 height 10
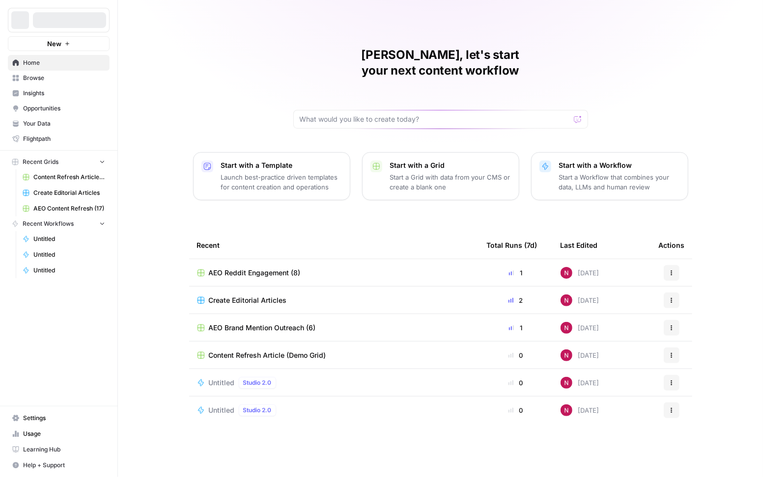
click at [627, 161] on p "Start with a Workflow" at bounding box center [619, 166] width 121 height 10
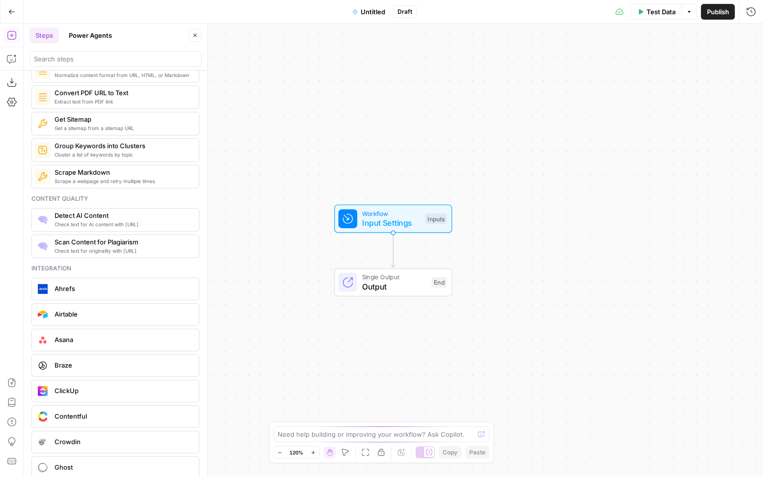
scroll to position [1629, 0]
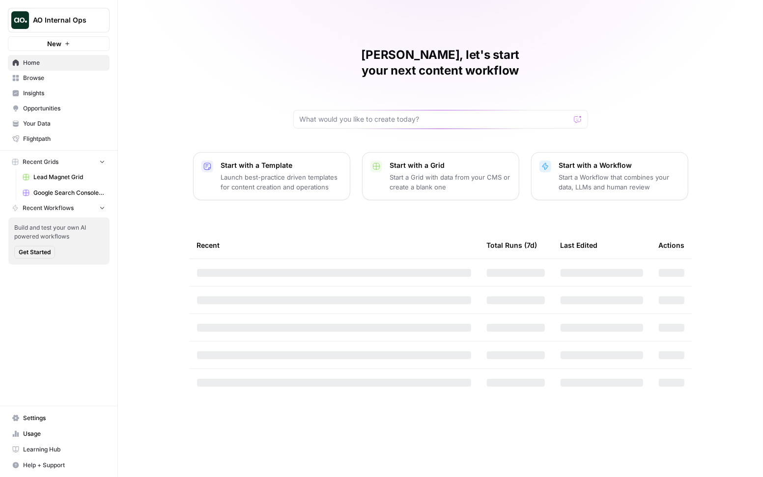
click at [75, 17] on span "AO Internal Ops" at bounding box center [62, 20] width 59 height 10
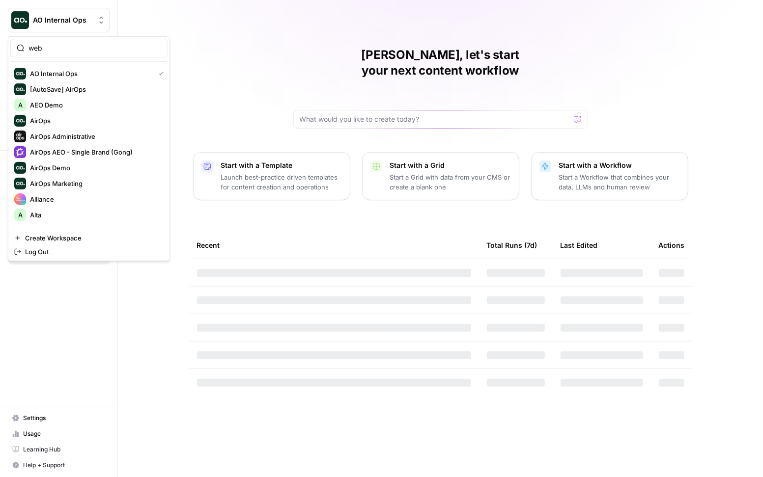
type input "web"
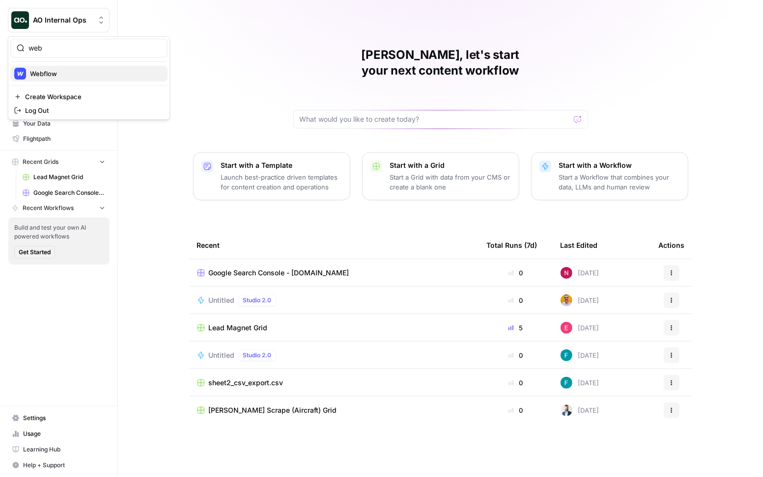
click at [110, 74] on span "Webflow" at bounding box center [95, 74] width 130 height 10
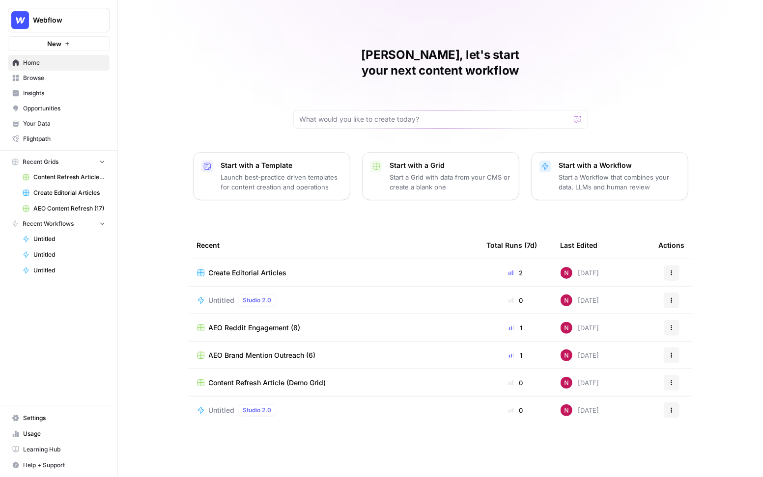
click at [582, 172] on p "Start a Workflow that combines your data, LLMs and human review" at bounding box center [619, 182] width 121 height 20
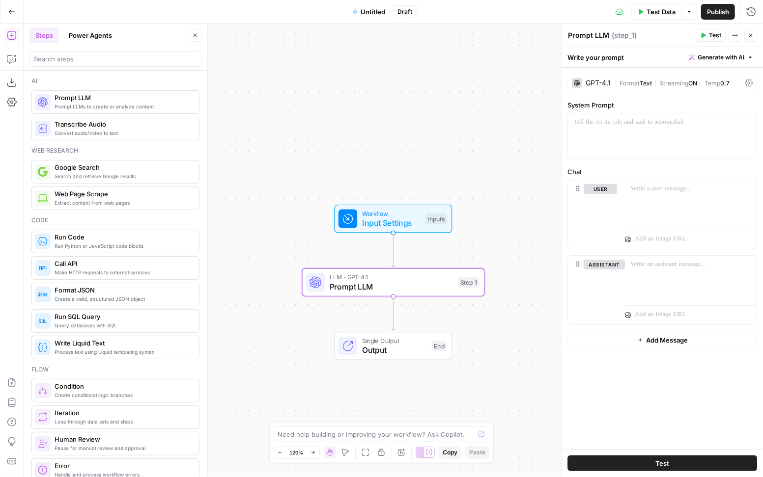
click at [596, 81] on div "GPT-4.1" at bounding box center [597, 83] width 25 height 7
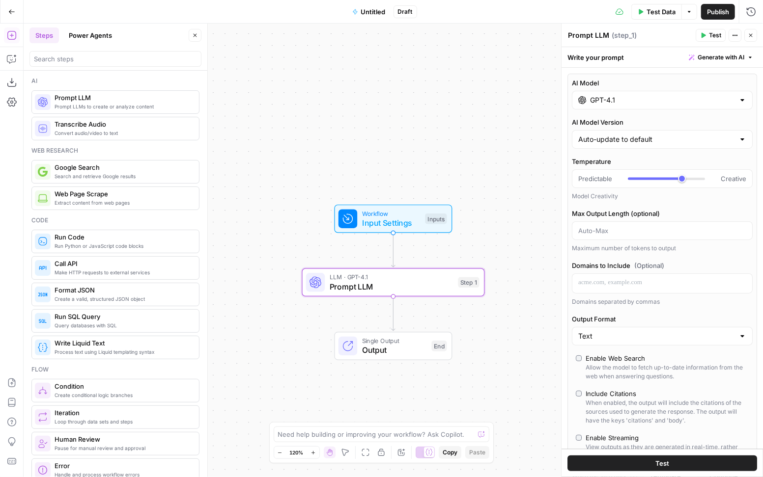
click at [624, 104] on input "GPT-4.1" at bounding box center [662, 100] width 144 height 10
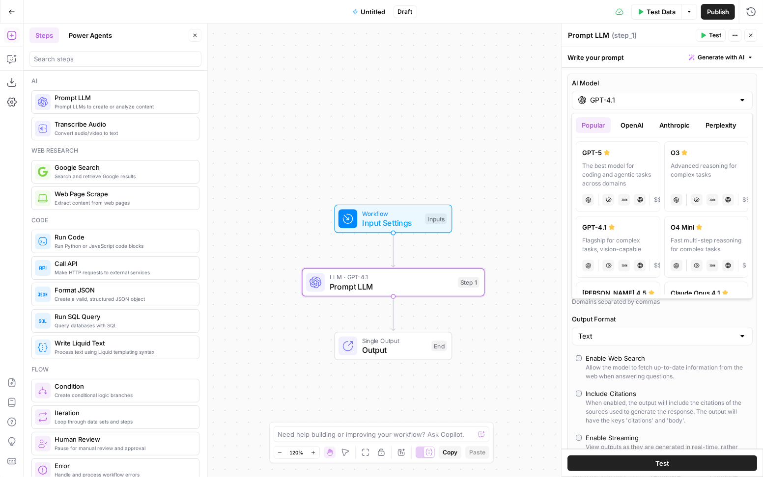
click at [630, 126] on button "OpenAI" at bounding box center [631, 125] width 35 height 16
click at [669, 128] on button "Anthropic" at bounding box center [674, 125] width 42 height 16
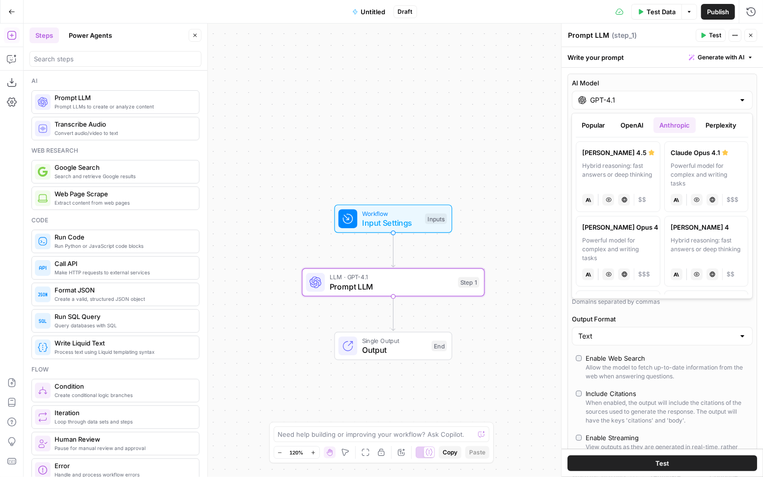
click at [712, 128] on button "Perplexity" at bounding box center [720, 125] width 43 height 16
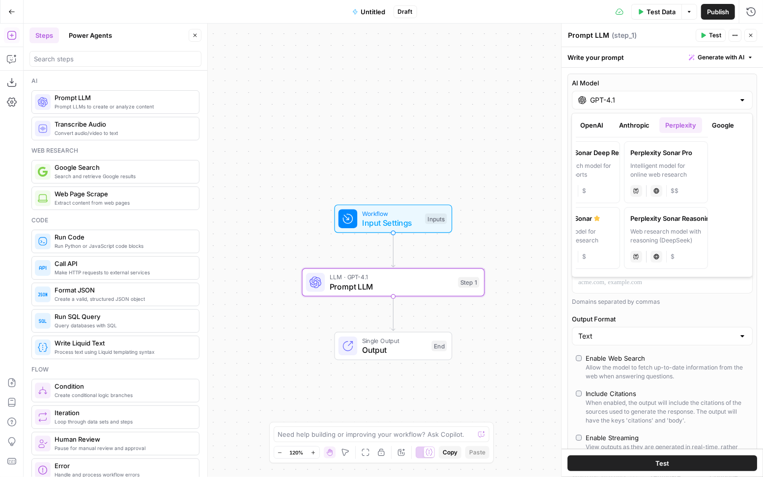
scroll to position [0, 42]
click at [712, 128] on button "Google" at bounding box center [721, 125] width 34 height 16
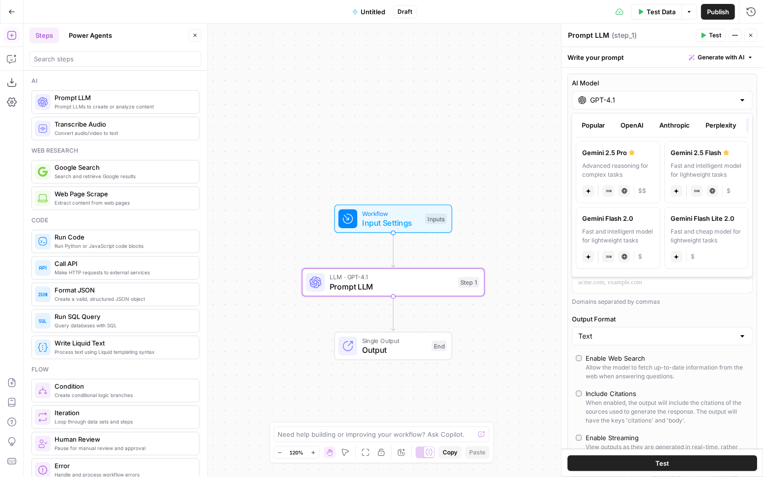
click at [633, 125] on button "OpenAI" at bounding box center [631, 125] width 35 height 16
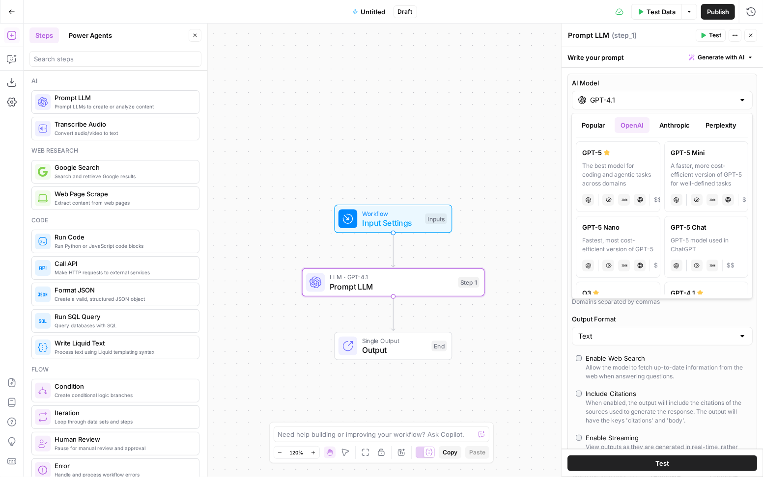
click at [238, 215] on div "Workflow Input Settings Inputs LLM · GPT-4.1 Prompt LLM Step 1 Single Output Ou…" at bounding box center [393, 251] width 739 height 454
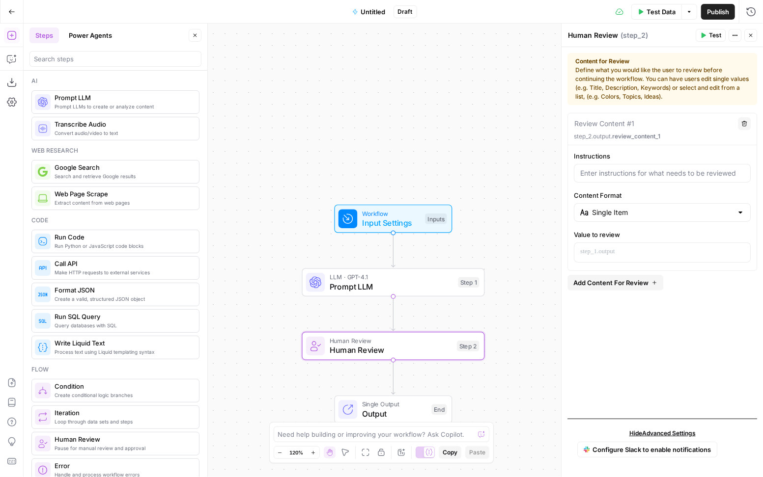
click at [88, 38] on button "Power Agents" at bounding box center [90, 35] width 55 height 16
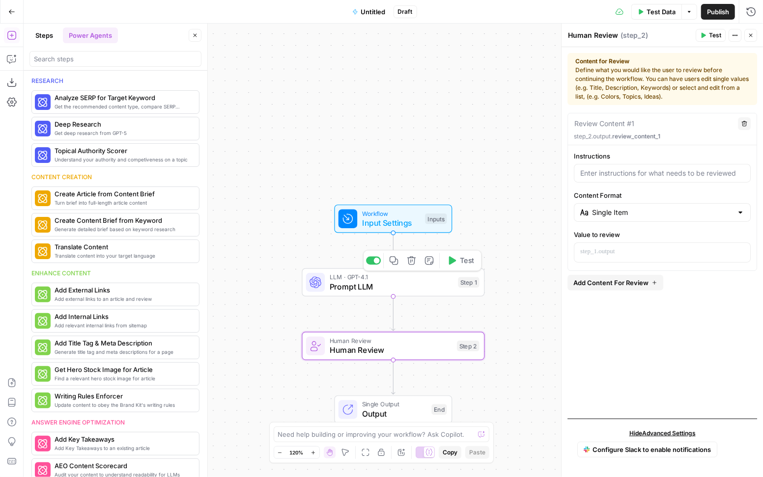
click at [413, 259] on icon "button" at bounding box center [411, 260] width 9 height 9
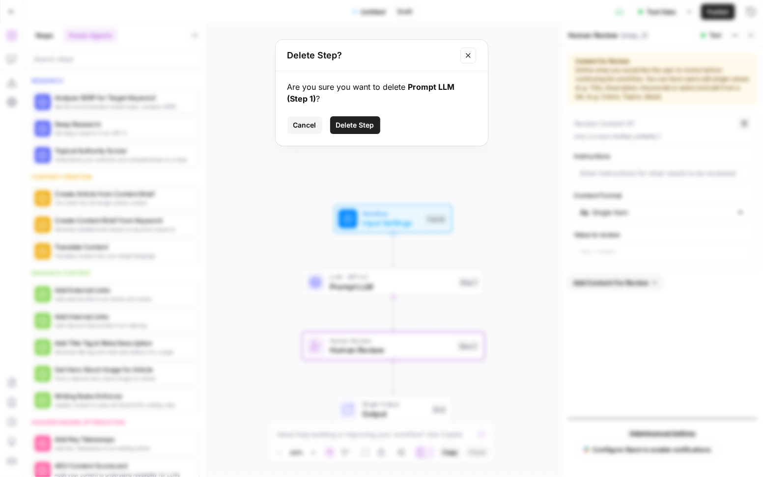
click at [355, 127] on span "Delete Step" at bounding box center [355, 125] width 38 height 10
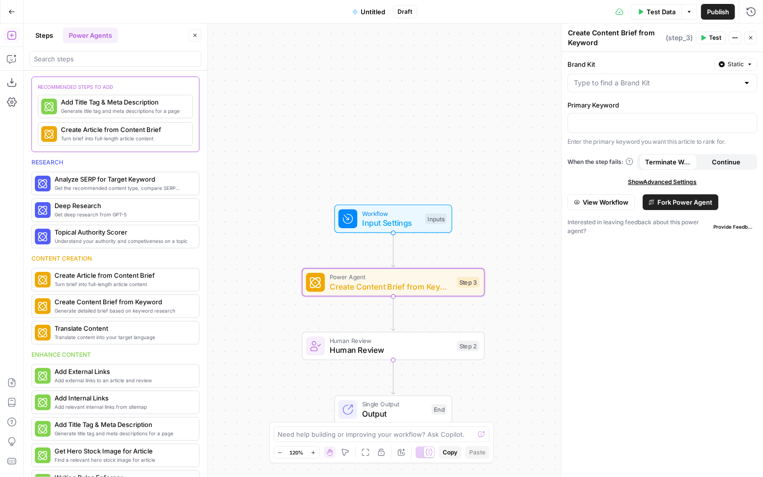
click at [683, 199] on span "Fork Power Agent" at bounding box center [684, 202] width 55 height 10
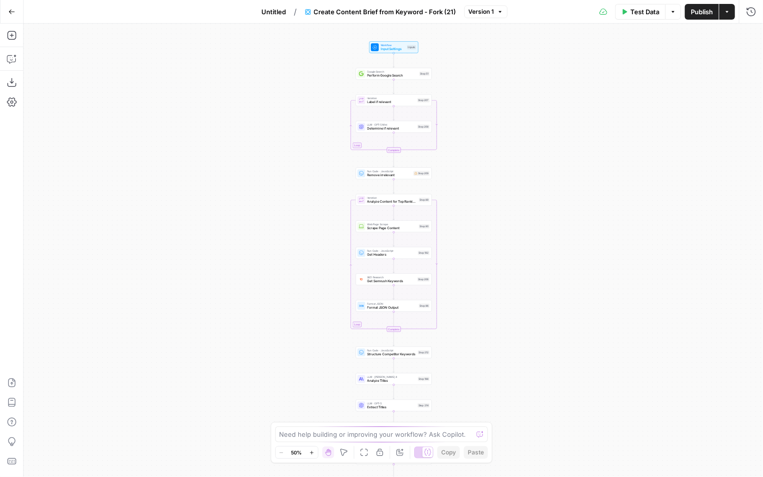
drag, startPoint x: 473, startPoint y: 87, endPoint x: 473, endPoint y: 145, distance: 57.9
click at [473, 144] on div "Workflow Input Settings Inputs Google Search Perform Google Search Step 51 Loop…" at bounding box center [393, 251] width 739 height 454
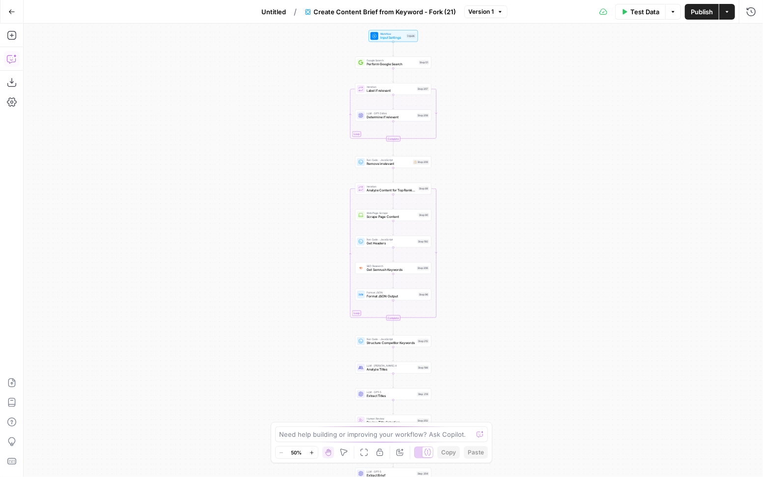
click at [7, 59] on icon "button" at bounding box center [12, 59] width 10 height 10
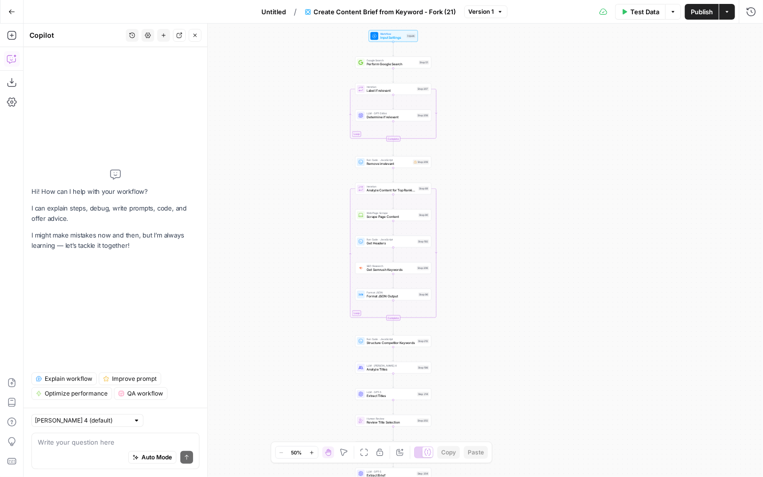
click at [57, 379] on span "Explain workflow" at bounding box center [69, 379] width 48 height 9
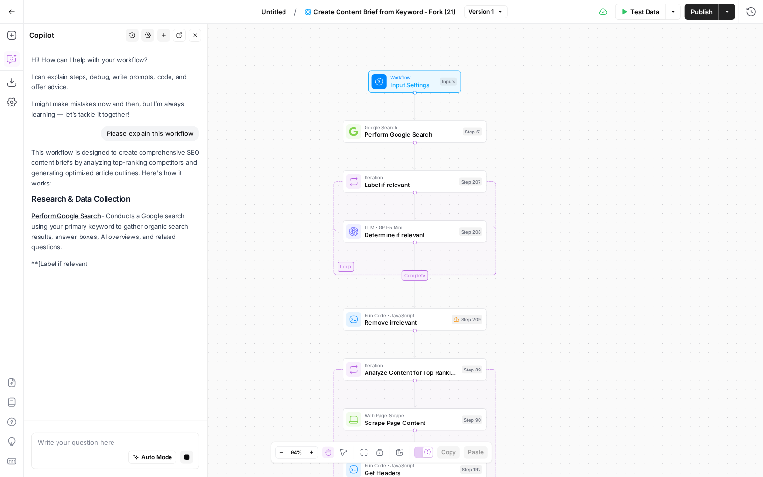
drag, startPoint x: 453, startPoint y: 90, endPoint x: 542, endPoint y: 186, distance: 130.6
click at [542, 186] on div "Workflow Input Settings Inputs Google Search Perform Google Search Step 51 Loop…" at bounding box center [393, 251] width 739 height 454
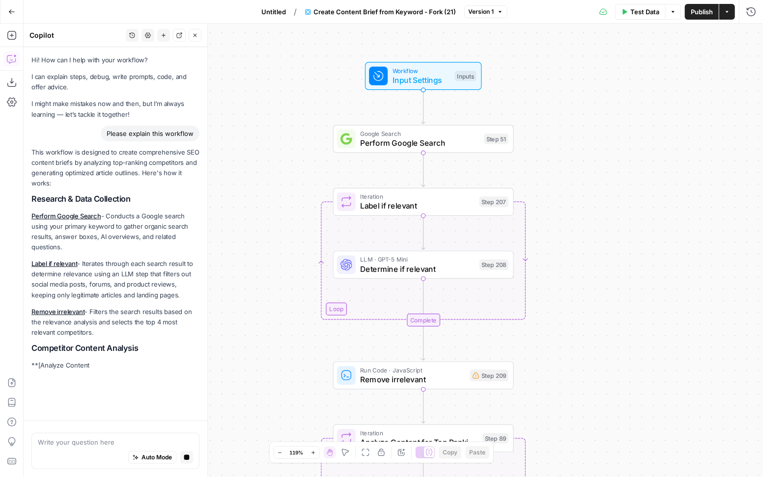
drag, startPoint x: 536, startPoint y: 186, endPoint x: 572, endPoint y: 201, distance: 39.4
click at [572, 201] on div "Workflow Input Settings Inputs Google Search Perform Google Search Step 51 Loop…" at bounding box center [393, 251] width 739 height 454
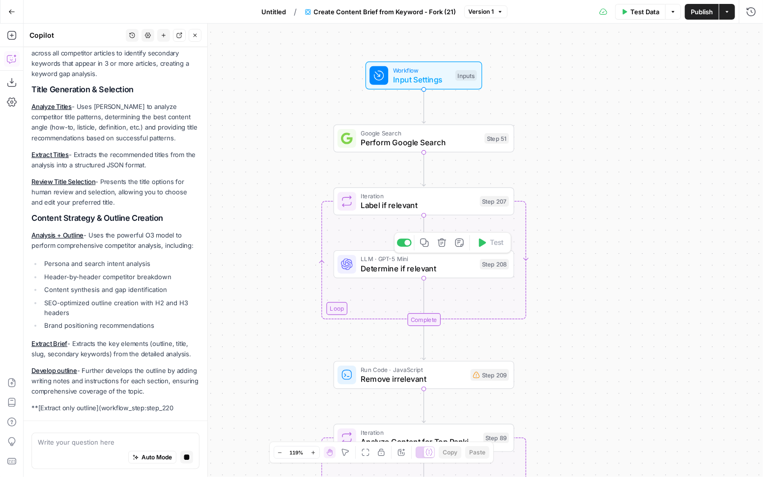
click at [416, 264] on span "Determine if relevant" at bounding box center [417, 269] width 114 height 12
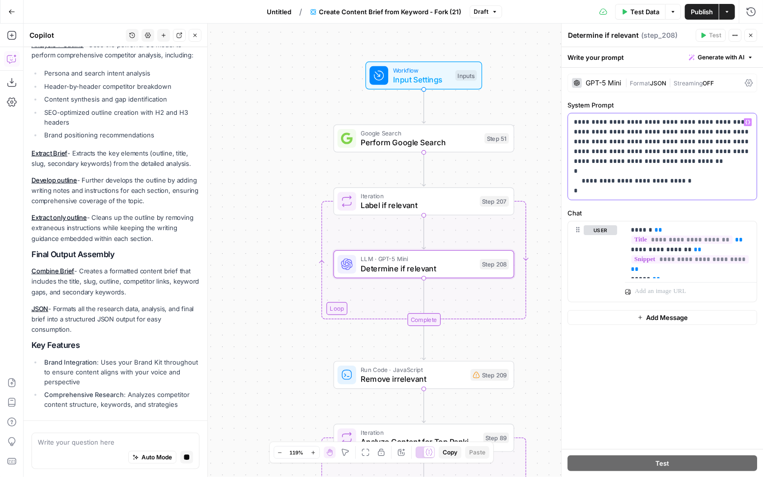
click at [720, 121] on p "**********" at bounding box center [662, 156] width 177 height 79
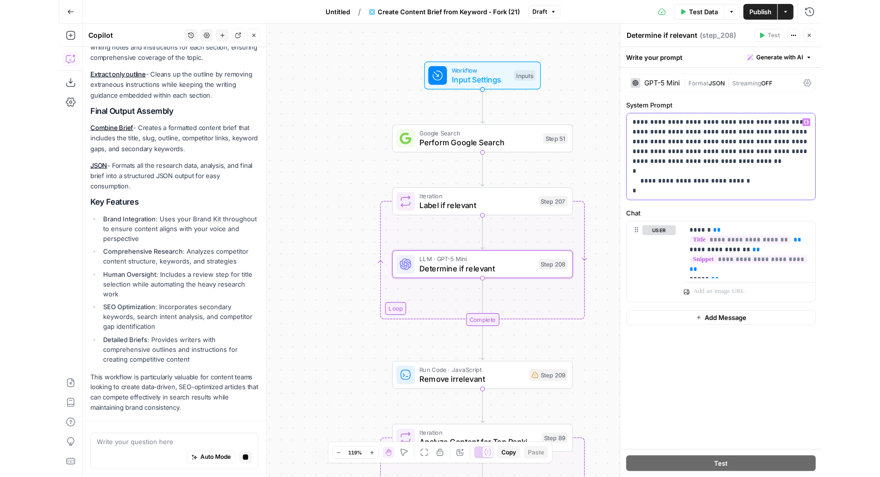
scroll to position [855, 0]
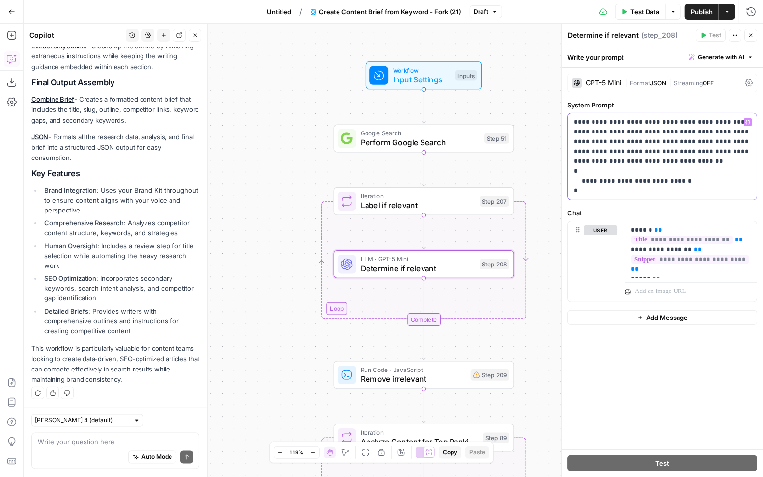
click at [668, 166] on p "**********" at bounding box center [662, 156] width 177 height 79
click at [753, 36] on icon "button" at bounding box center [750, 35] width 6 height 6
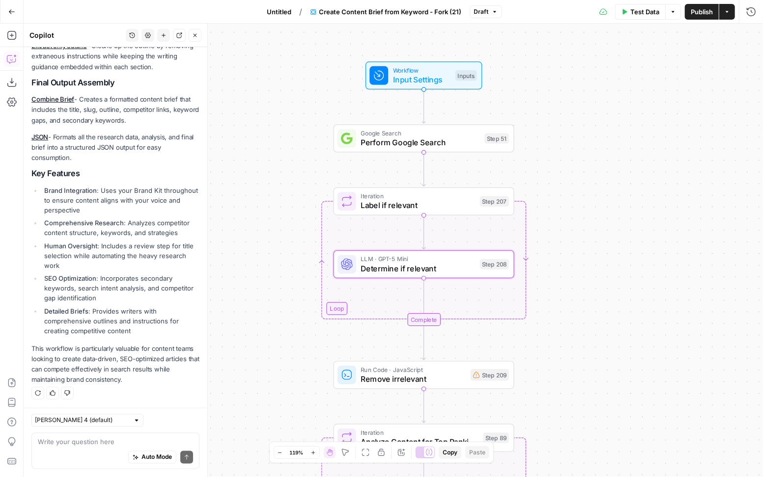
click at [13, 11] on icon "button" at bounding box center [12, 11] width 6 height 4
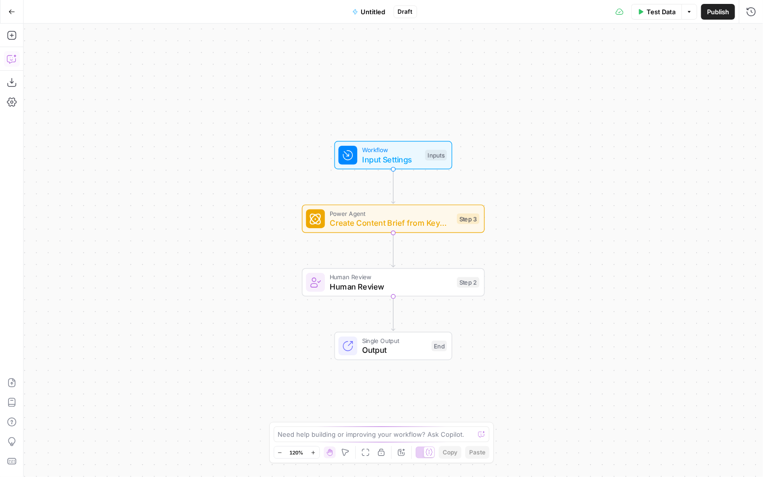
click at [9, 58] on icon "button" at bounding box center [12, 59] width 10 height 10
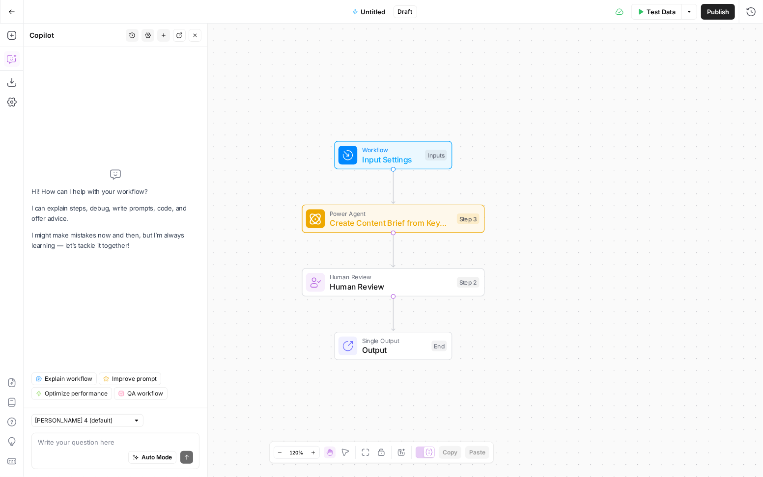
click at [72, 445] on textarea at bounding box center [115, 443] width 155 height 10
click at [412, 259] on icon "button" at bounding box center [411, 260] width 9 height 9
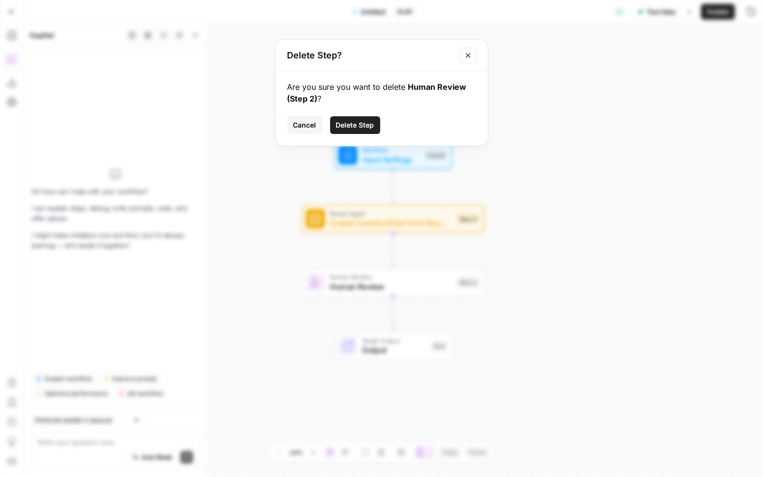
click at [360, 127] on span "Delete Step" at bounding box center [355, 125] width 38 height 10
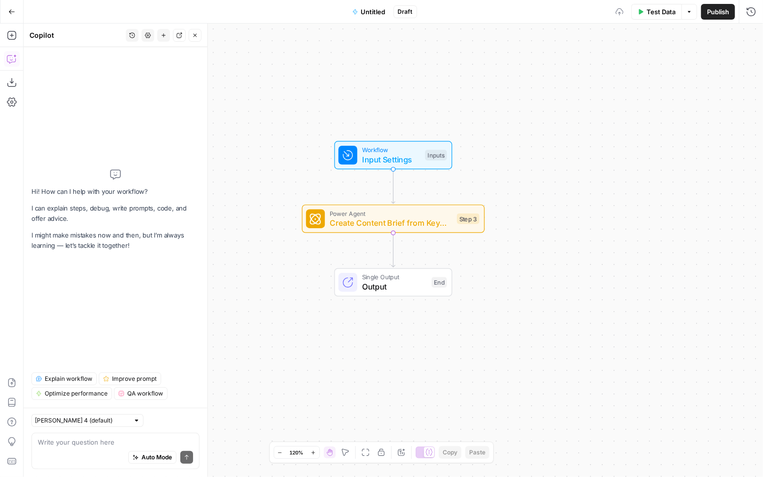
click at [507, 174] on div "Workflow Input Settings Inputs Power Agent Create Content Brief from Keyword - …" at bounding box center [393, 251] width 739 height 454
click at [296, 287] on div "Workflow Input Settings Inputs Power Agent Create Content Brief from Keyword - …" at bounding box center [393, 251] width 739 height 454
click at [283, 240] on div "Workflow Input Settings Inputs Power Agent Create Content Brief from Keyword - …" at bounding box center [393, 251] width 739 height 454
click at [11, 33] on icon "button" at bounding box center [12, 35] width 10 height 10
